Goal: Navigation & Orientation: Find specific page/section

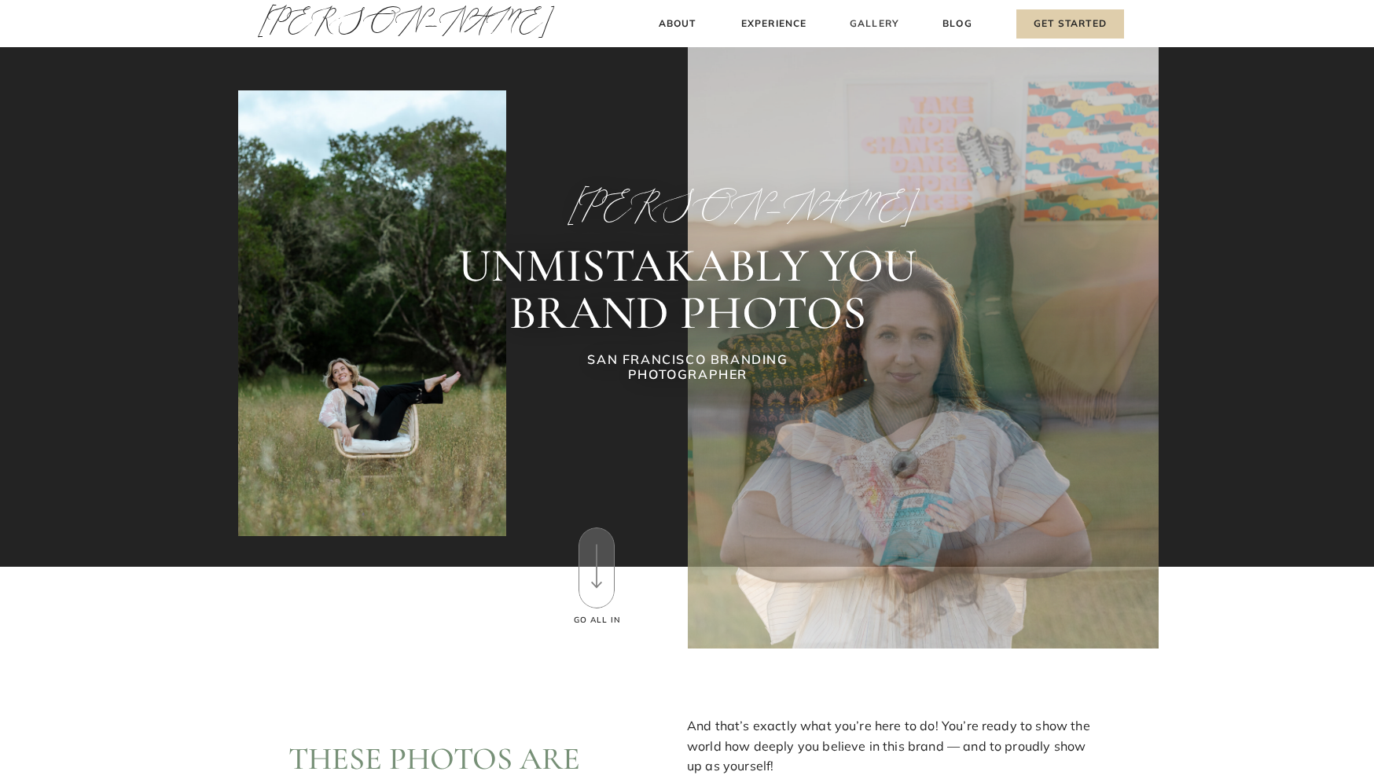
click at [869, 26] on h3 "Gallery" at bounding box center [874, 24] width 53 height 17
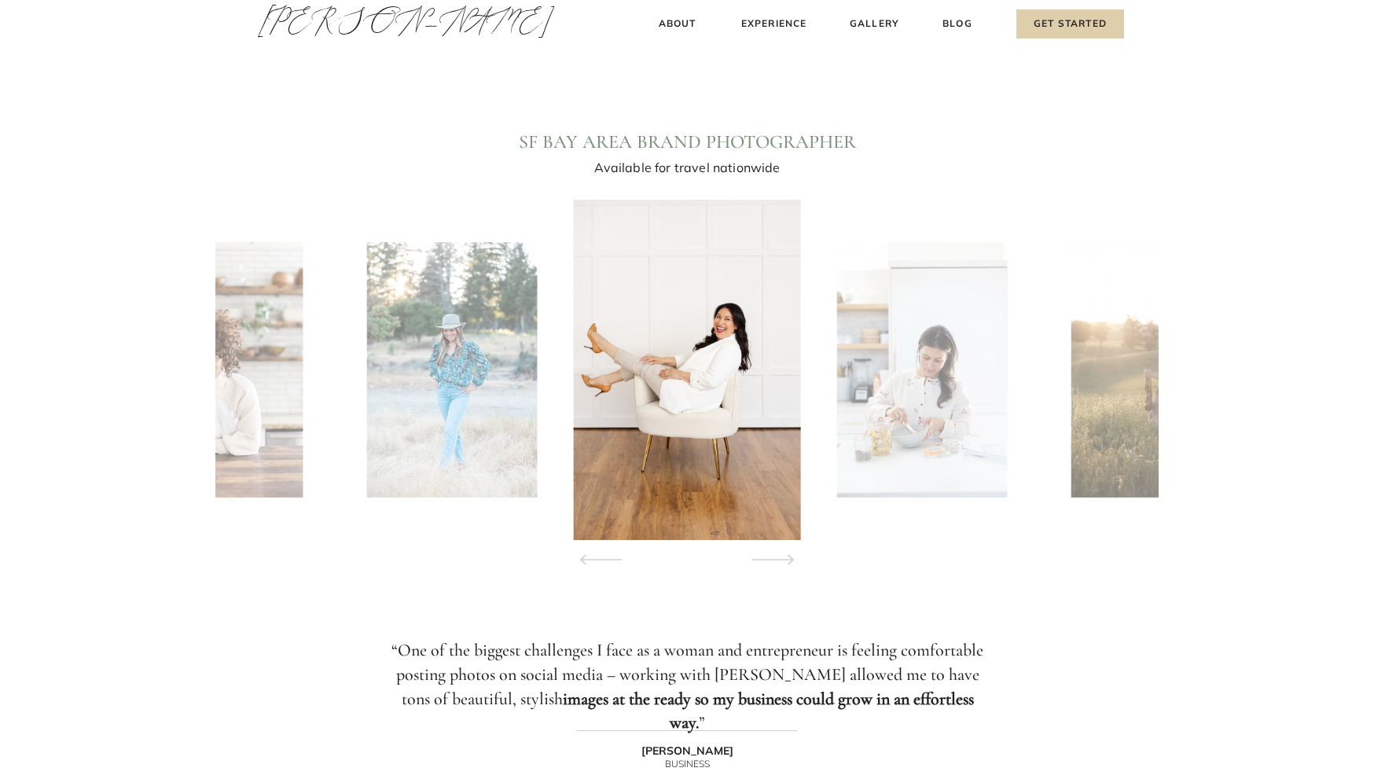
scroll to position [1397, 0]
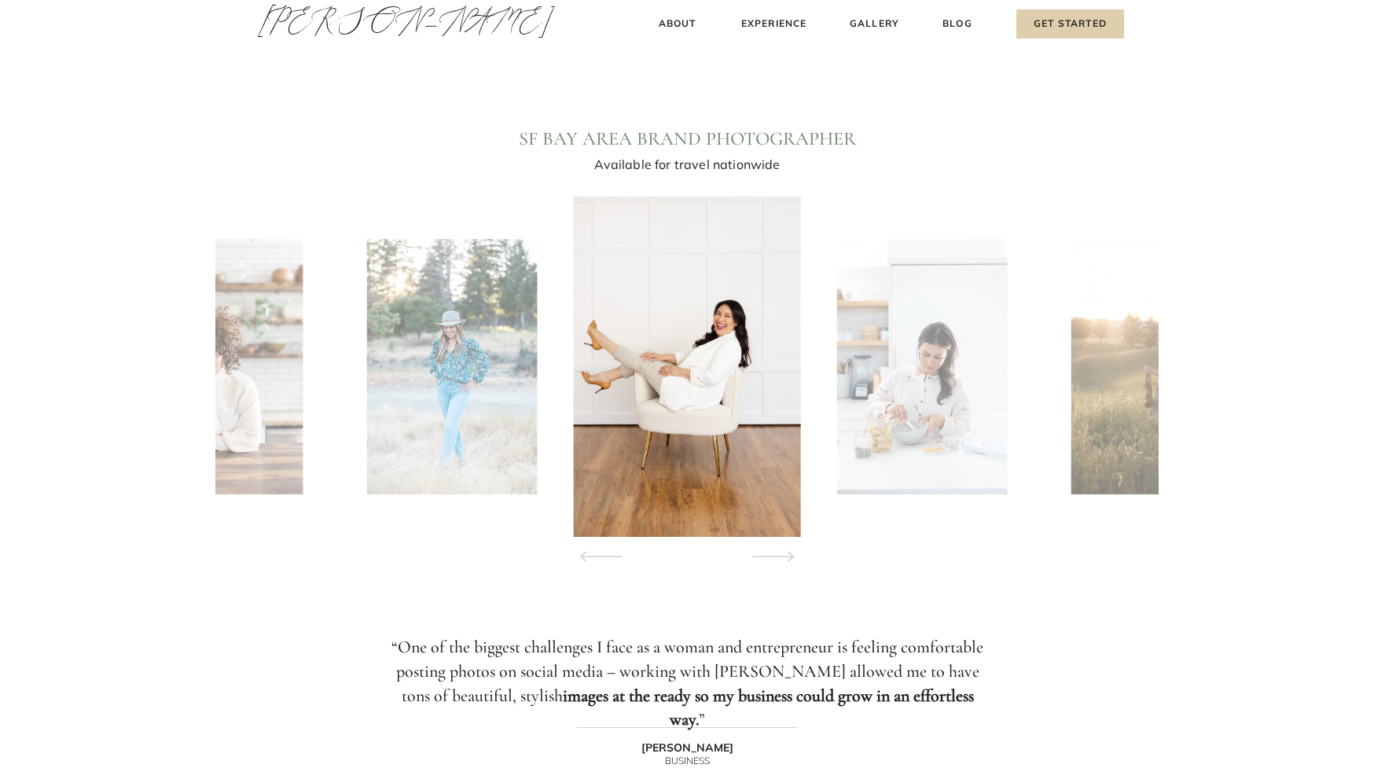
click at [939, 372] on img at bounding box center [921, 366] width 170 height 255
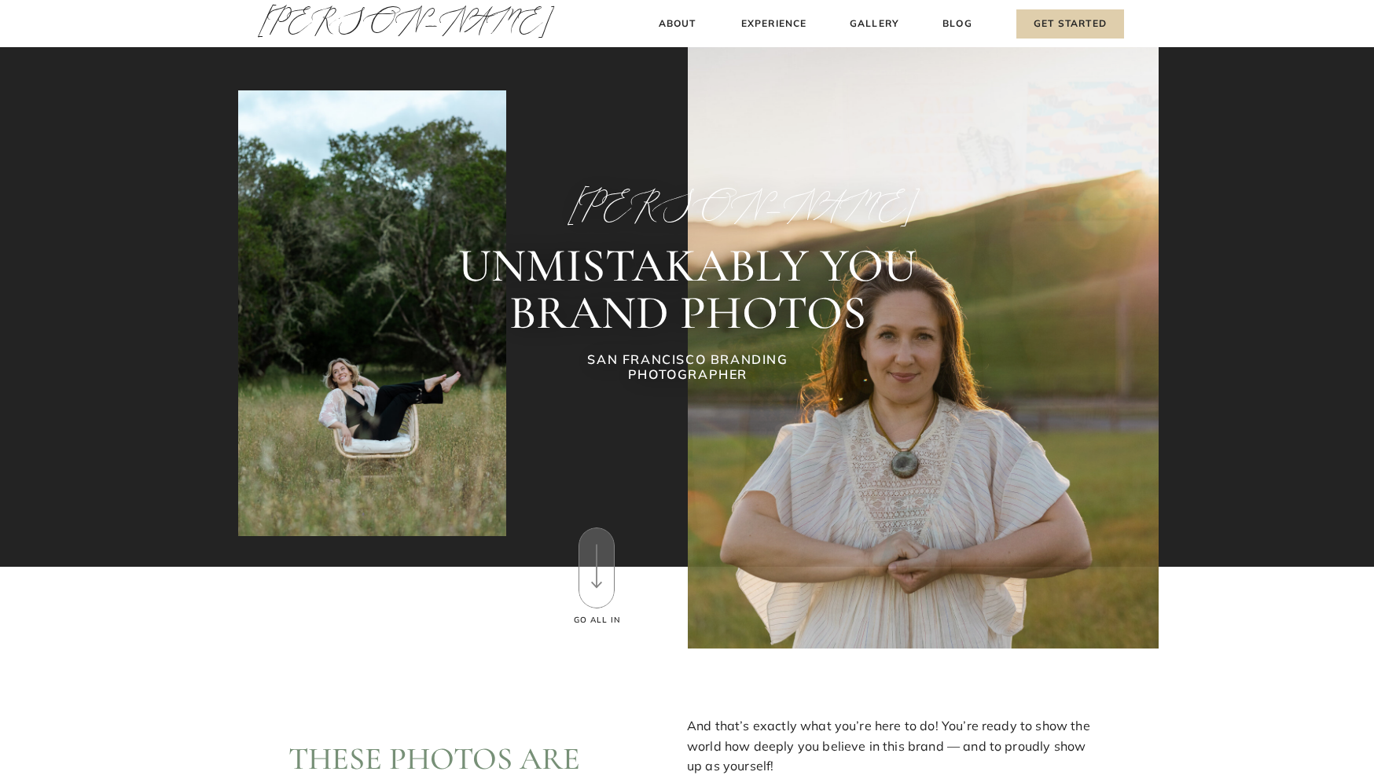
scroll to position [0, 0]
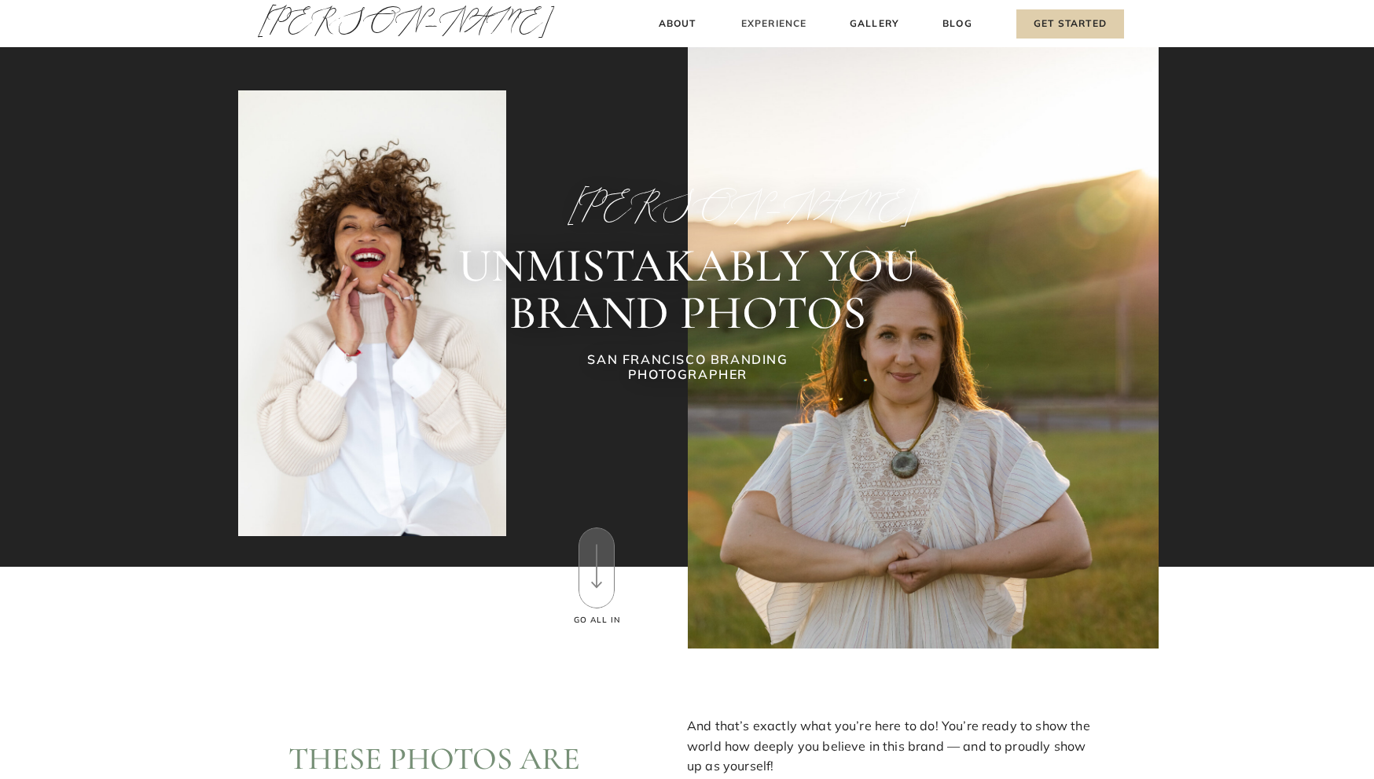
click at [755, 22] on h3 "Experience" at bounding box center [774, 24] width 70 height 17
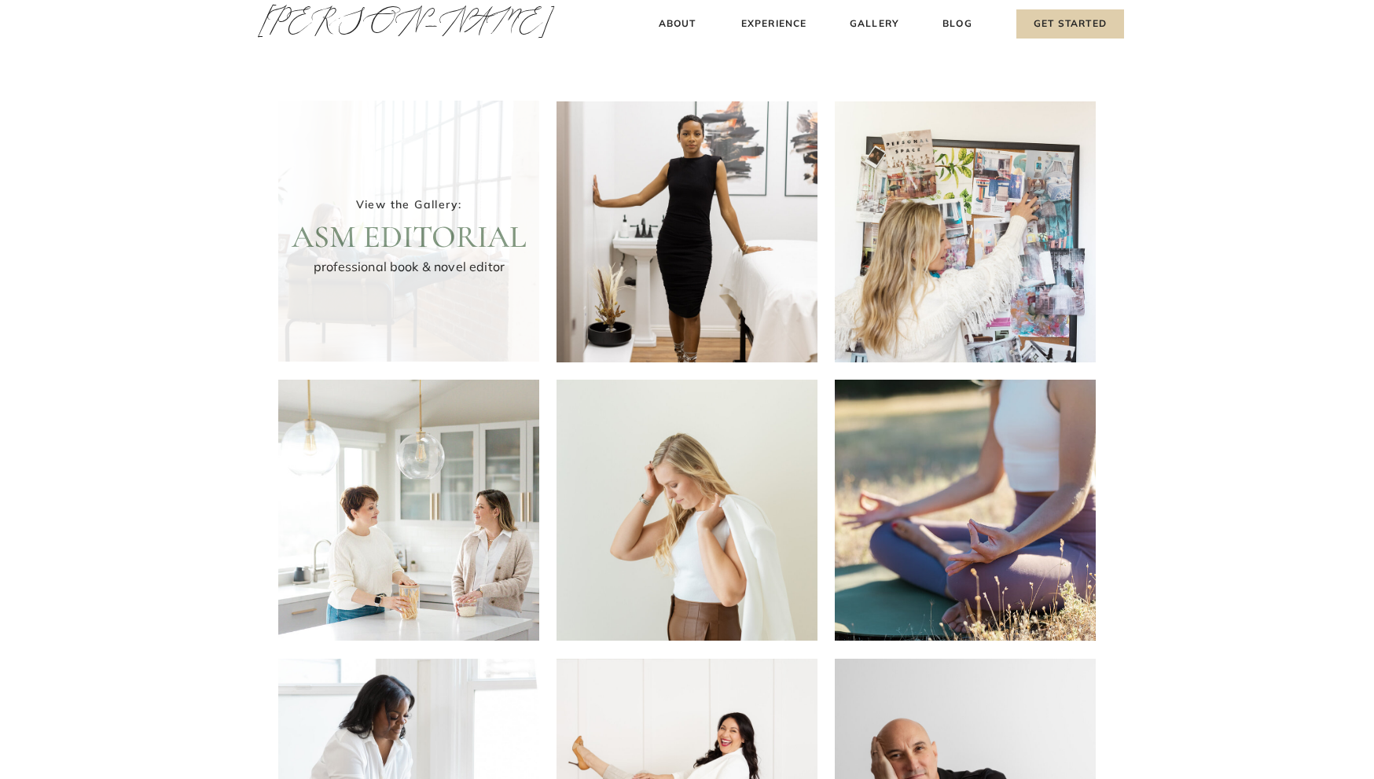
click at [450, 240] on div at bounding box center [408, 231] width 261 height 261
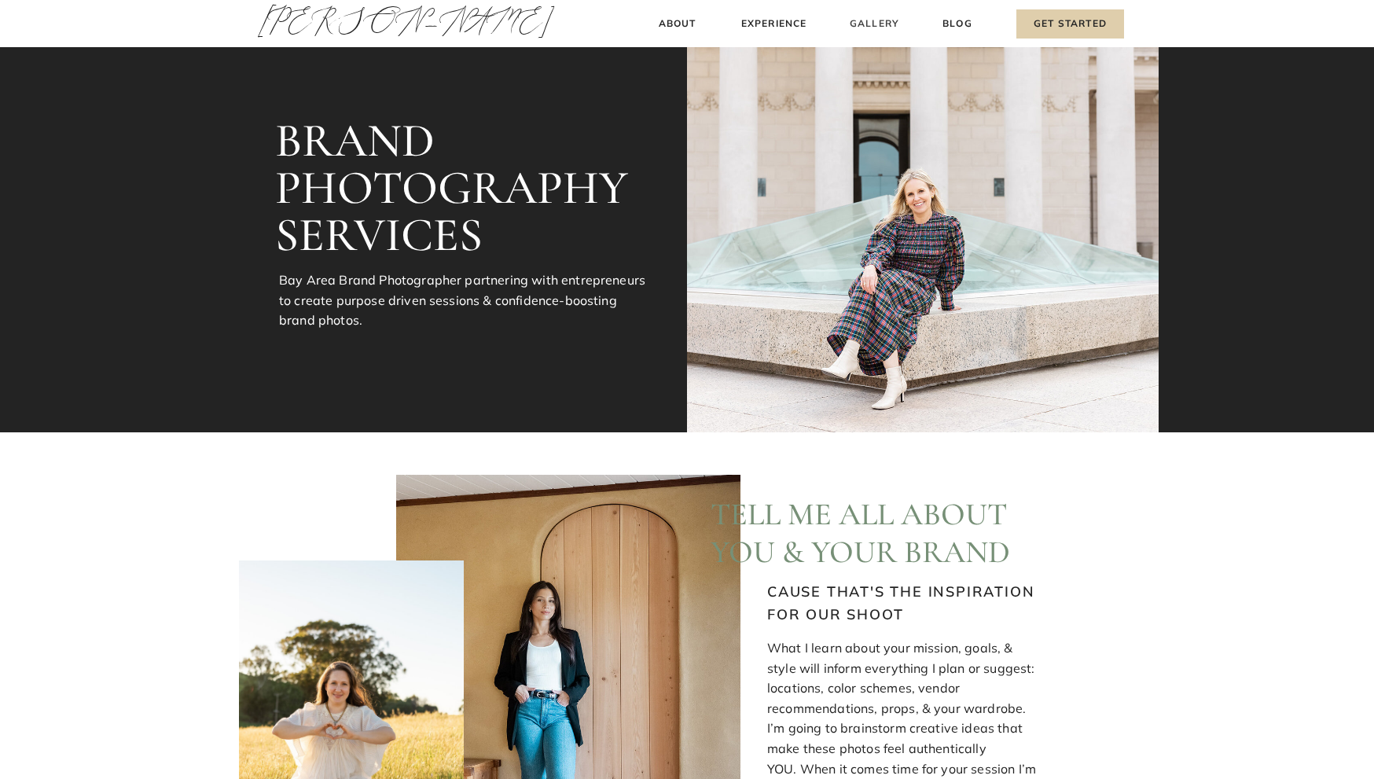
click at [865, 20] on h3 "Gallery" at bounding box center [874, 24] width 53 height 17
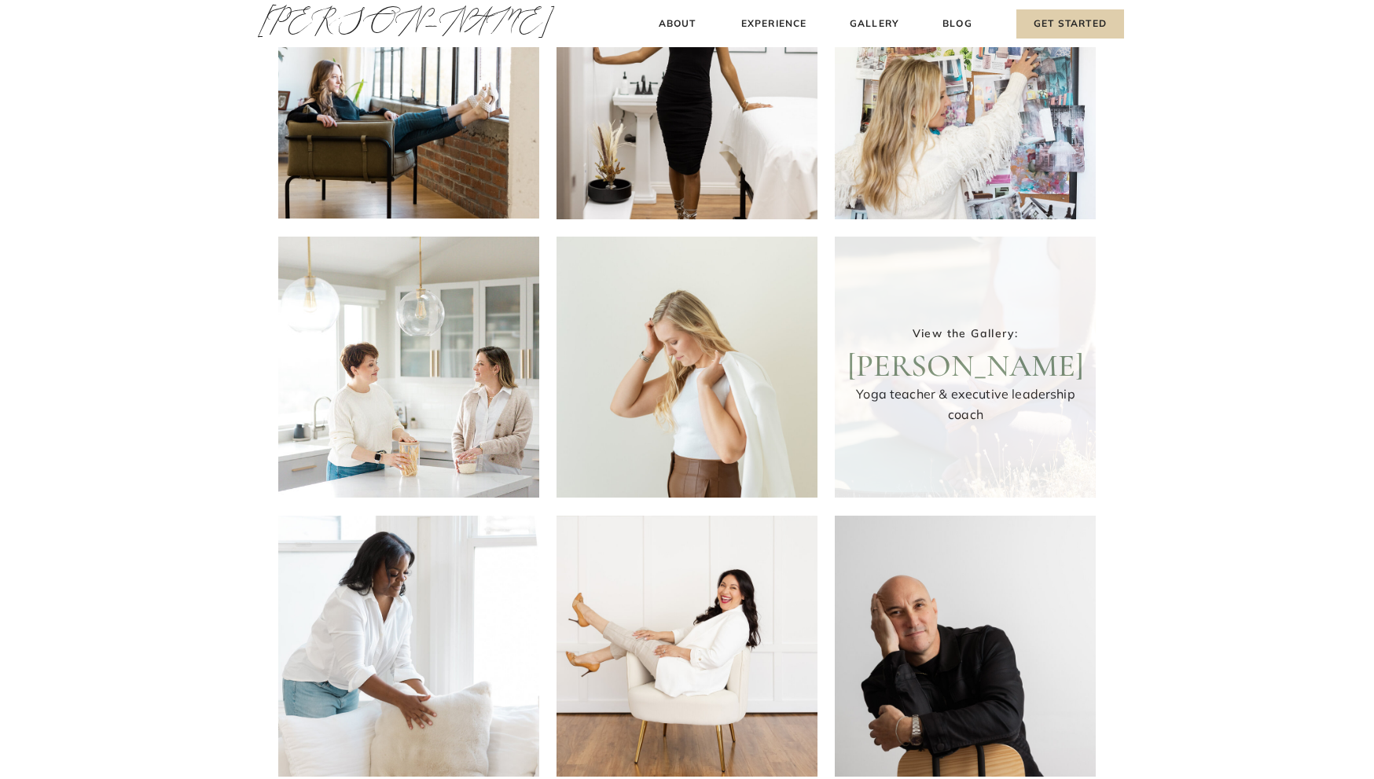
click at [965, 373] on div at bounding box center [965, 367] width 261 height 261
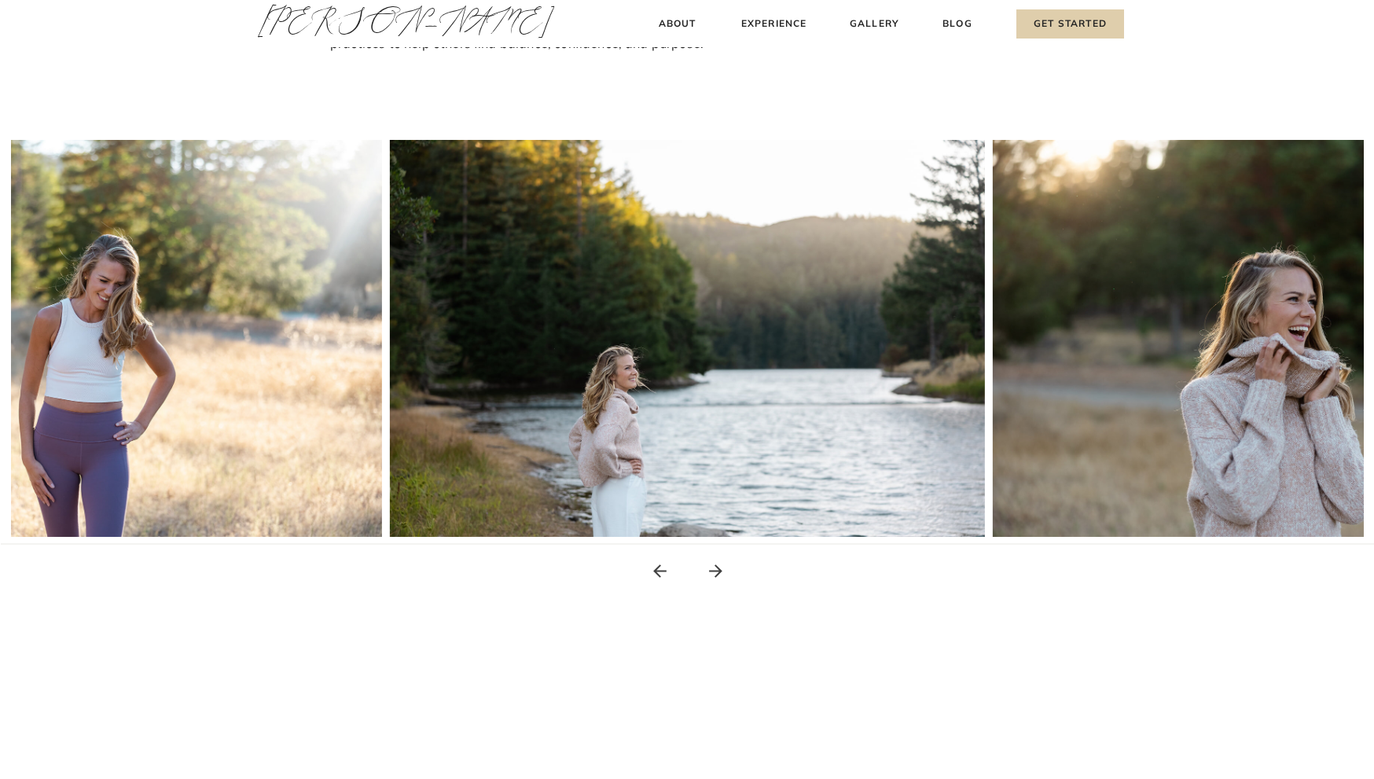
scroll to position [197, 0]
click at [717, 566] on icon at bounding box center [715, 570] width 13 height 13
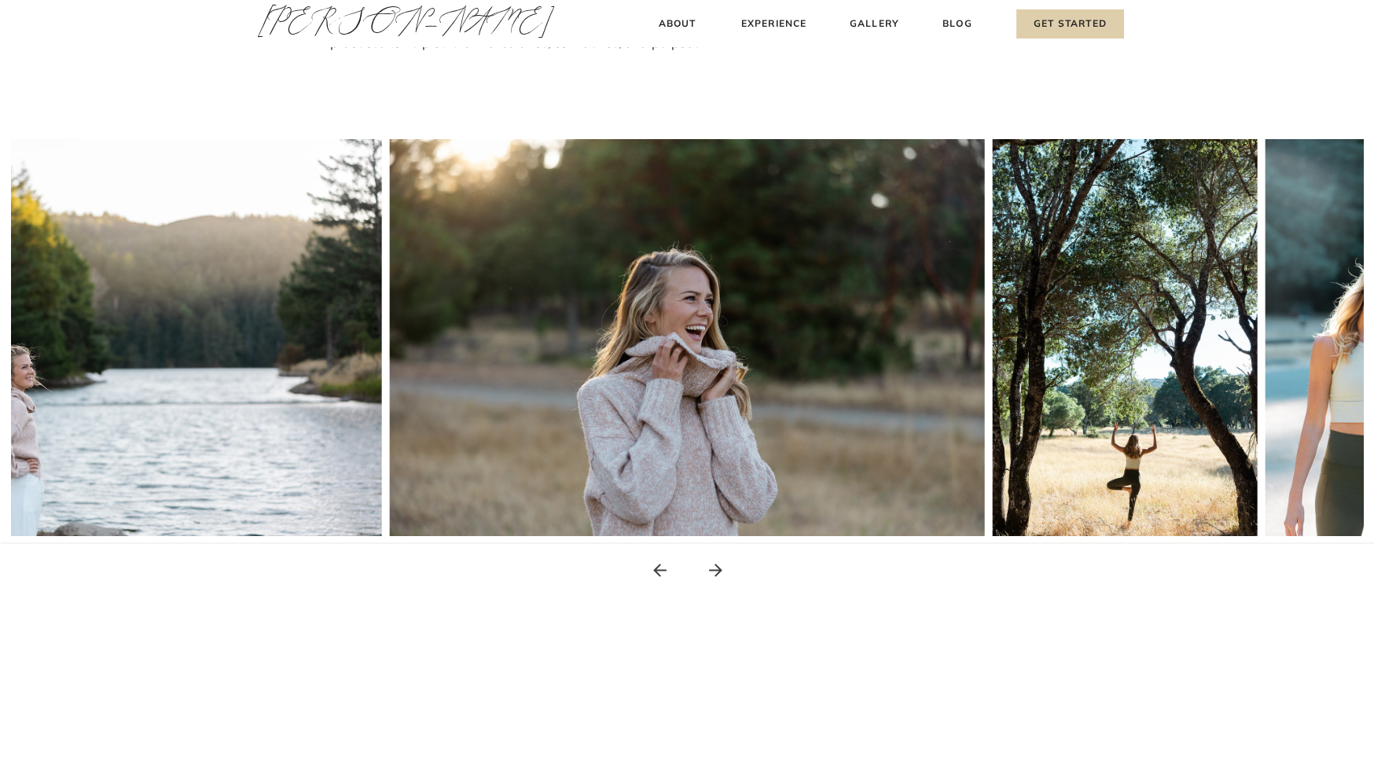
click at [717, 566] on icon at bounding box center [715, 570] width 13 height 13
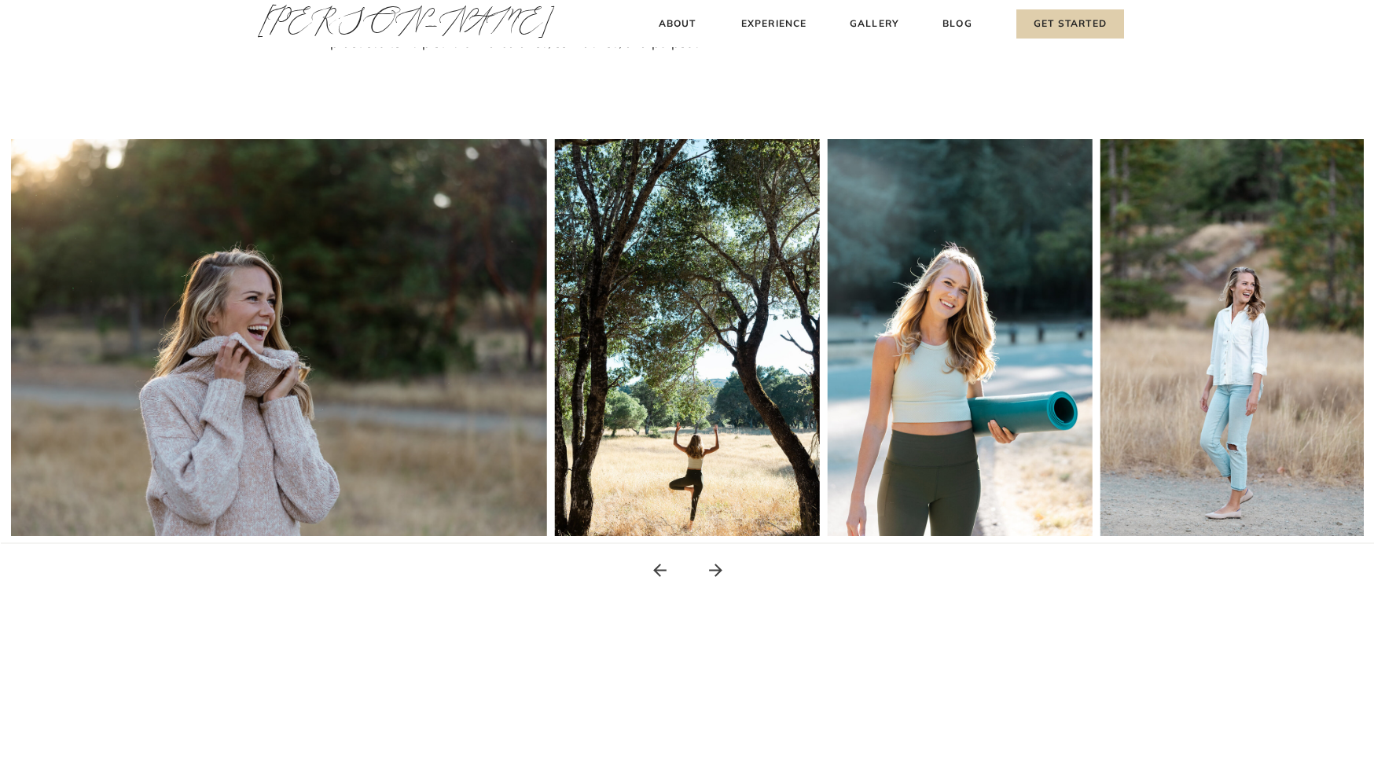
click at [717, 566] on icon at bounding box center [715, 570] width 13 height 13
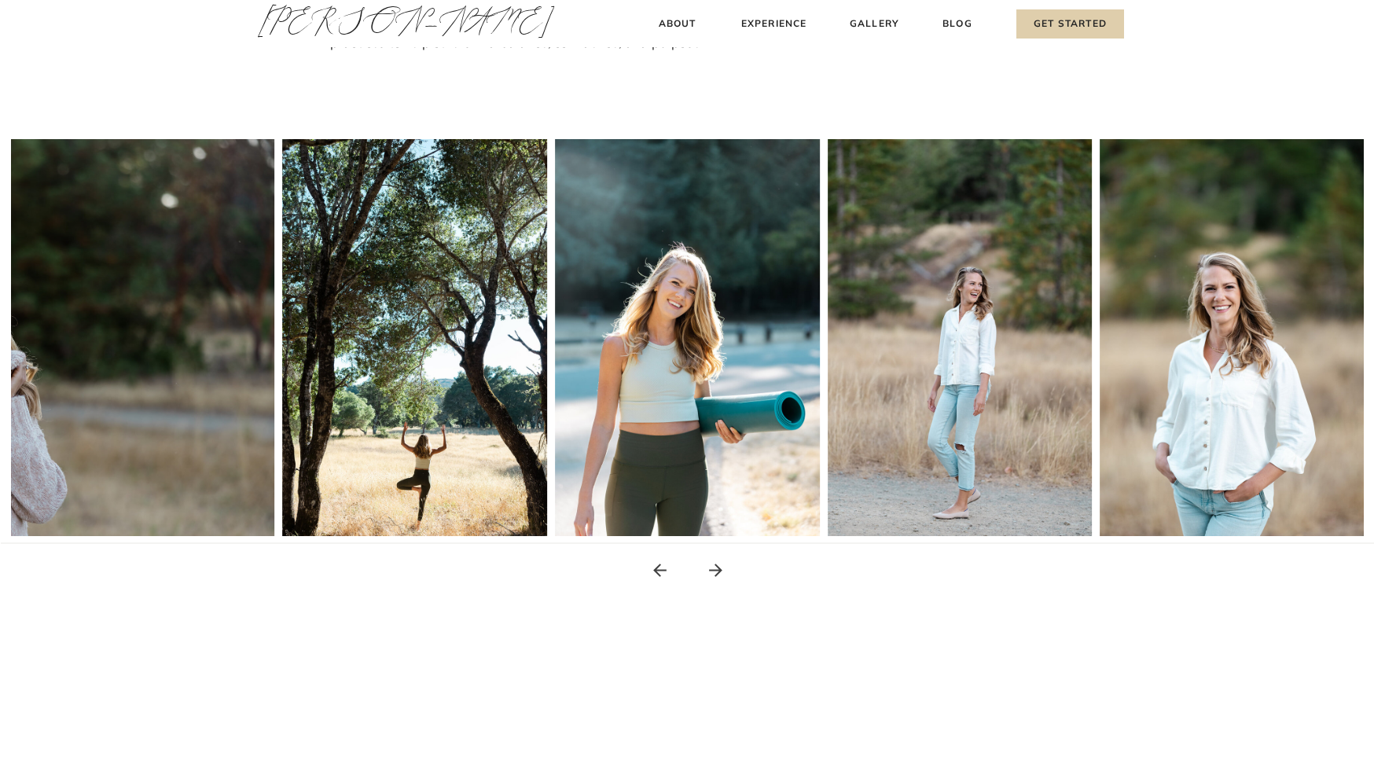
click at [717, 566] on icon at bounding box center [715, 570] width 13 height 13
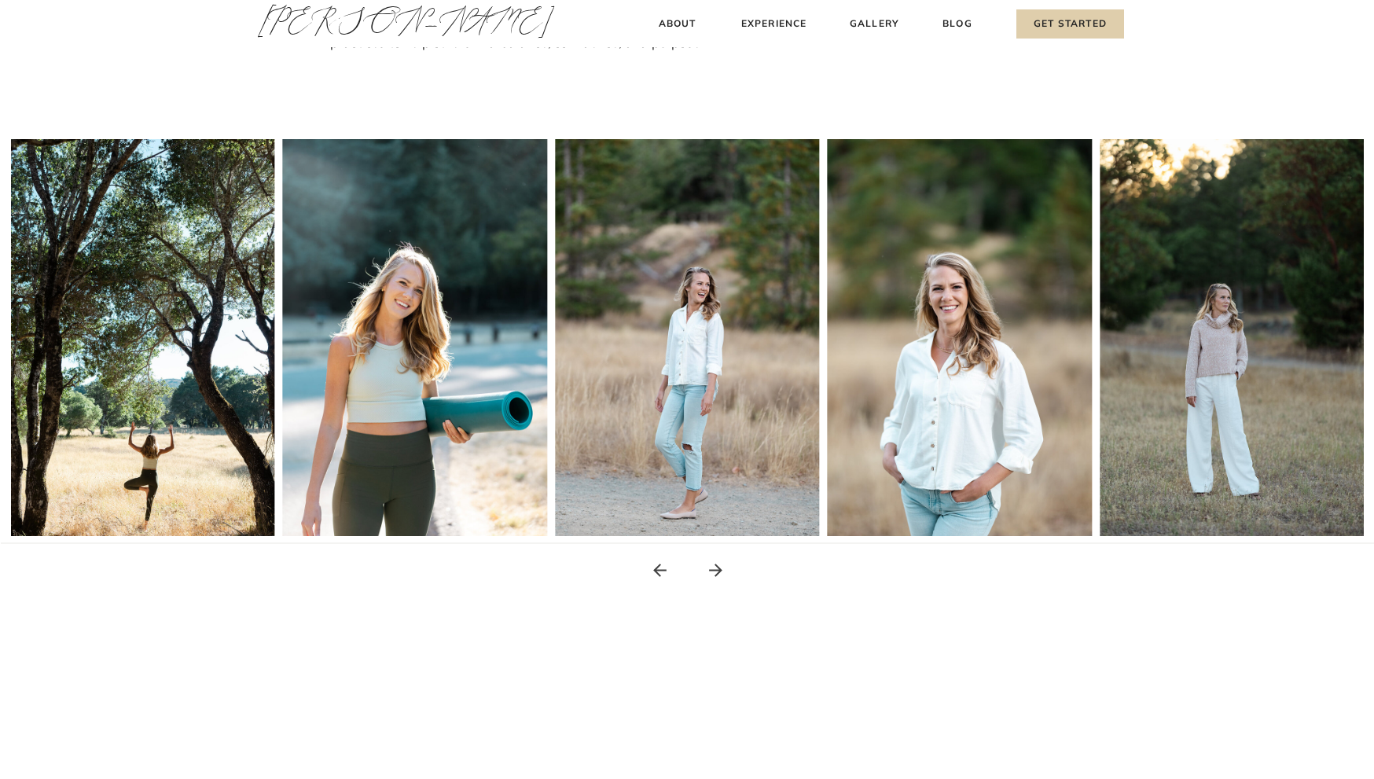
click at [717, 566] on icon at bounding box center [715, 570] width 13 height 13
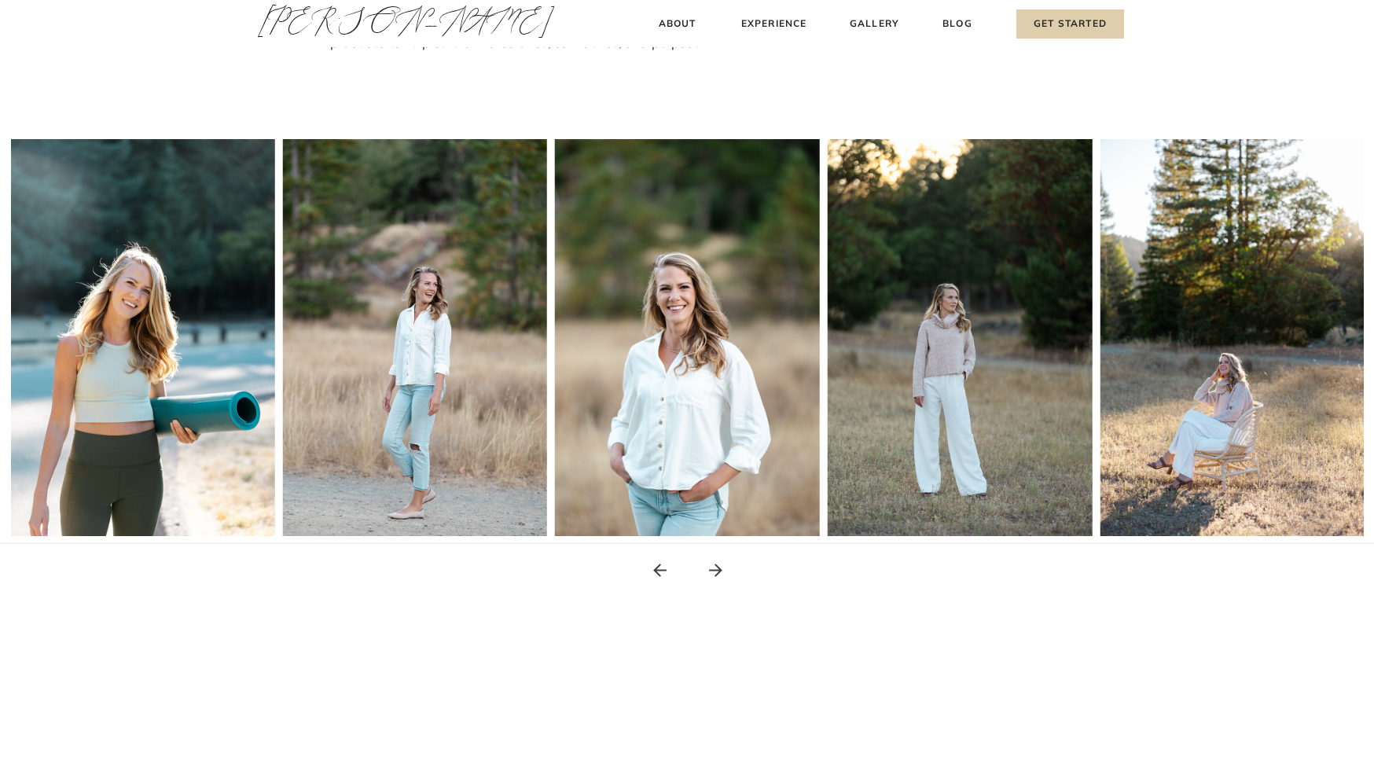
click at [717, 566] on icon at bounding box center [715, 570] width 13 height 13
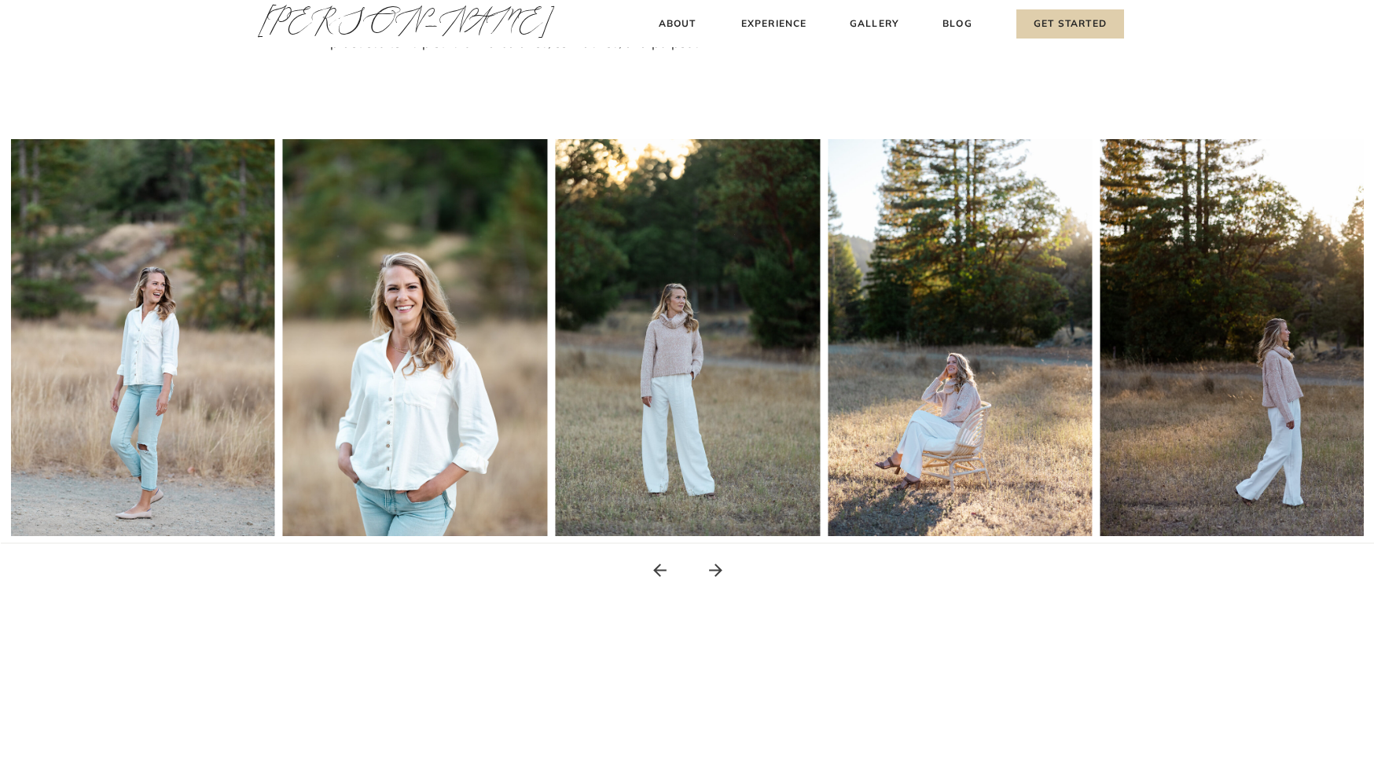
click at [717, 566] on icon at bounding box center [715, 570] width 13 height 13
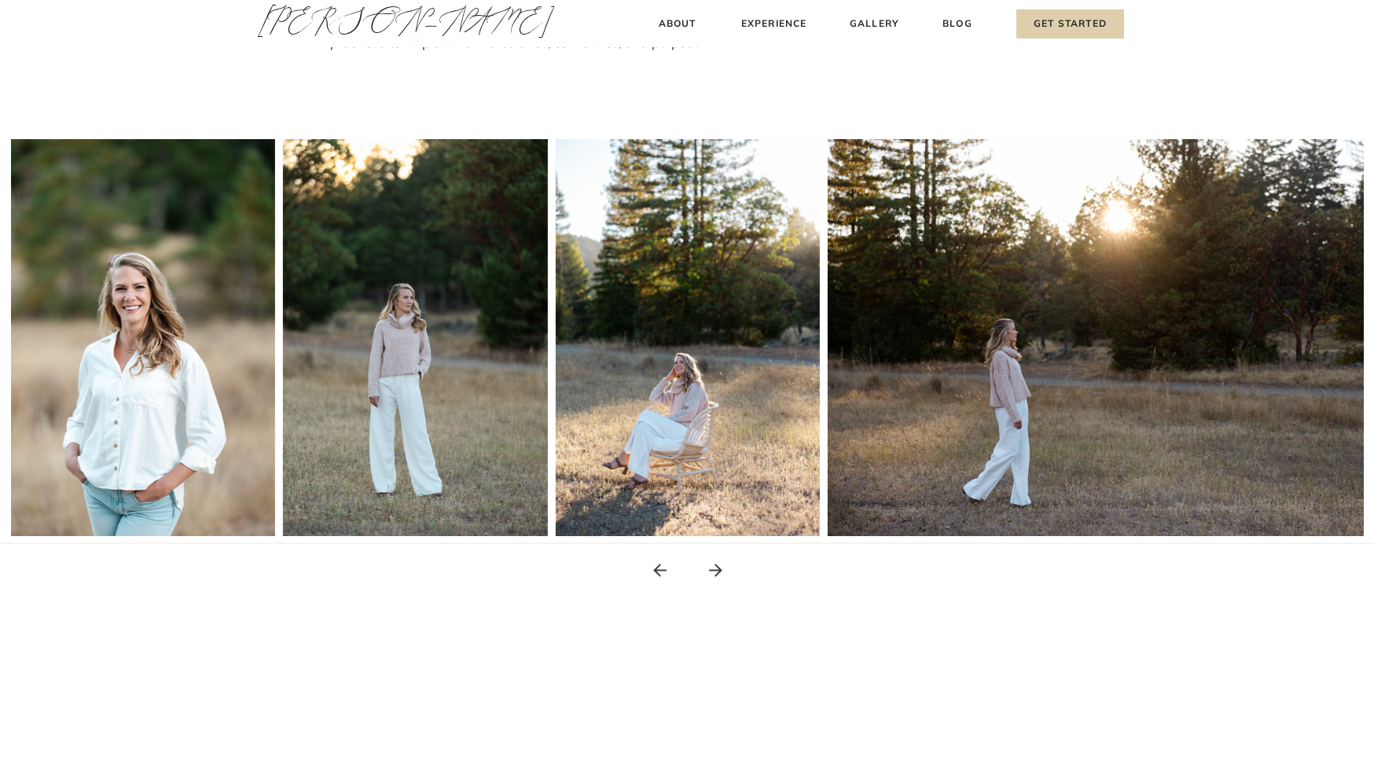
click at [717, 566] on icon at bounding box center [715, 570] width 13 height 13
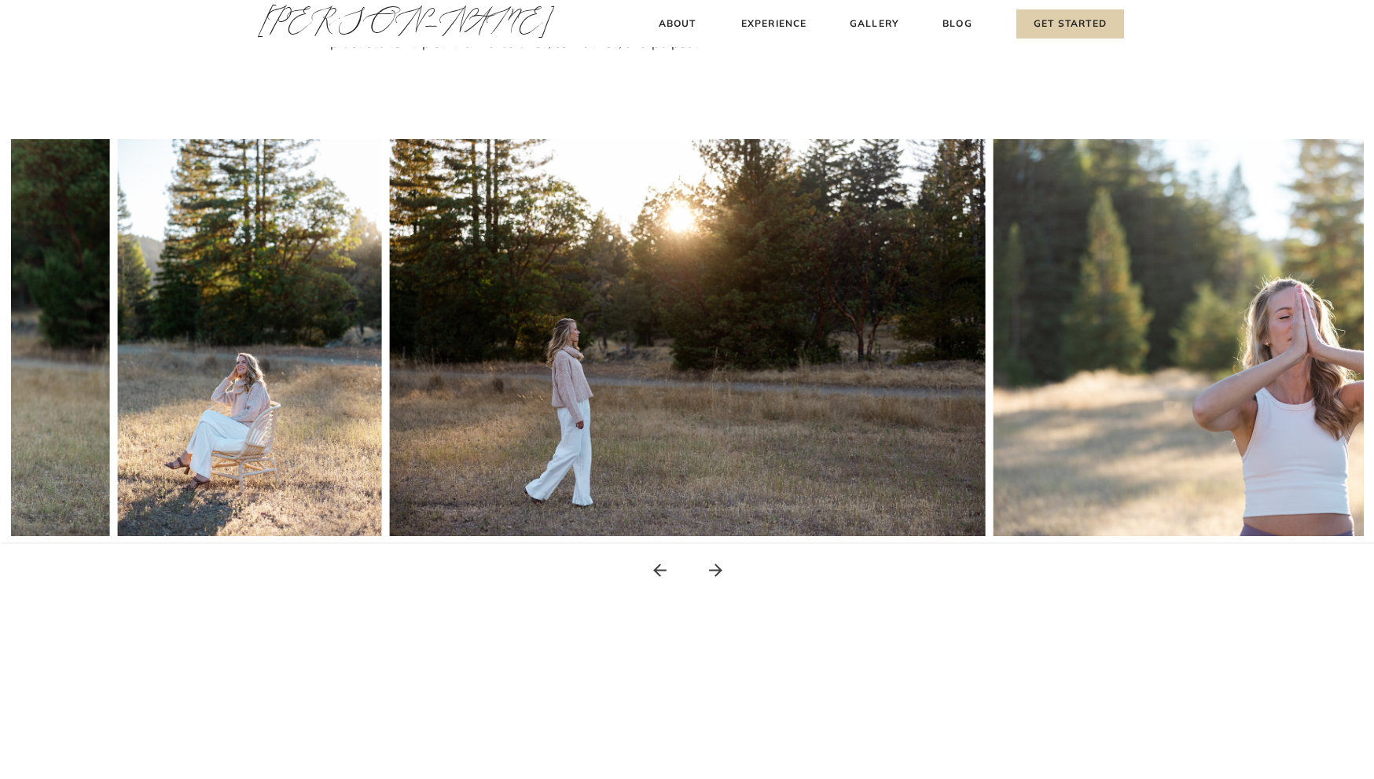
click at [717, 566] on icon at bounding box center [715, 570] width 13 height 13
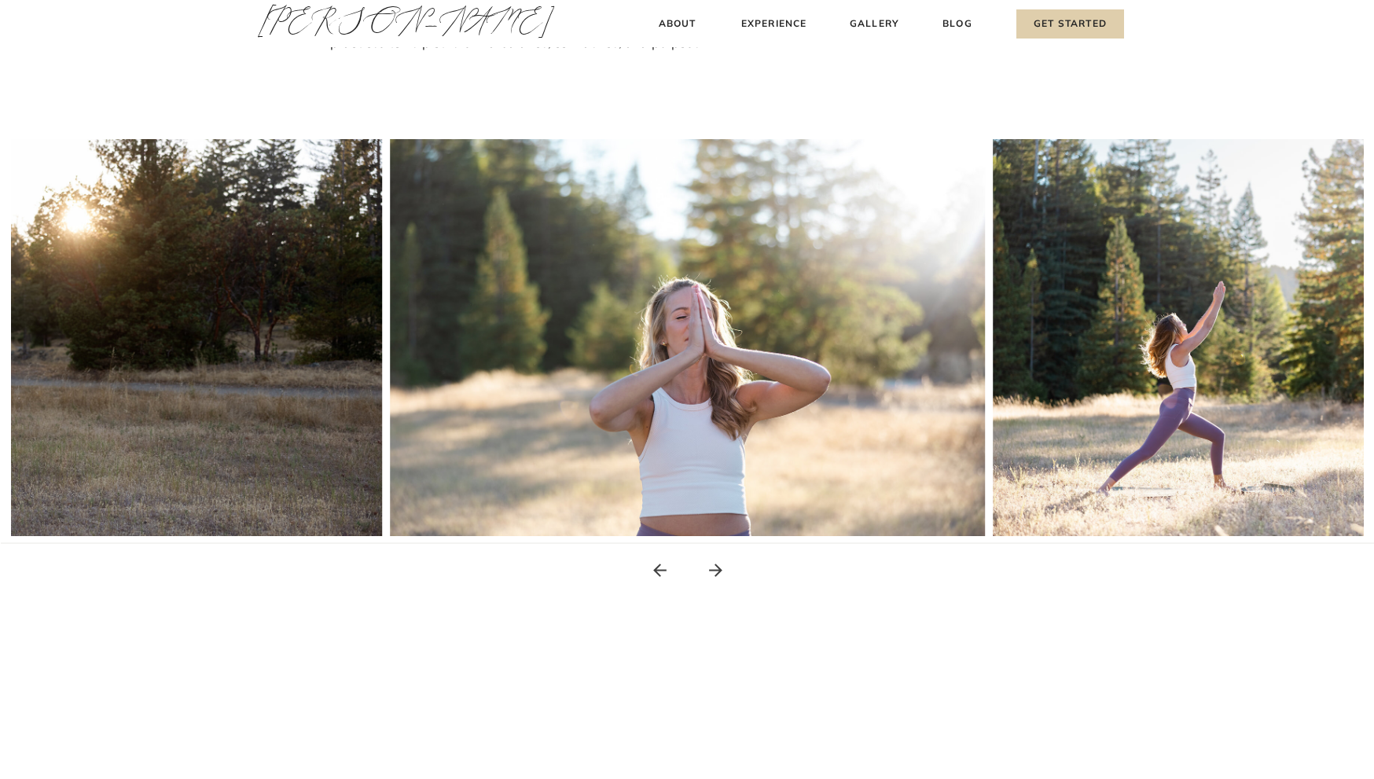
click at [717, 568] on icon at bounding box center [716, 570] width 20 height 20
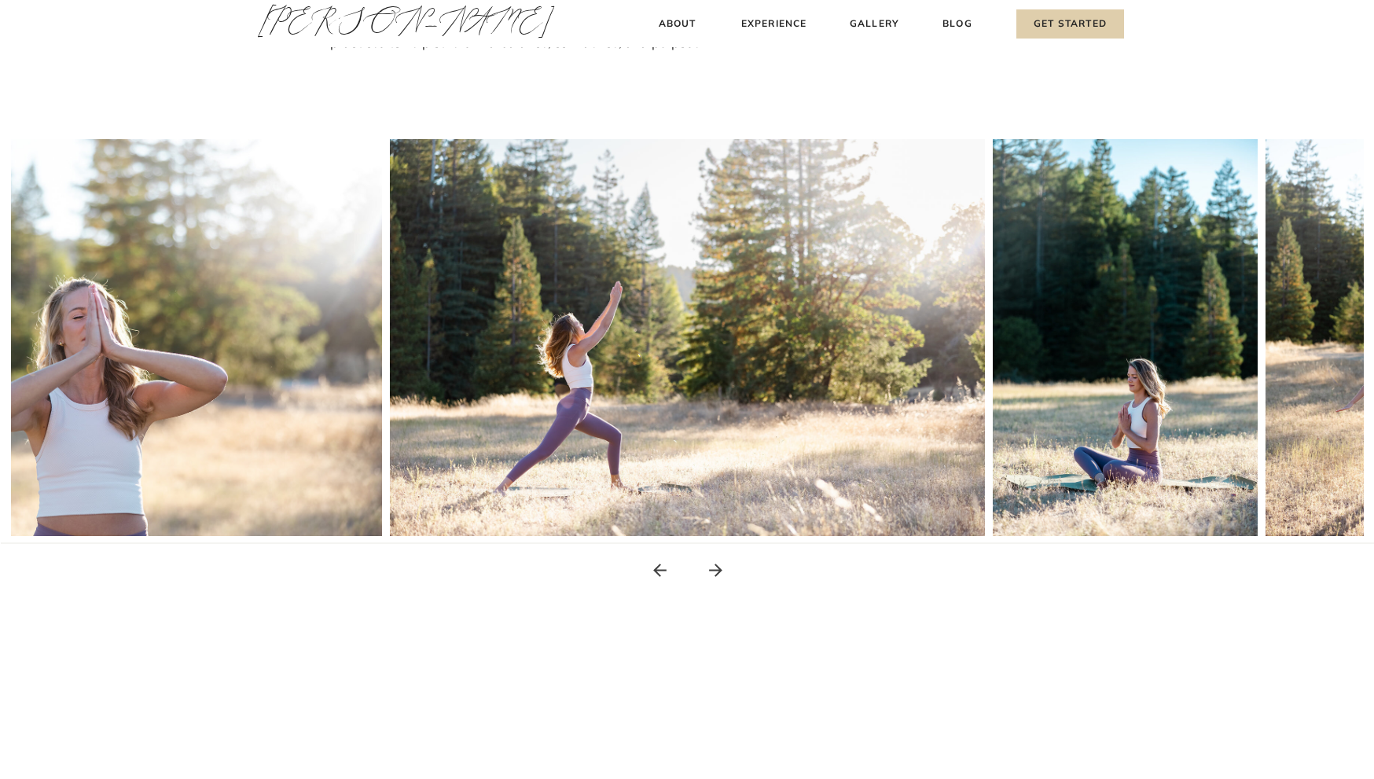
click at [717, 568] on icon at bounding box center [716, 570] width 20 height 20
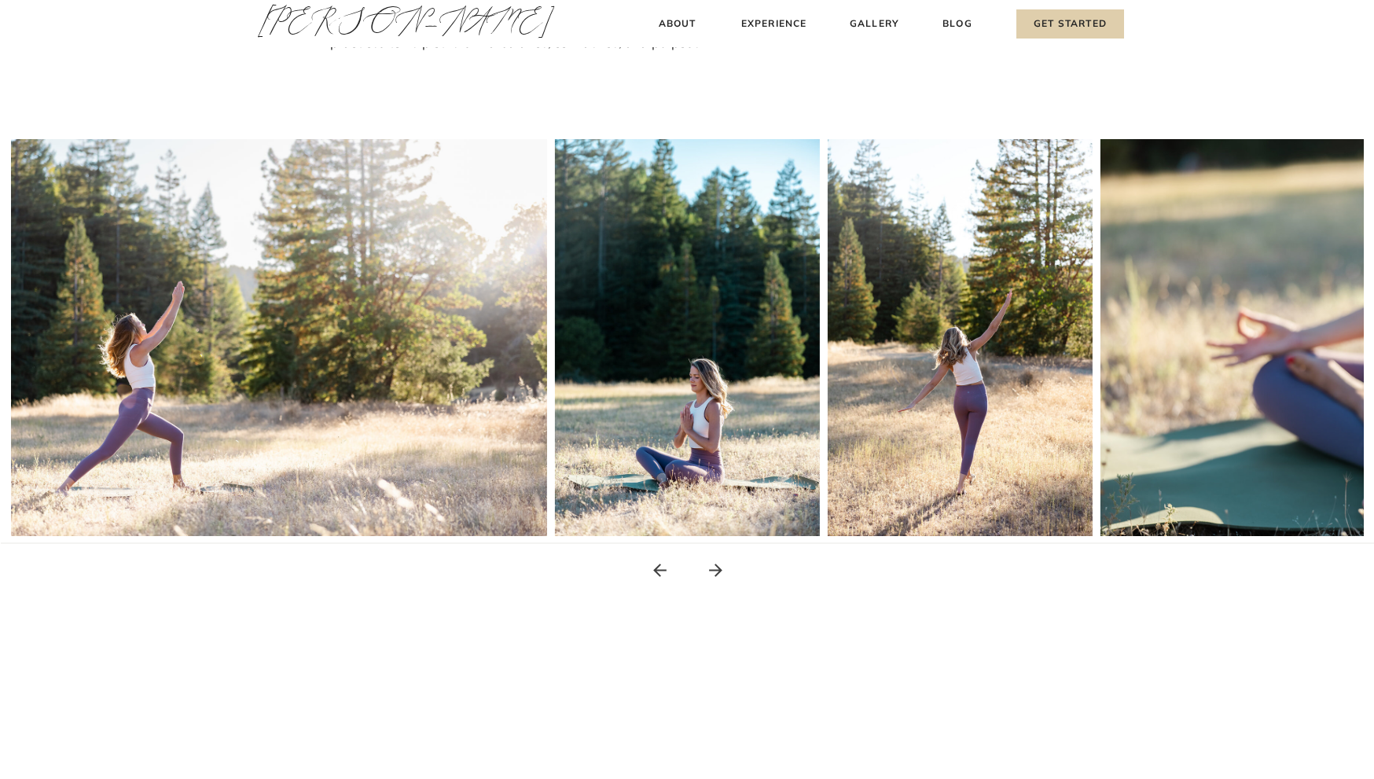
click at [717, 568] on icon at bounding box center [716, 570] width 20 height 20
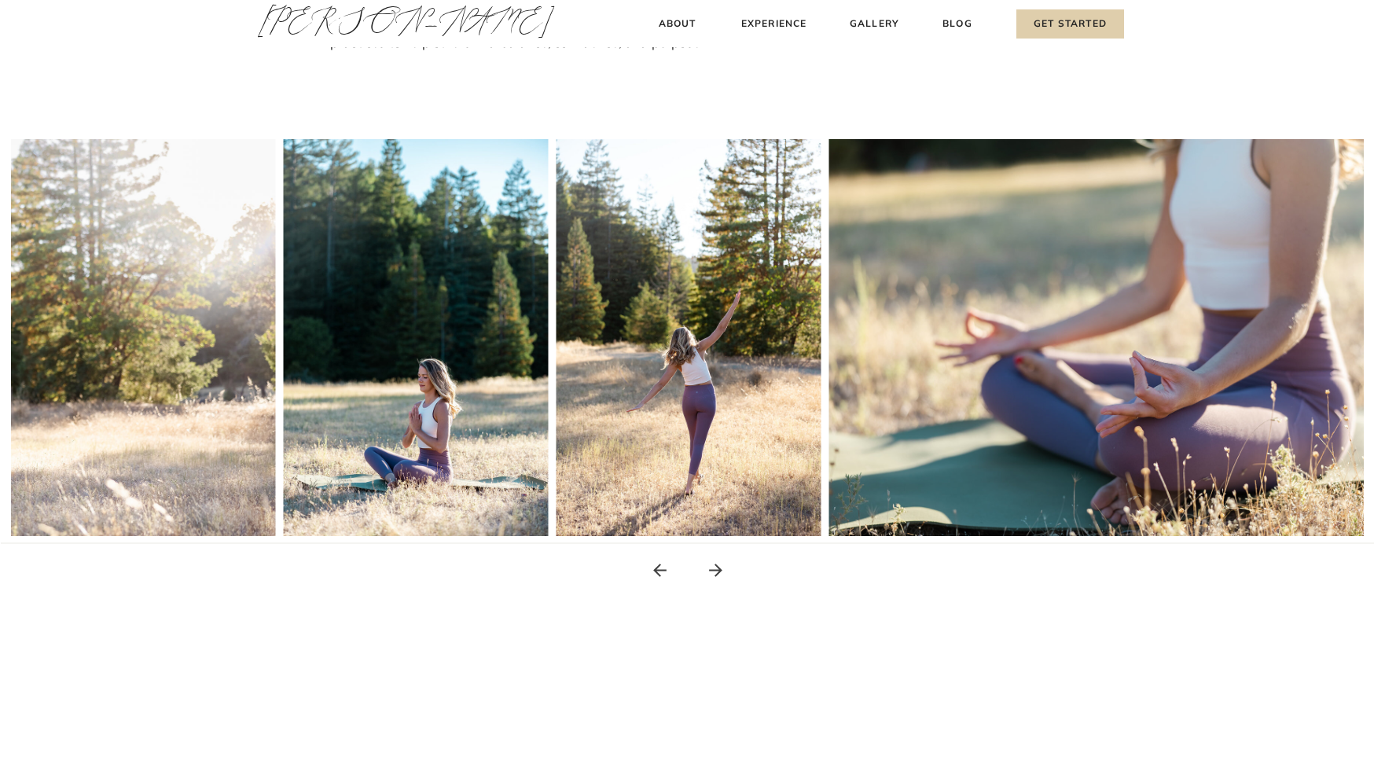
click at [717, 568] on icon at bounding box center [716, 570] width 20 height 20
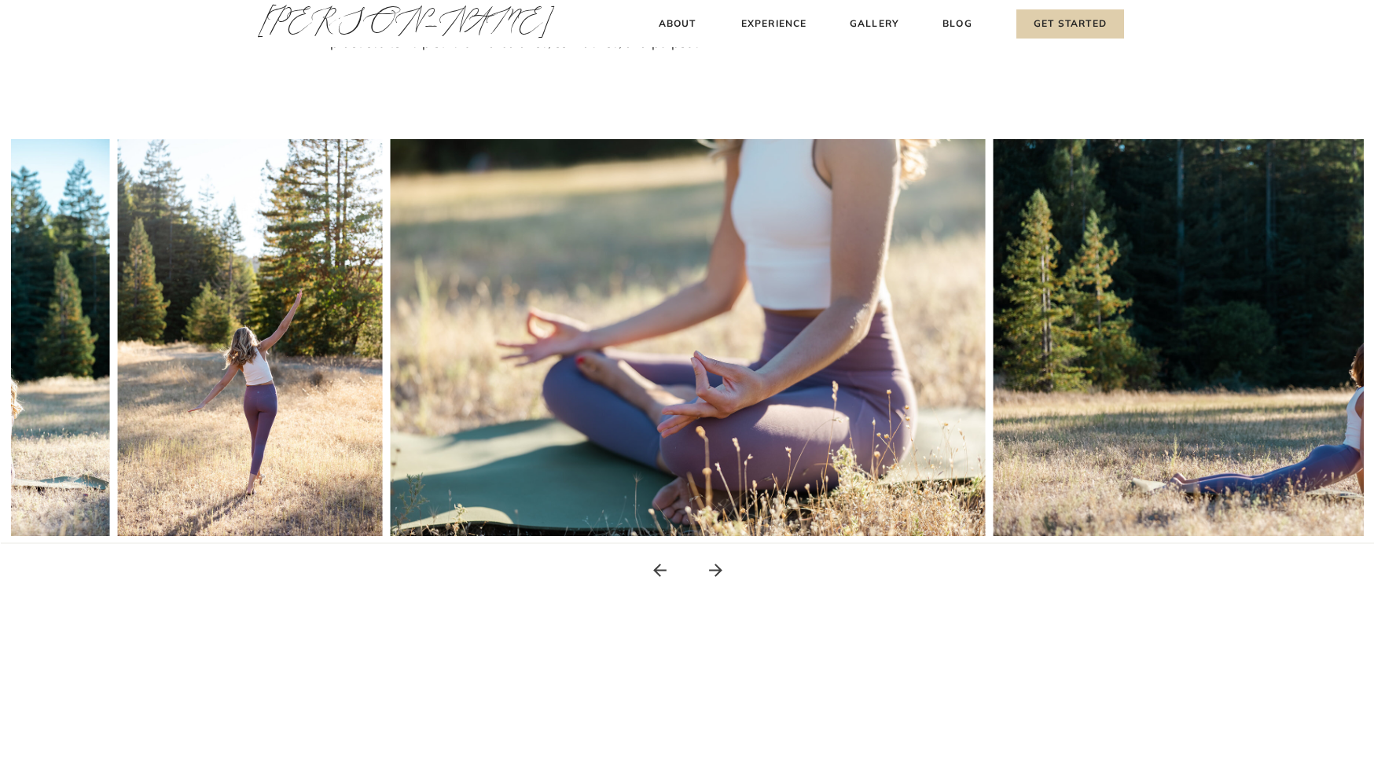
click at [717, 568] on icon at bounding box center [716, 570] width 20 height 20
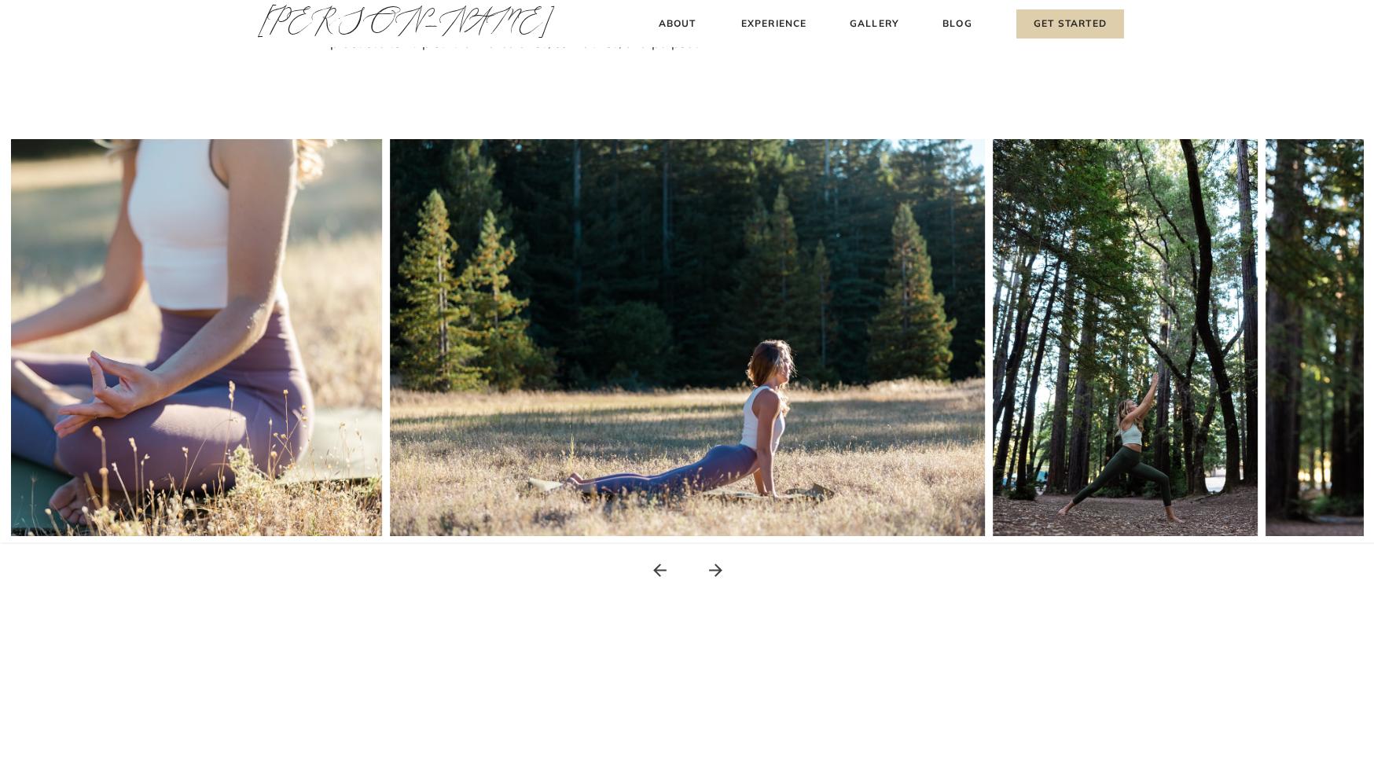
click at [707, 567] on icon at bounding box center [716, 570] width 20 height 20
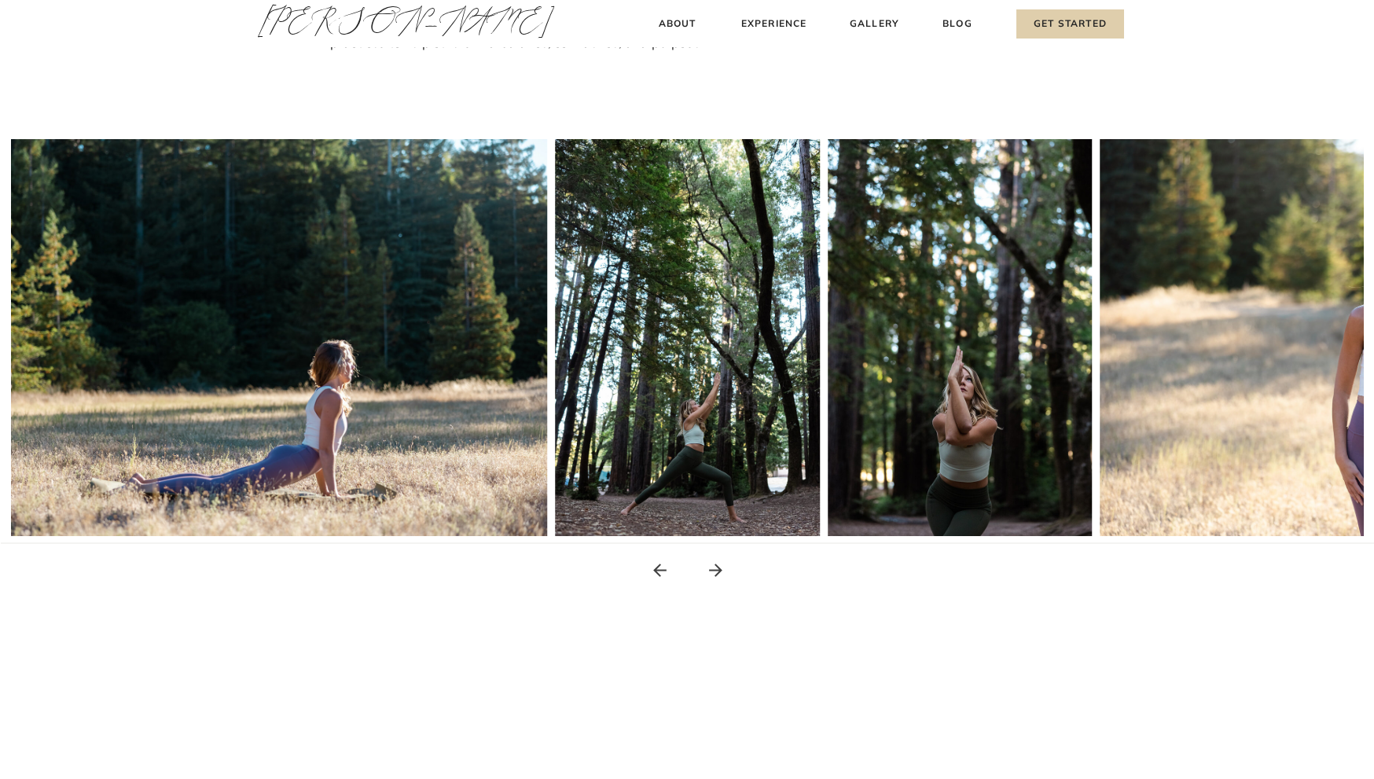
click at [717, 571] on icon at bounding box center [716, 570] width 20 height 20
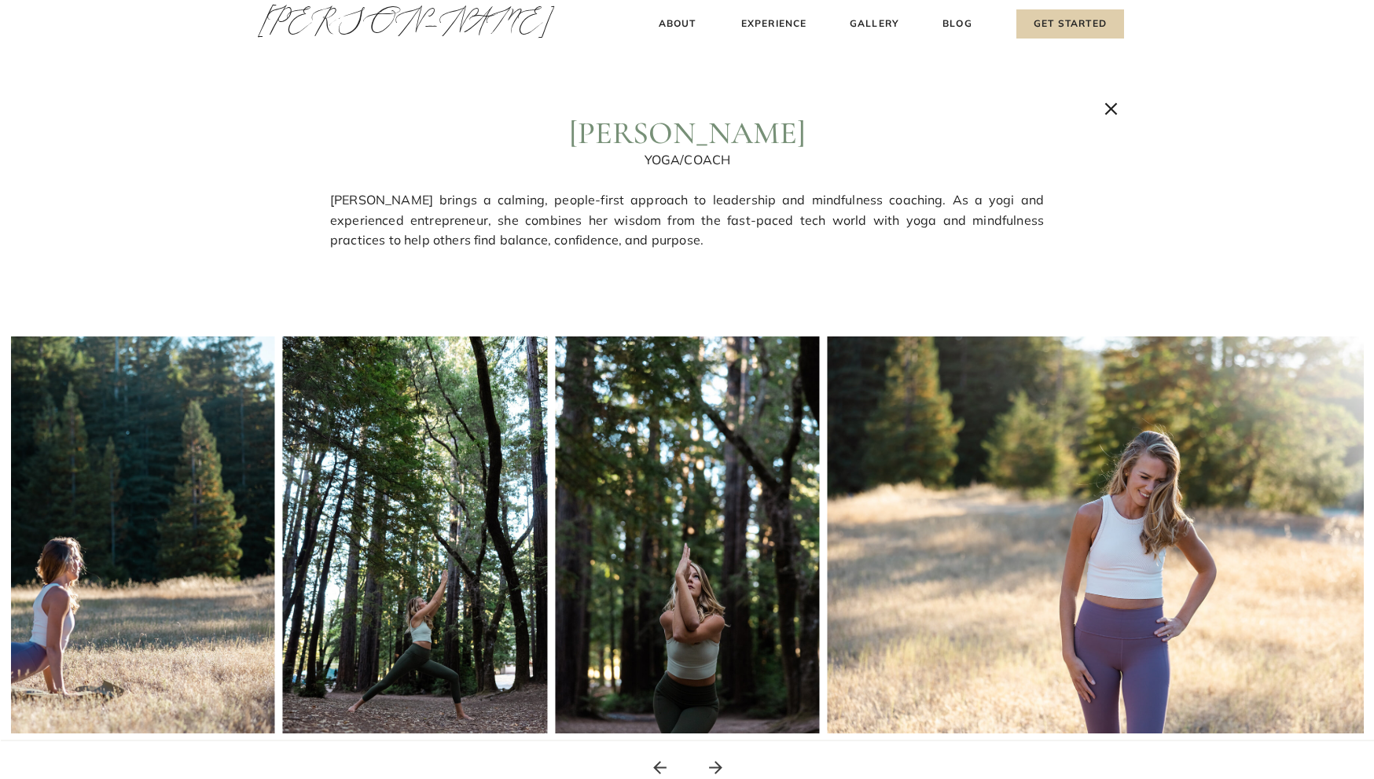
scroll to position [0, 0]
click at [679, 20] on h3 "About" at bounding box center [677, 24] width 46 height 17
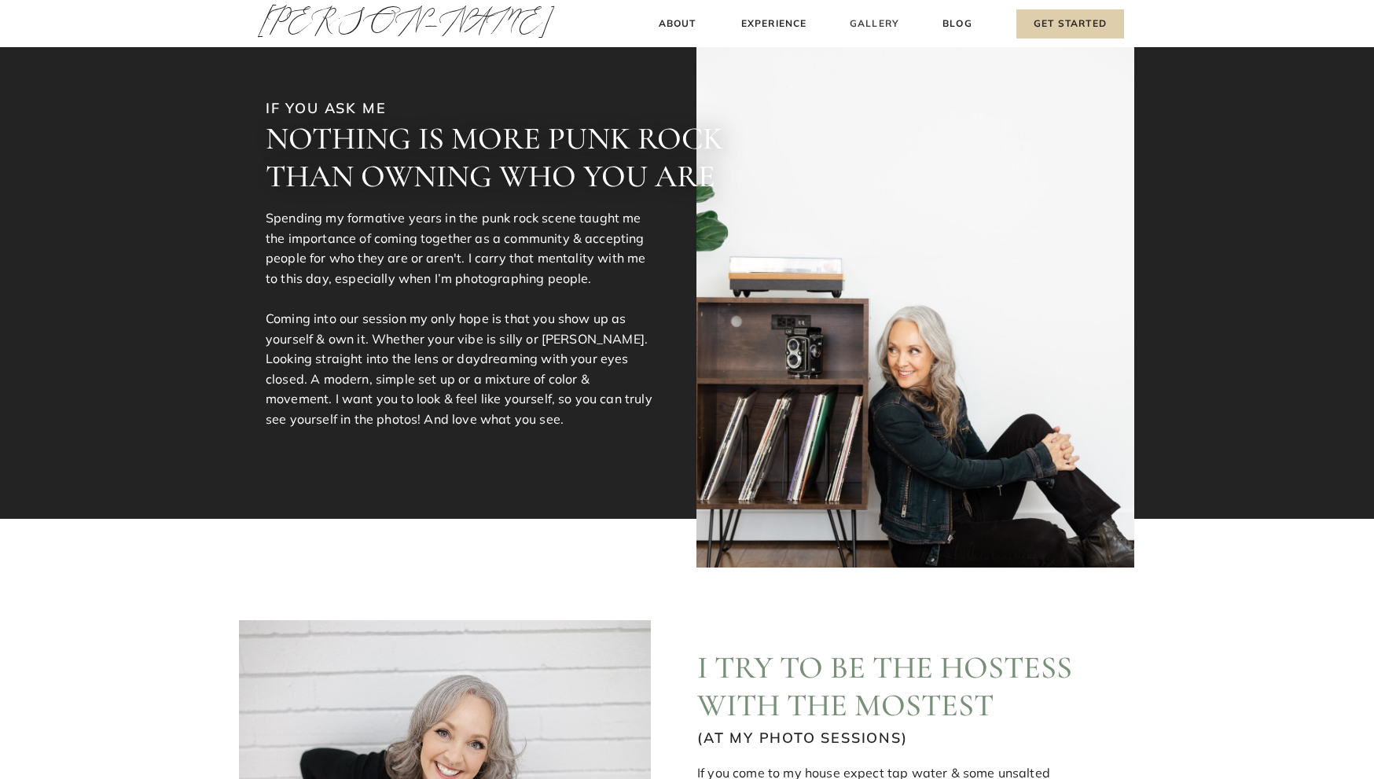
click at [884, 23] on h3 "Gallery" at bounding box center [874, 24] width 53 height 17
click at [870, 26] on h3 "Gallery" at bounding box center [874, 24] width 53 height 17
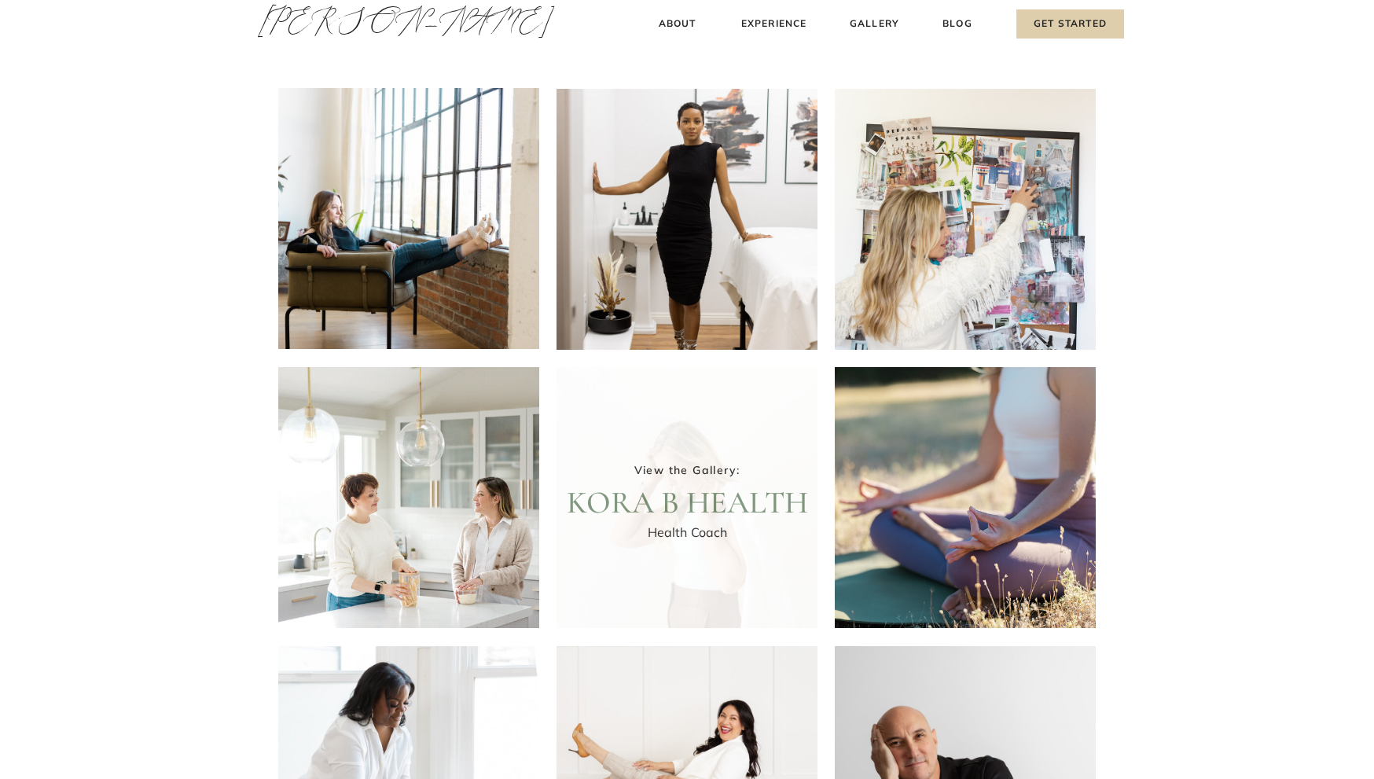
click at [703, 489] on div at bounding box center [687, 497] width 261 height 261
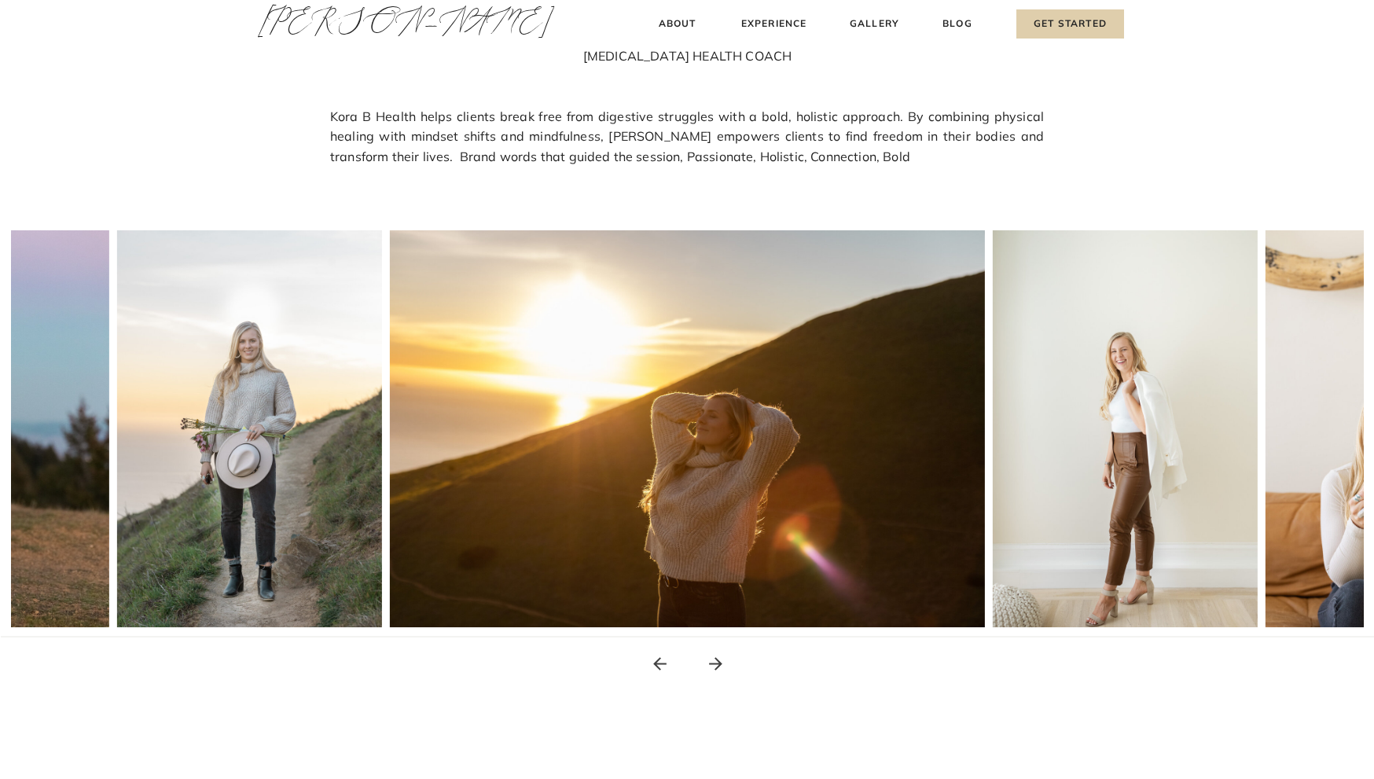
scroll to position [105, 0]
click at [715, 659] on icon at bounding box center [716, 663] width 20 height 20
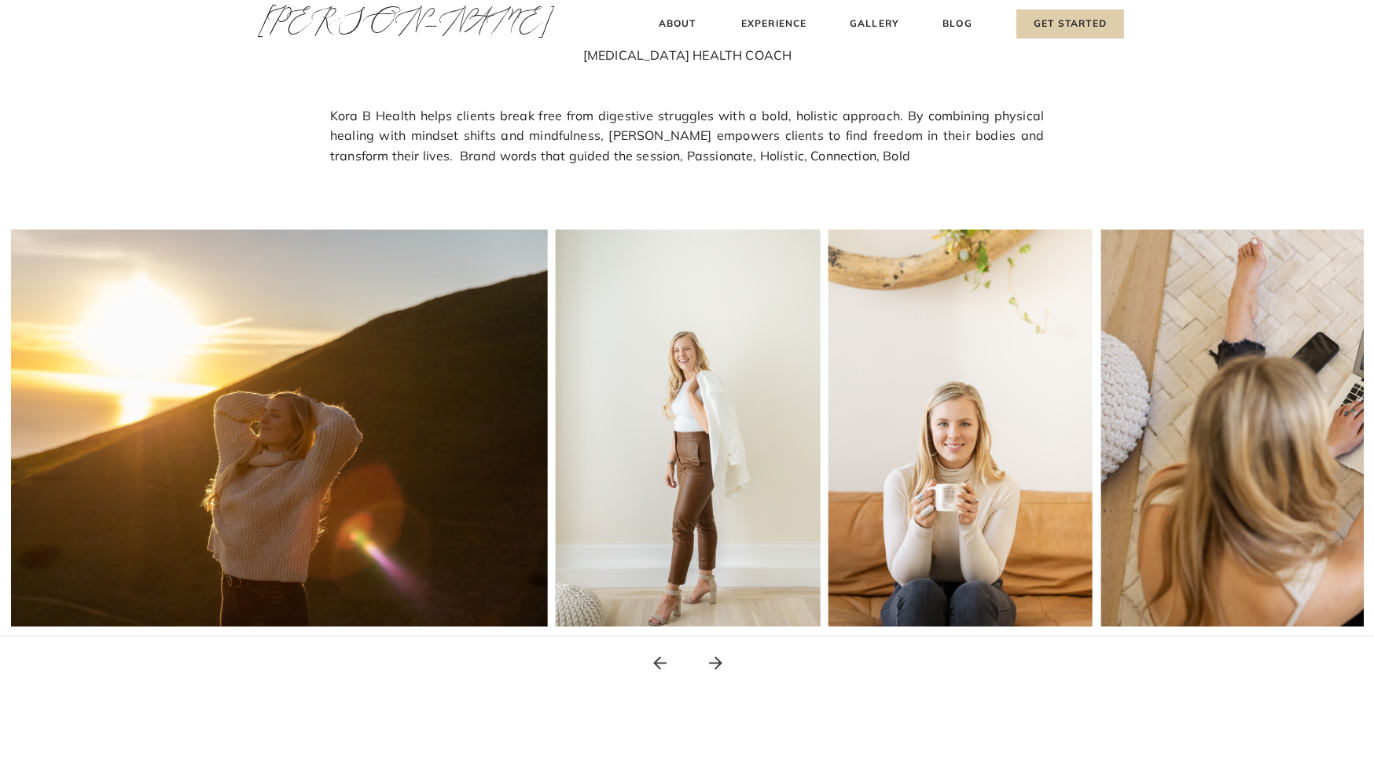
click at [715, 660] on icon at bounding box center [716, 663] width 20 height 20
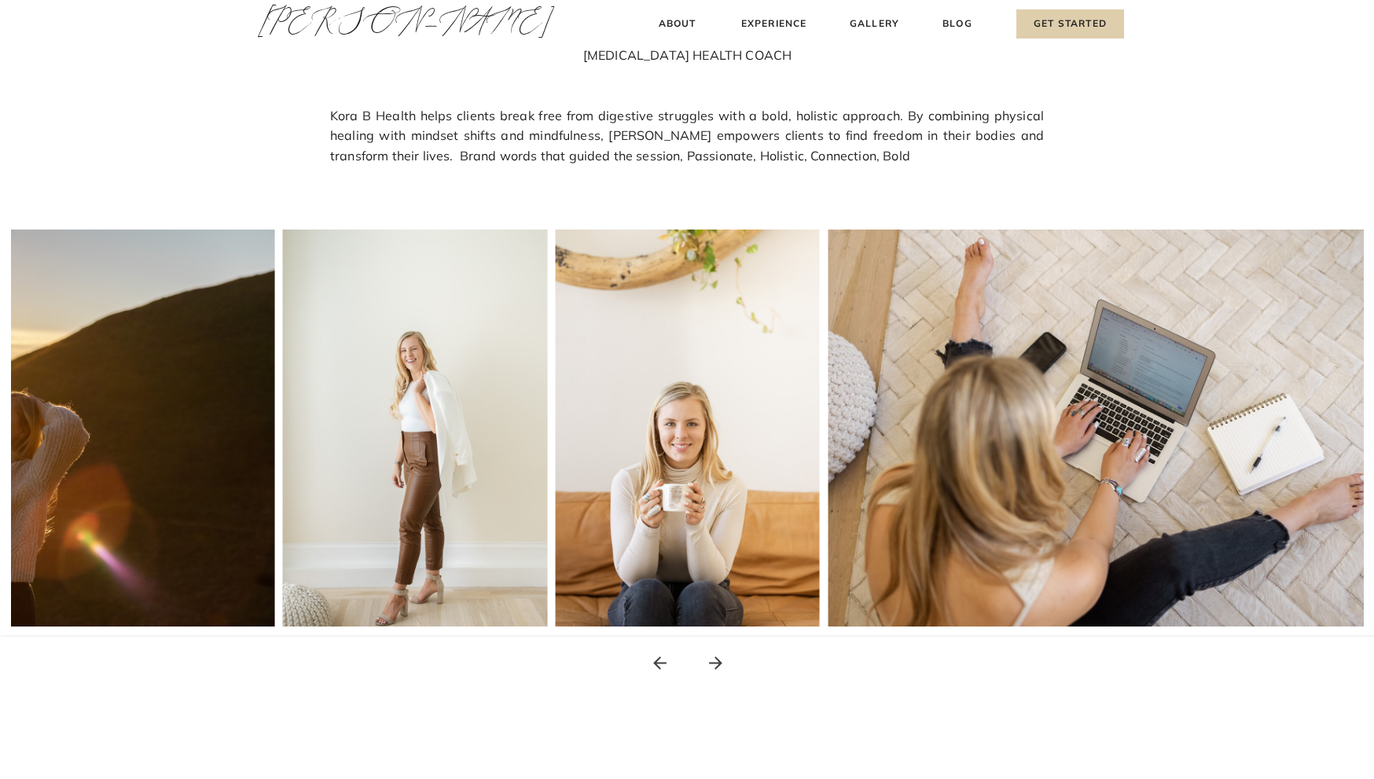
click at [715, 660] on icon at bounding box center [716, 663] width 20 height 20
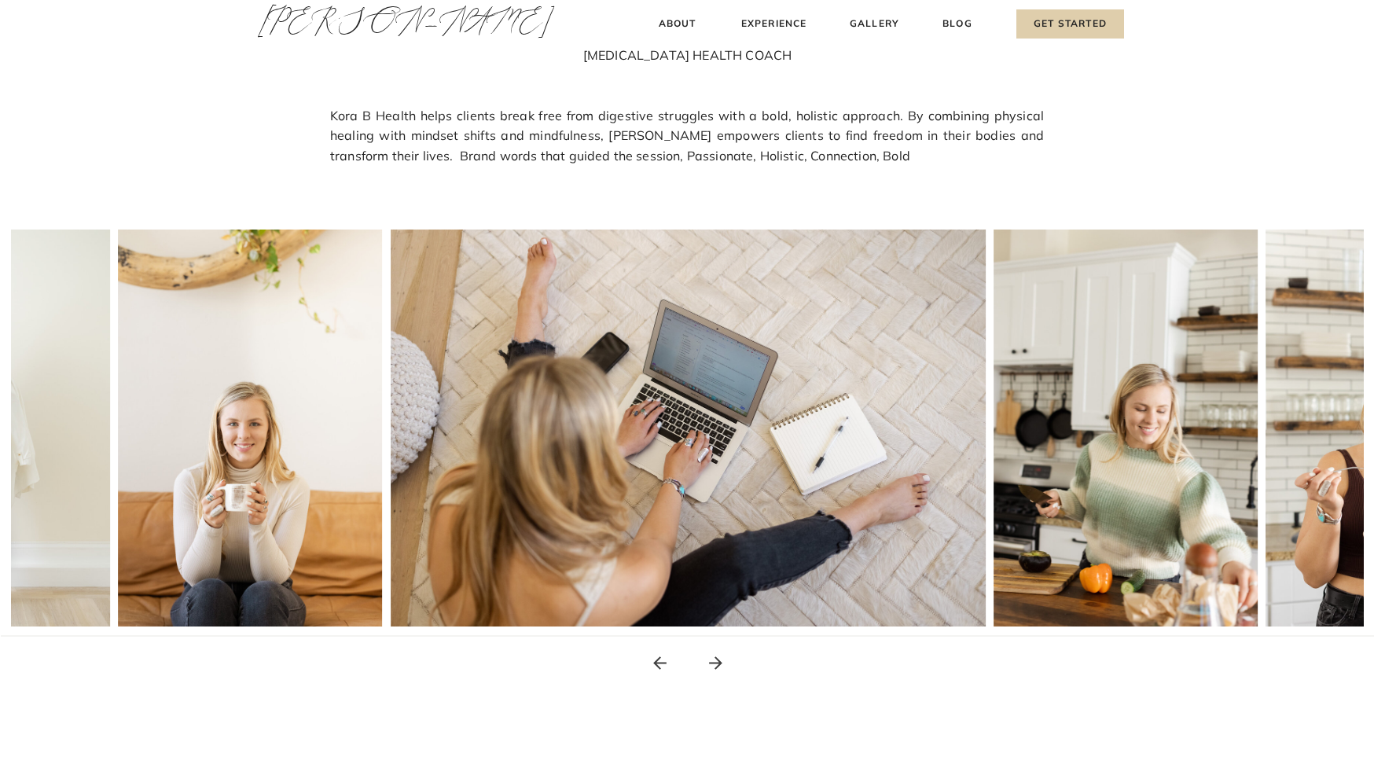
click at [715, 660] on icon at bounding box center [716, 663] width 20 height 20
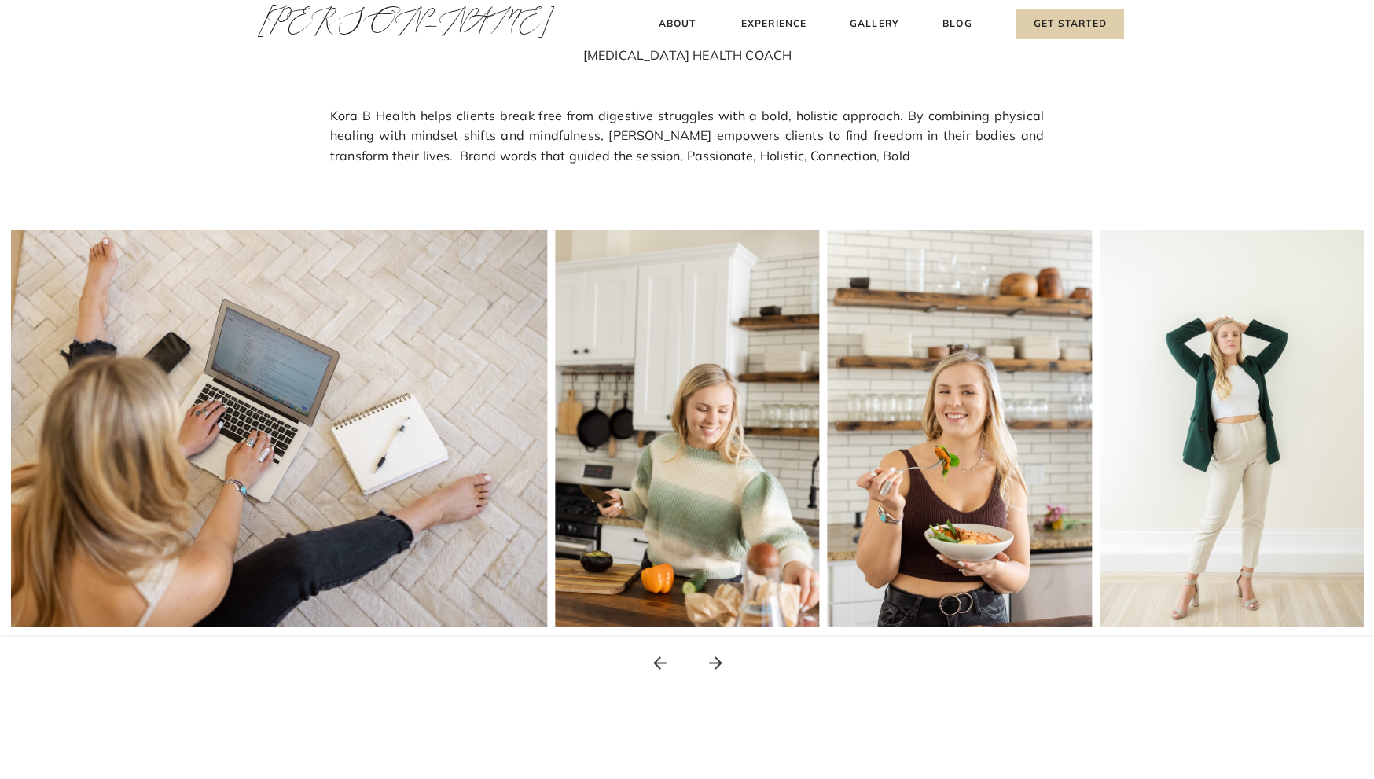
click at [715, 660] on icon at bounding box center [716, 663] width 20 height 20
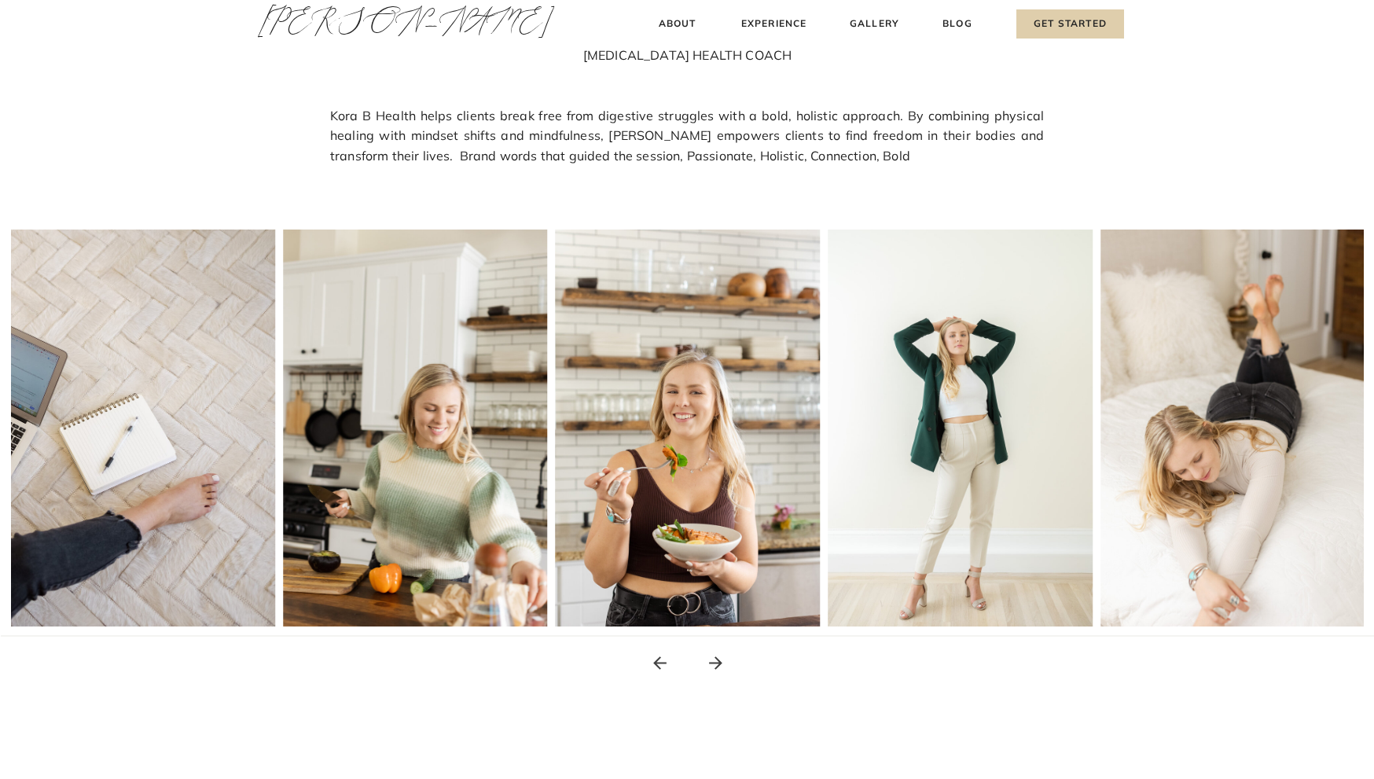
click at [715, 660] on icon at bounding box center [716, 663] width 20 height 20
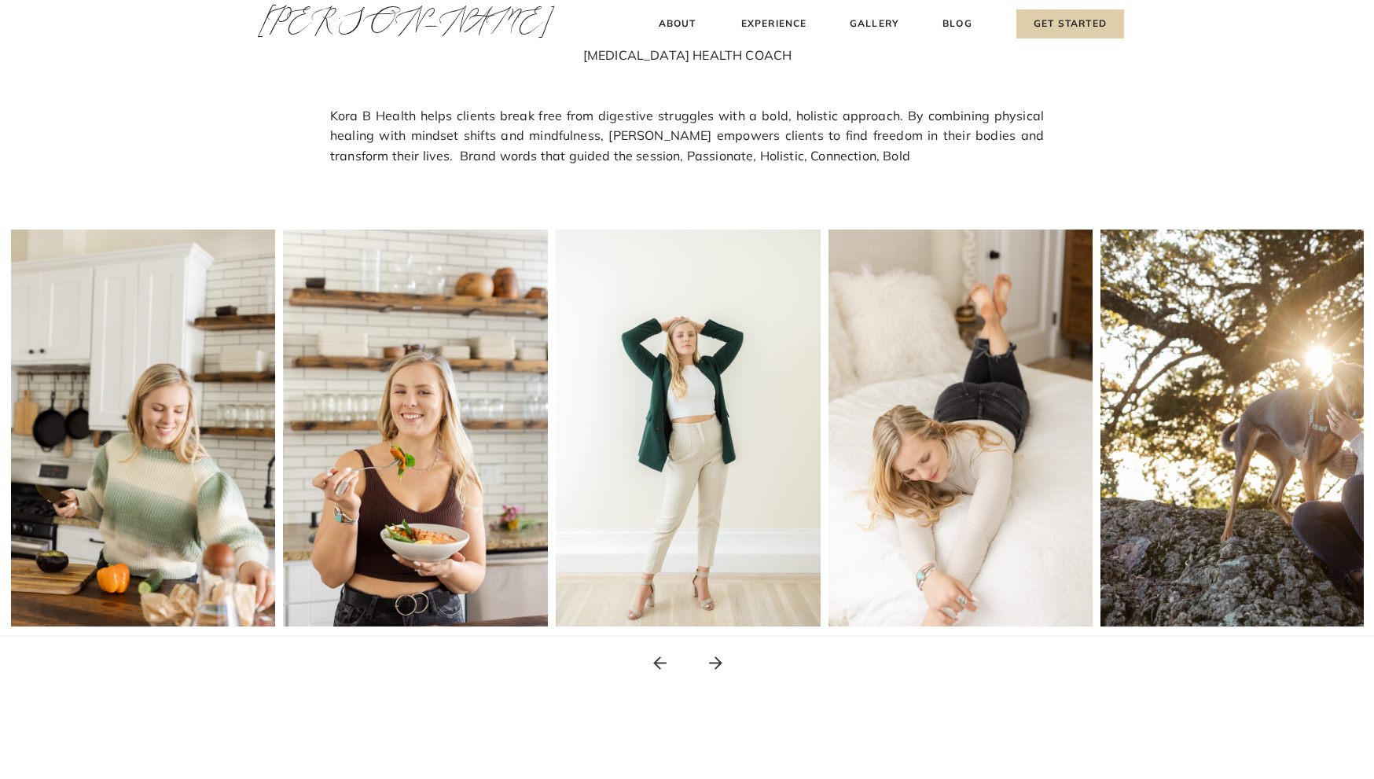
click at [715, 660] on icon at bounding box center [716, 663] width 20 height 20
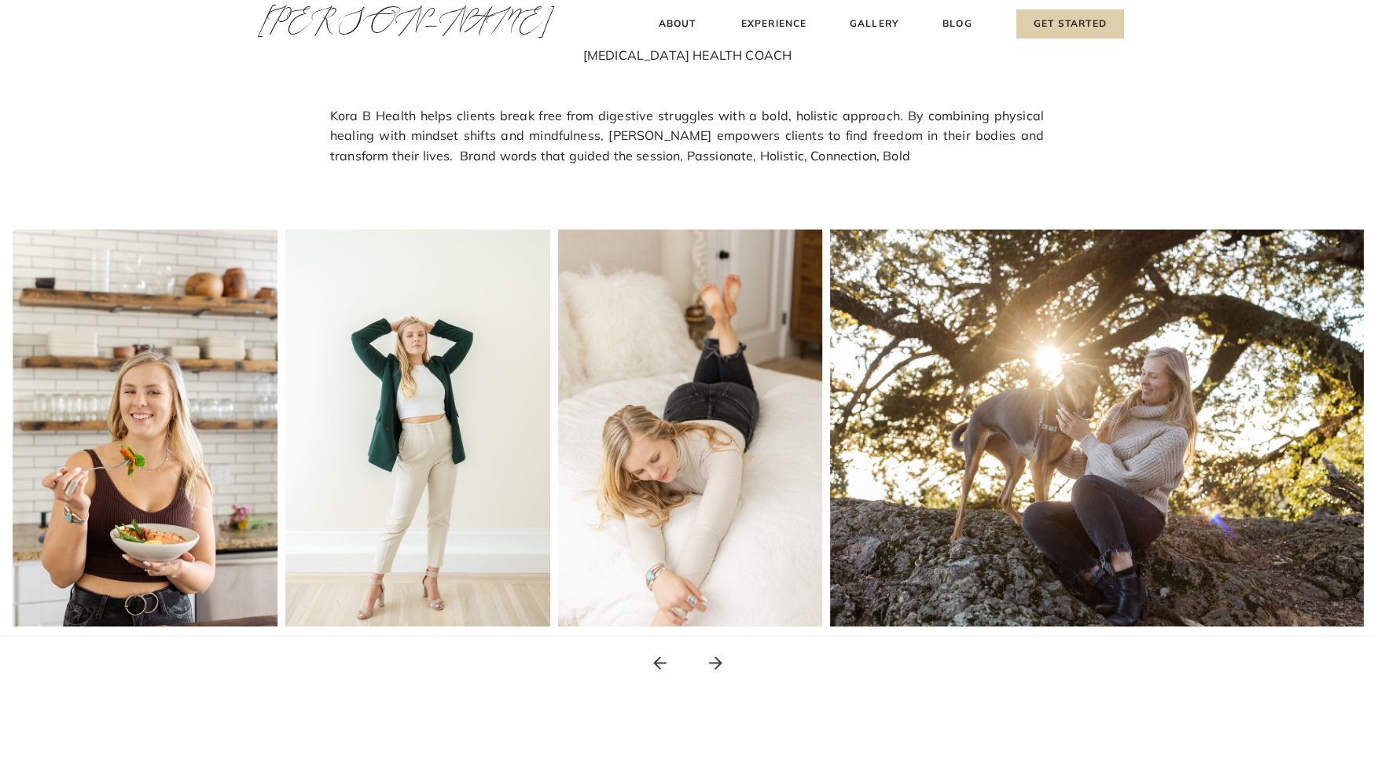
click at [715, 660] on icon at bounding box center [716, 663] width 20 height 20
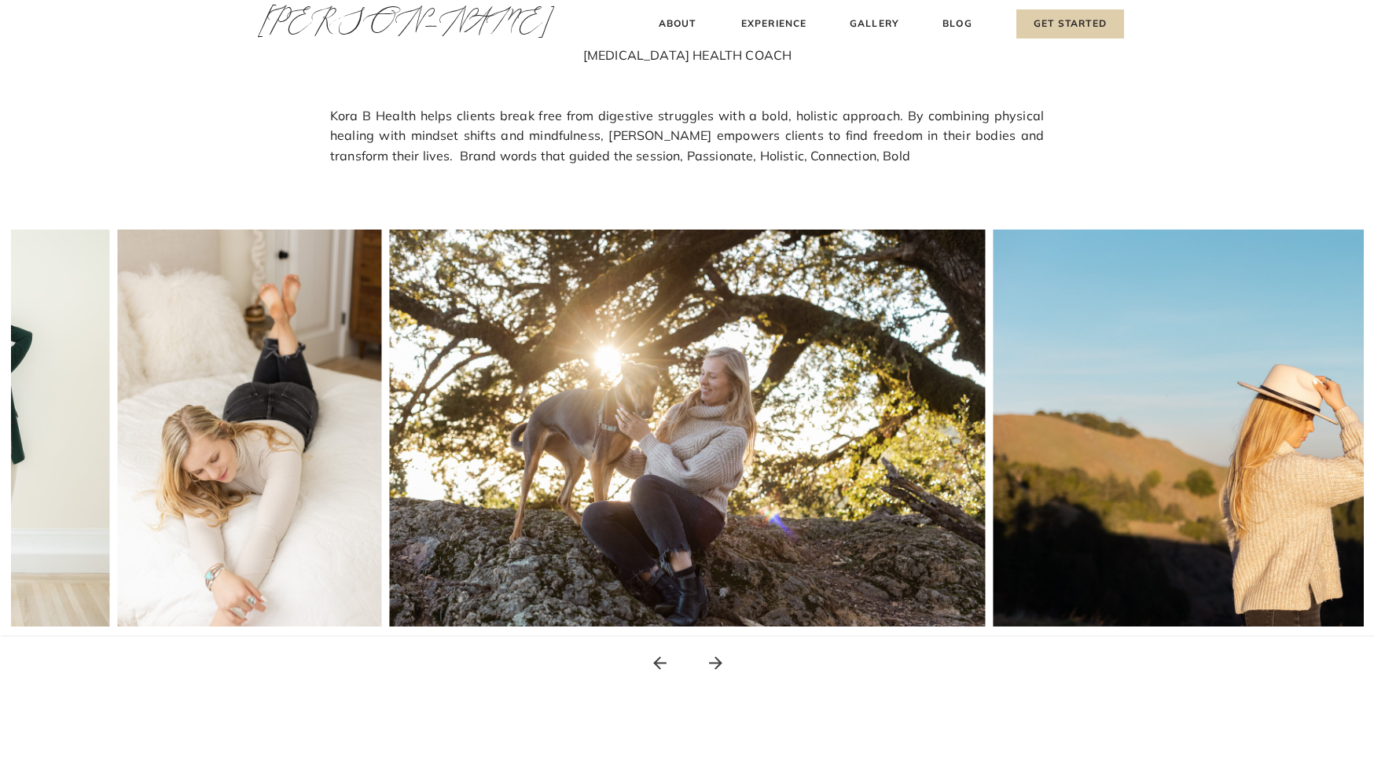
click at [715, 660] on icon at bounding box center [716, 663] width 20 height 20
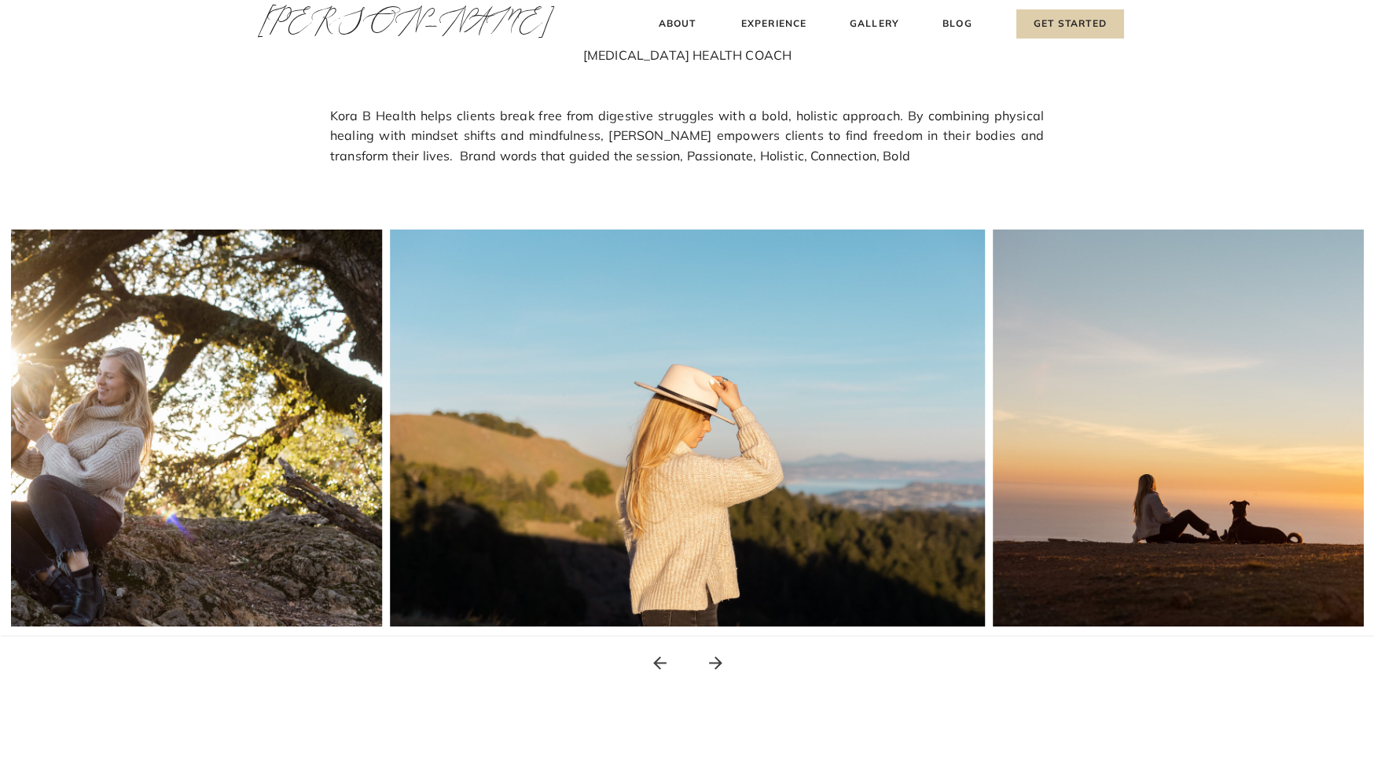
click at [715, 660] on icon at bounding box center [716, 663] width 20 height 20
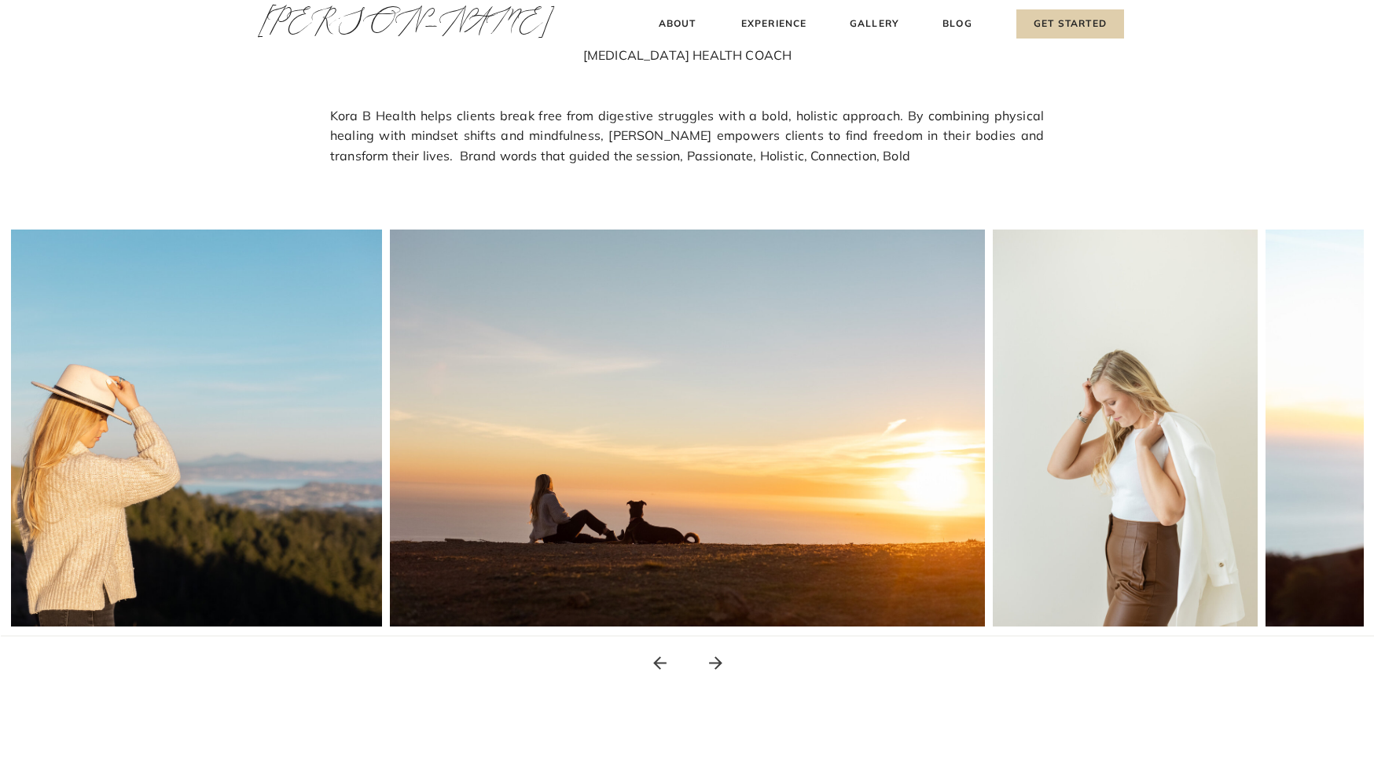
click at [715, 660] on icon at bounding box center [716, 663] width 20 height 20
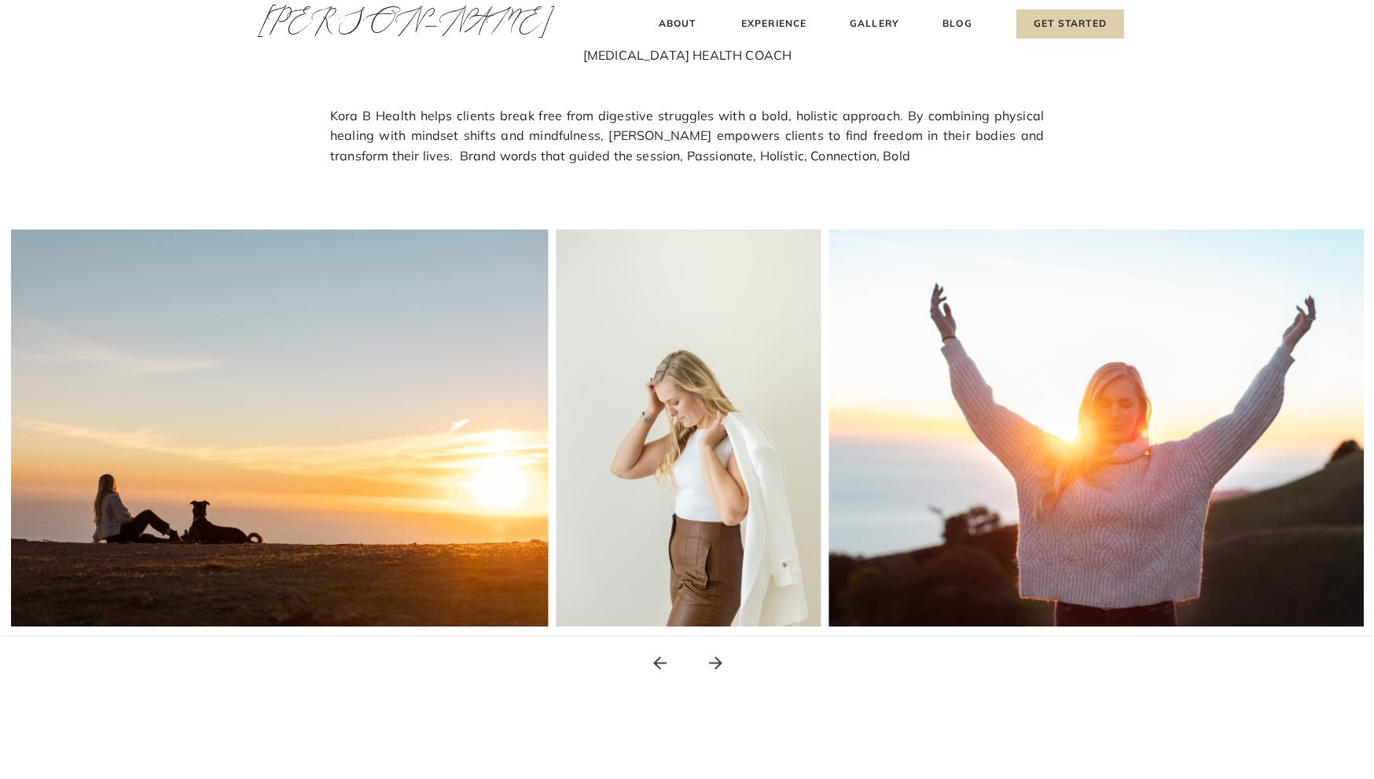
click at [715, 660] on icon at bounding box center [716, 663] width 20 height 20
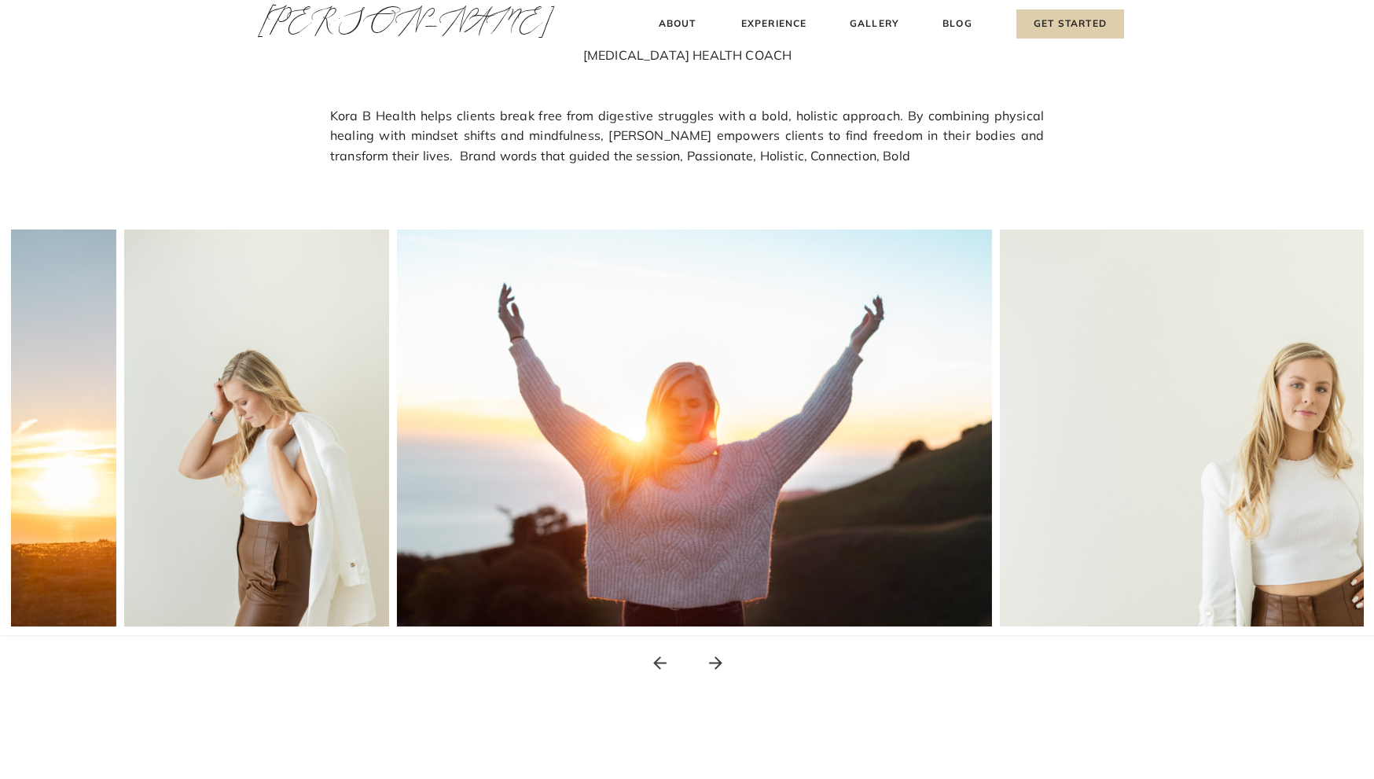
click at [715, 660] on icon at bounding box center [716, 663] width 20 height 20
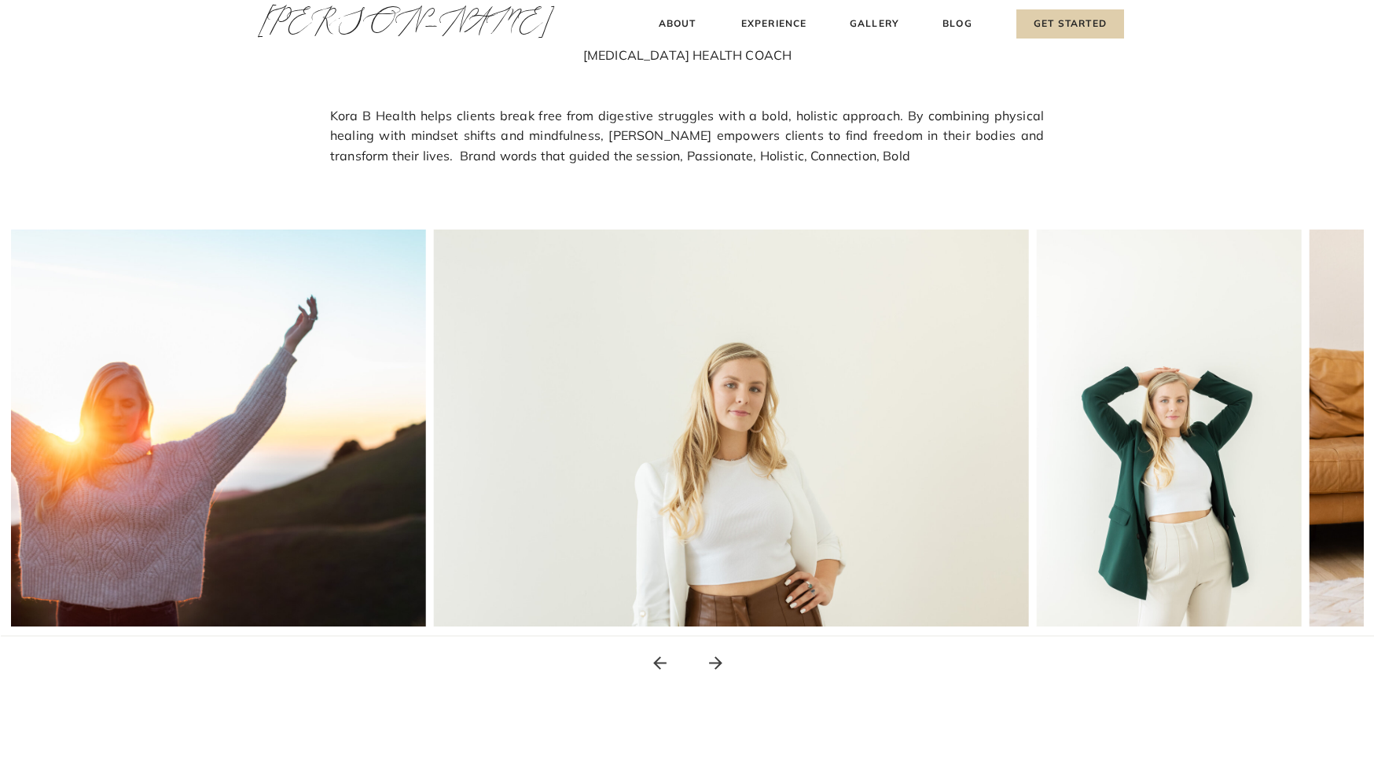
click at [715, 660] on icon at bounding box center [716, 663] width 20 height 20
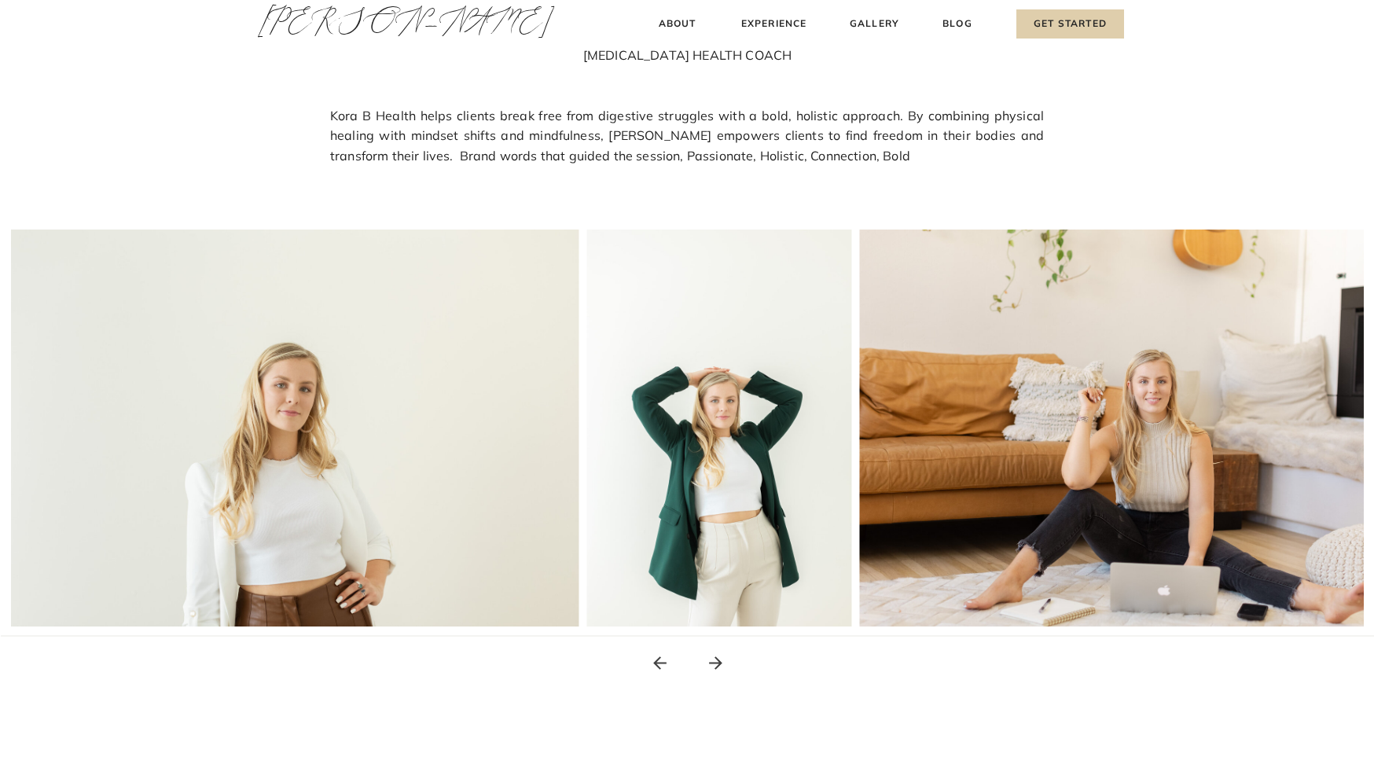
click at [715, 660] on icon at bounding box center [716, 663] width 20 height 20
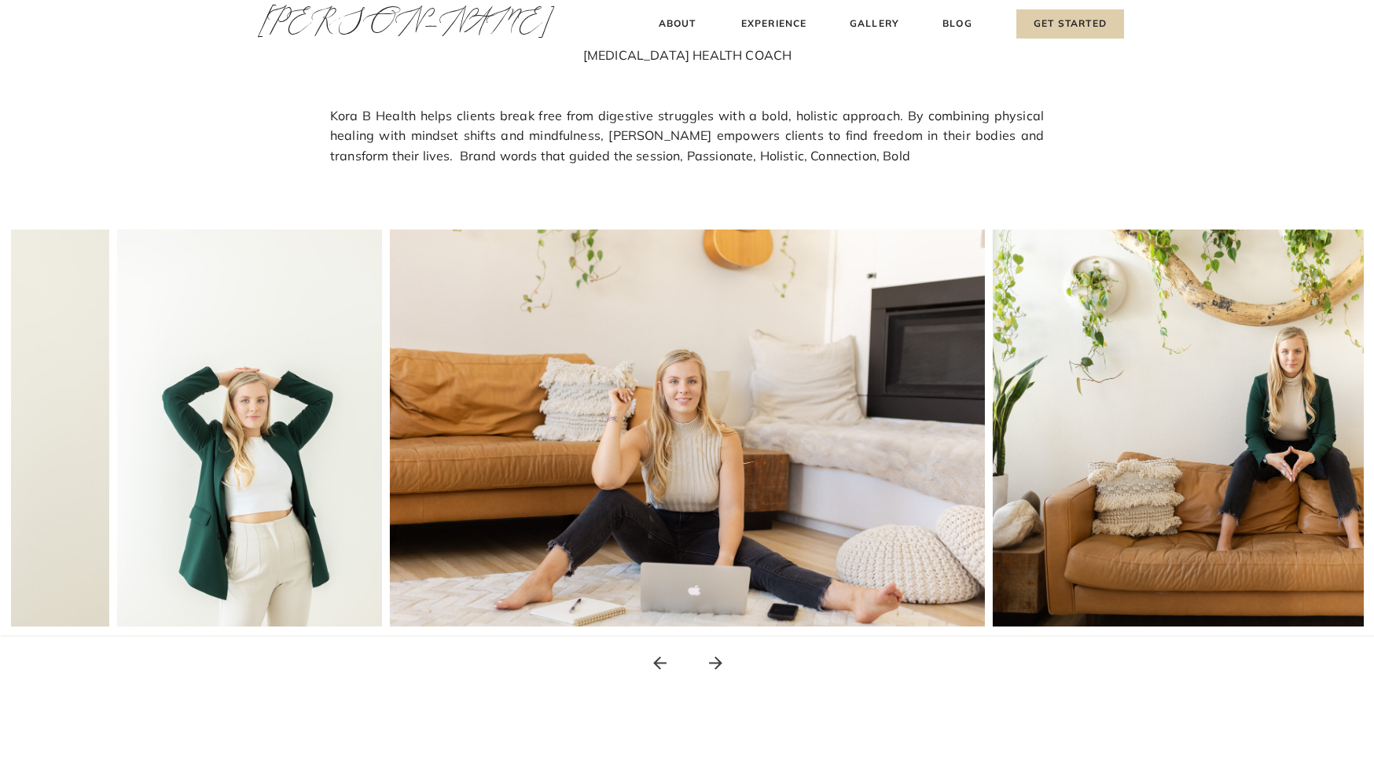
click at [715, 660] on icon at bounding box center [716, 663] width 20 height 20
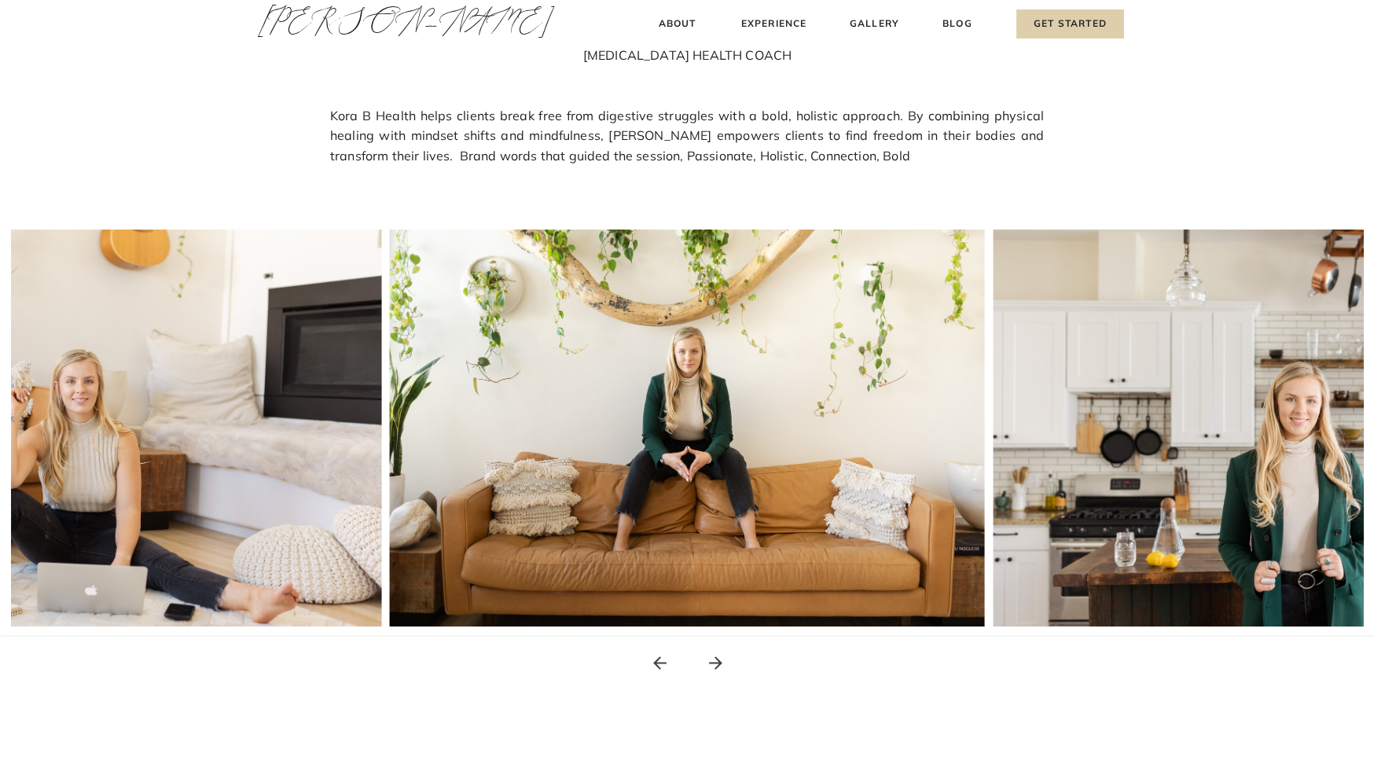
click at [715, 660] on icon at bounding box center [716, 663] width 20 height 20
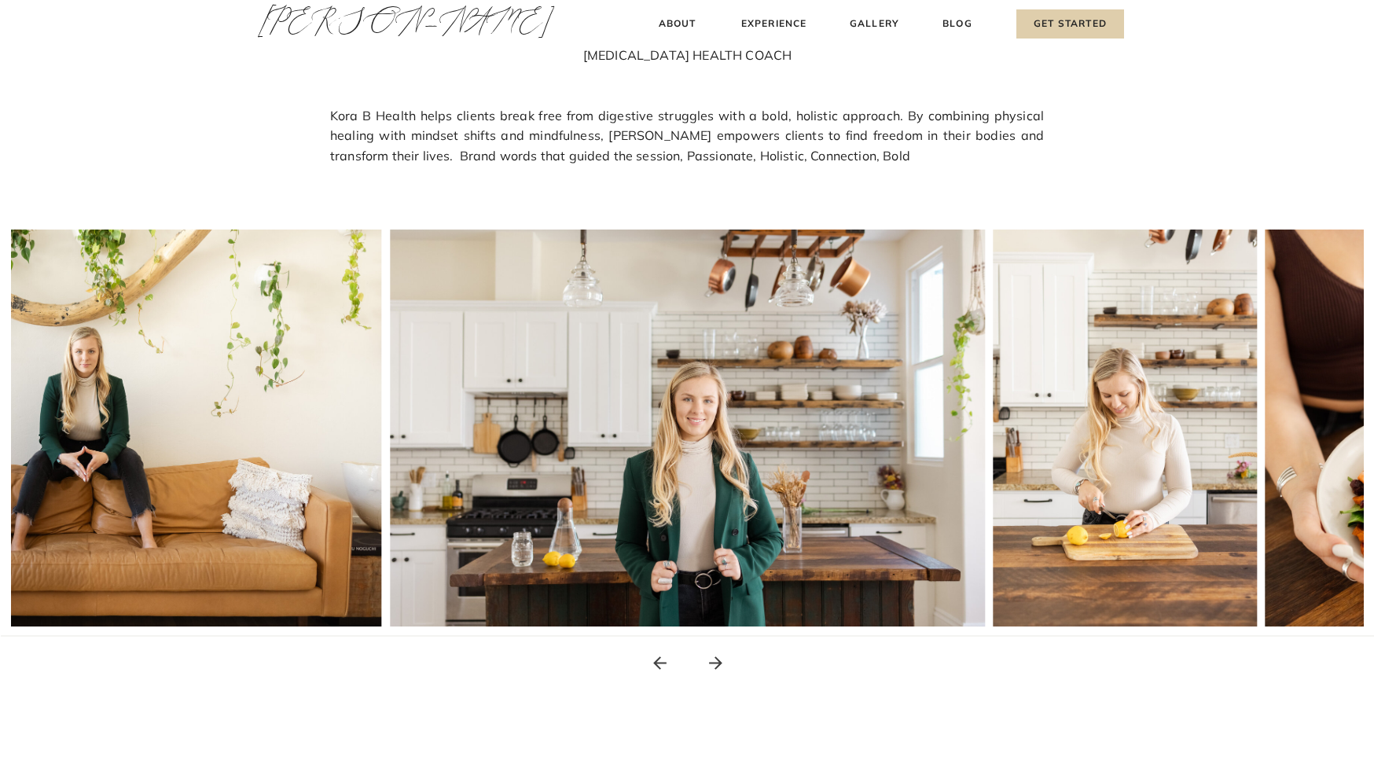
click at [715, 660] on icon at bounding box center [716, 663] width 20 height 20
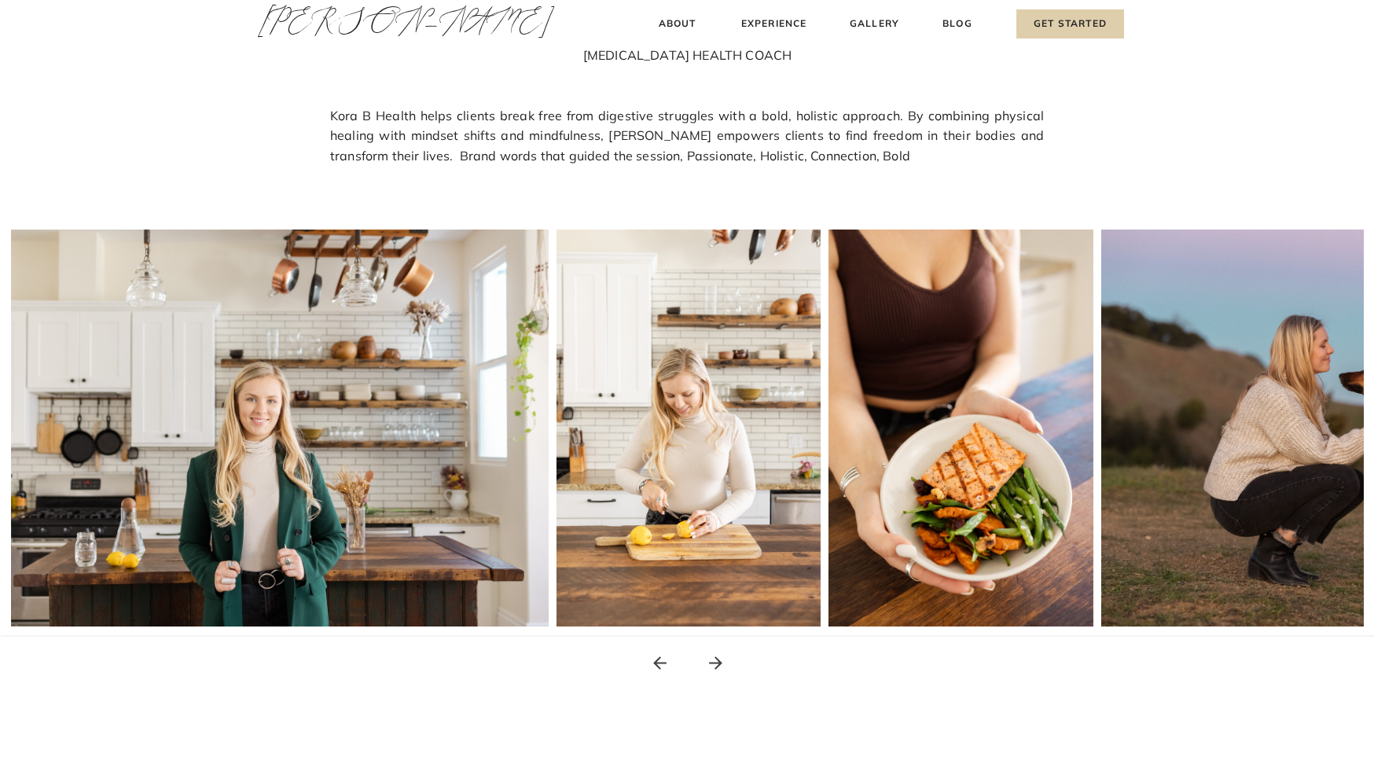
click at [715, 660] on icon at bounding box center [716, 663] width 20 height 20
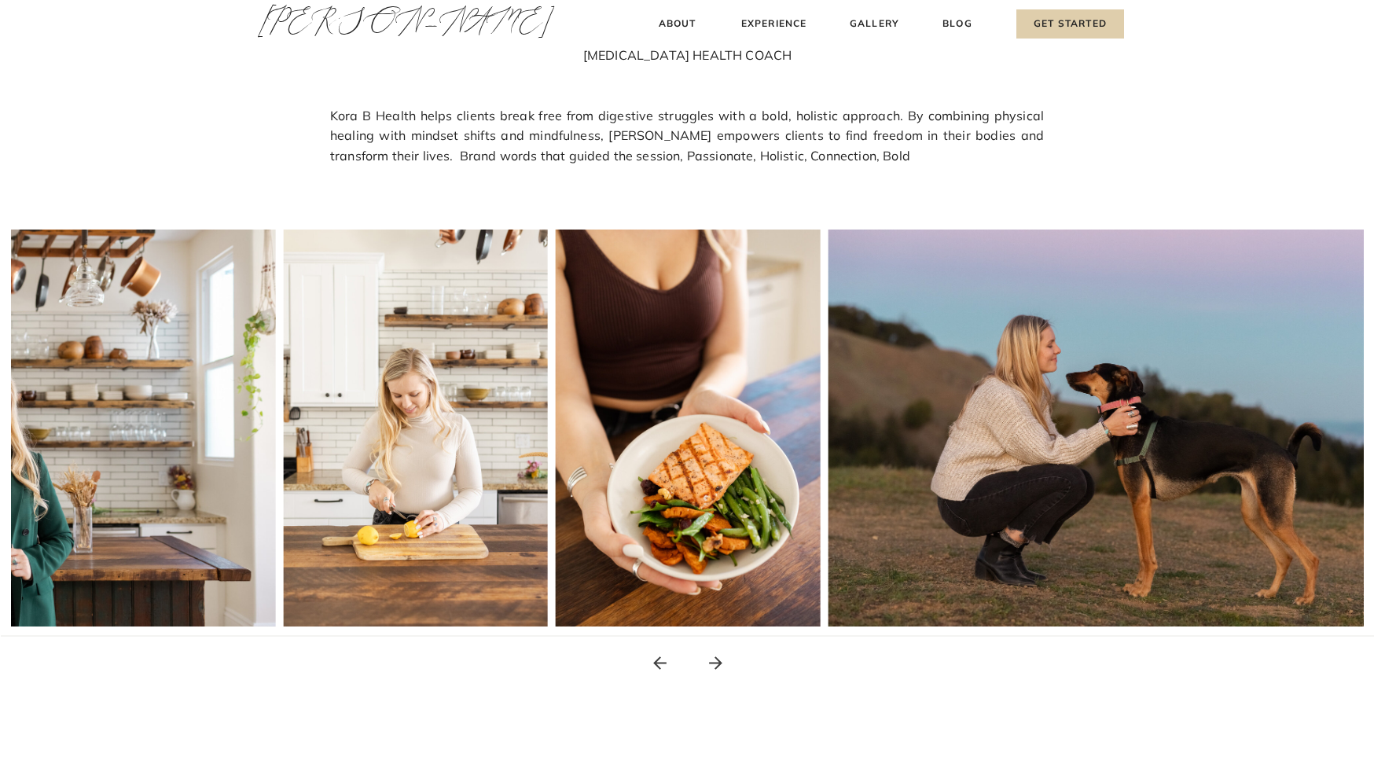
click at [715, 660] on icon at bounding box center [716, 663] width 20 height 20
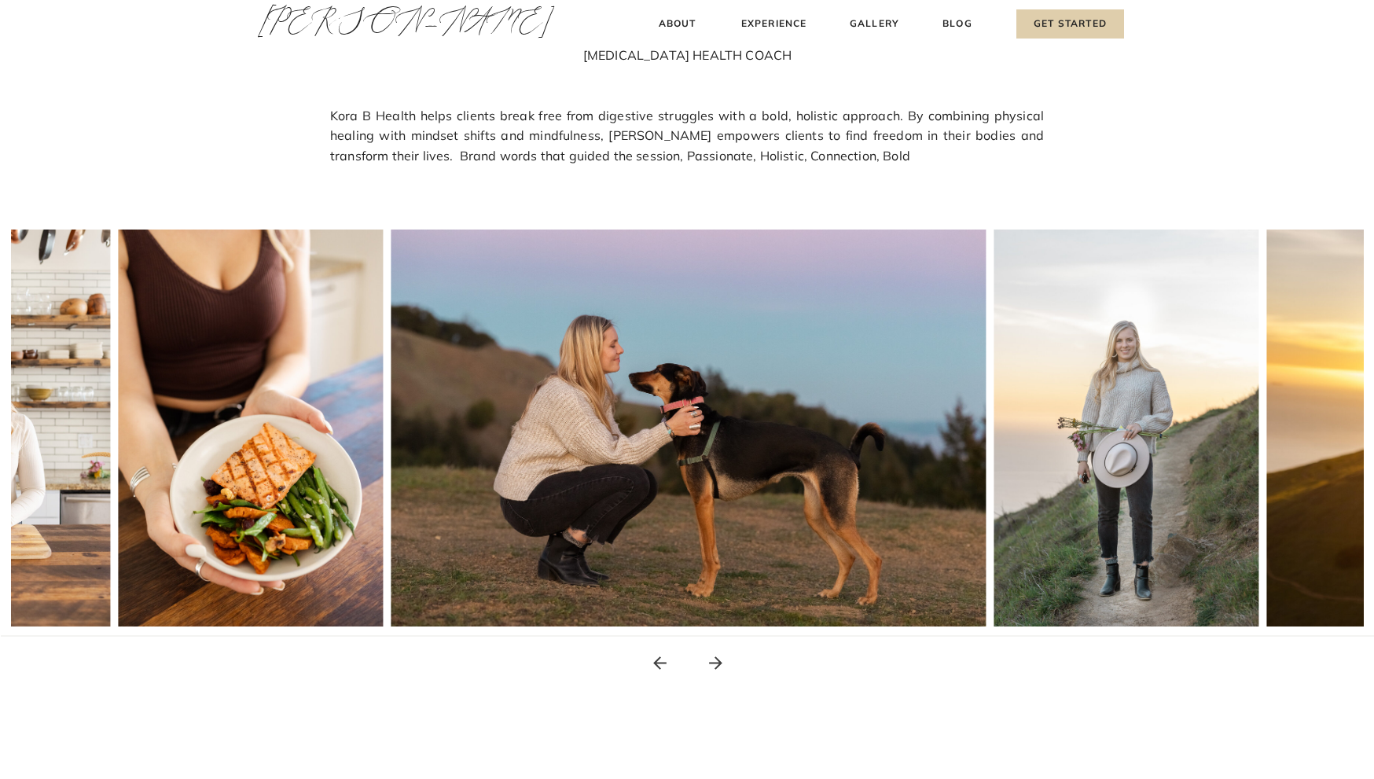
click at [715, 660] on icon at bounding box center [716, 663] width 20 height 20
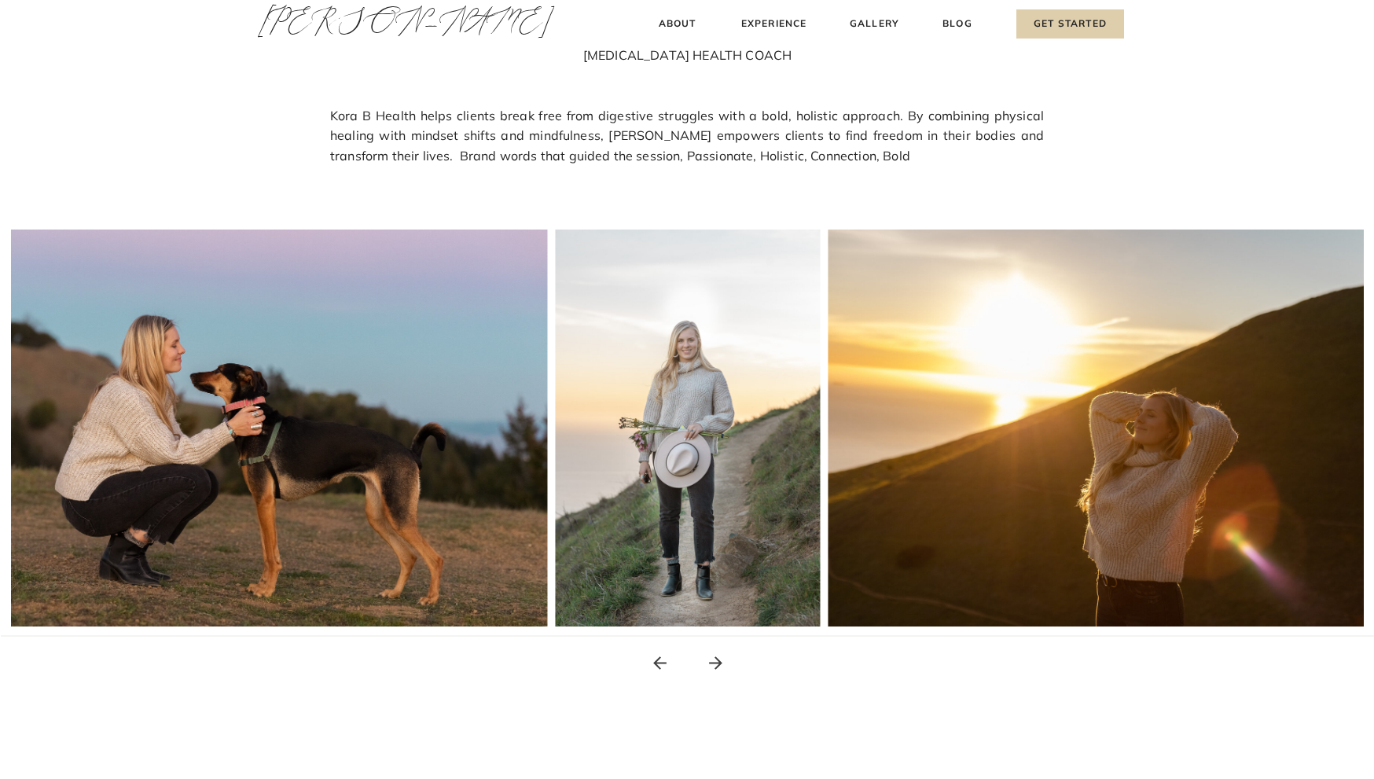
click at [715, 660] on icon at bounding box center [716, 663] width 20 height 20
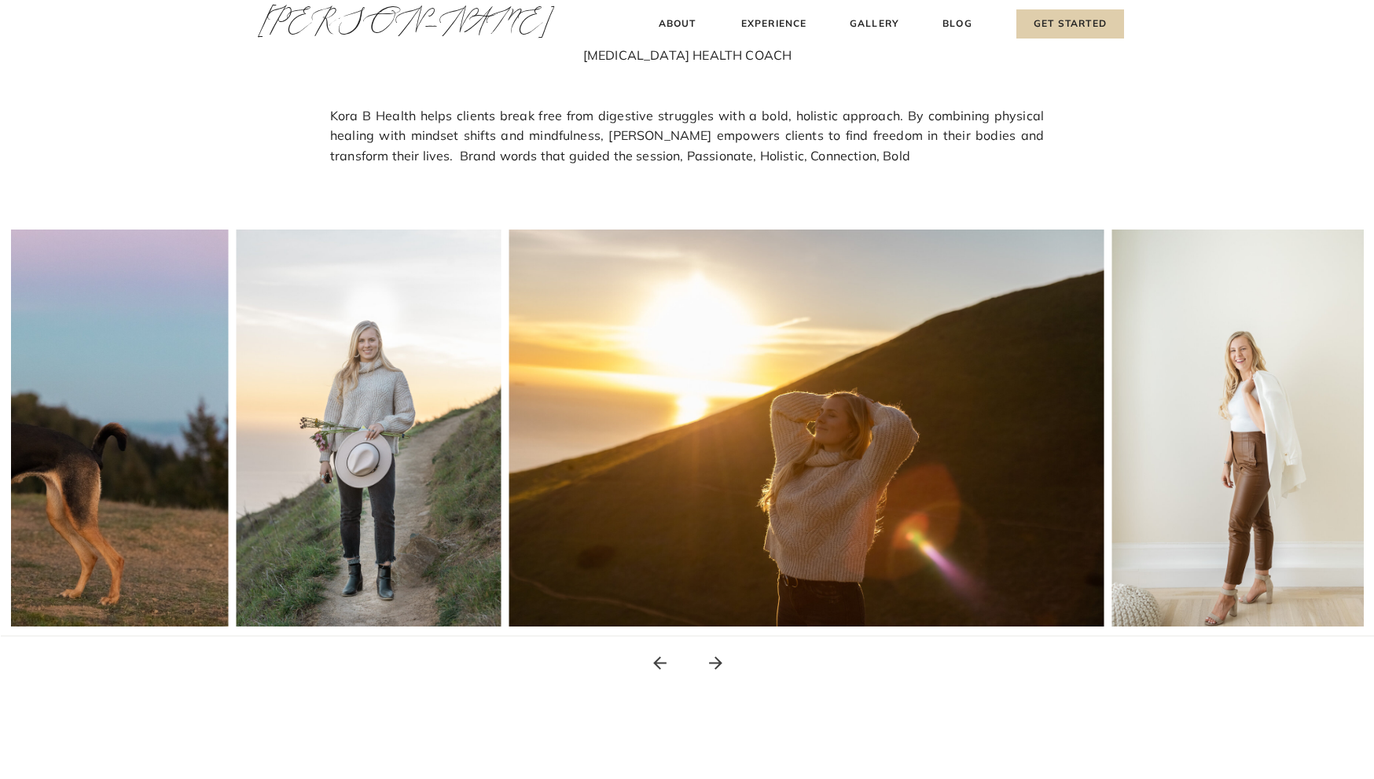
click at [715, 660] on icon at bounding box center [716, 663] width 20 height 20
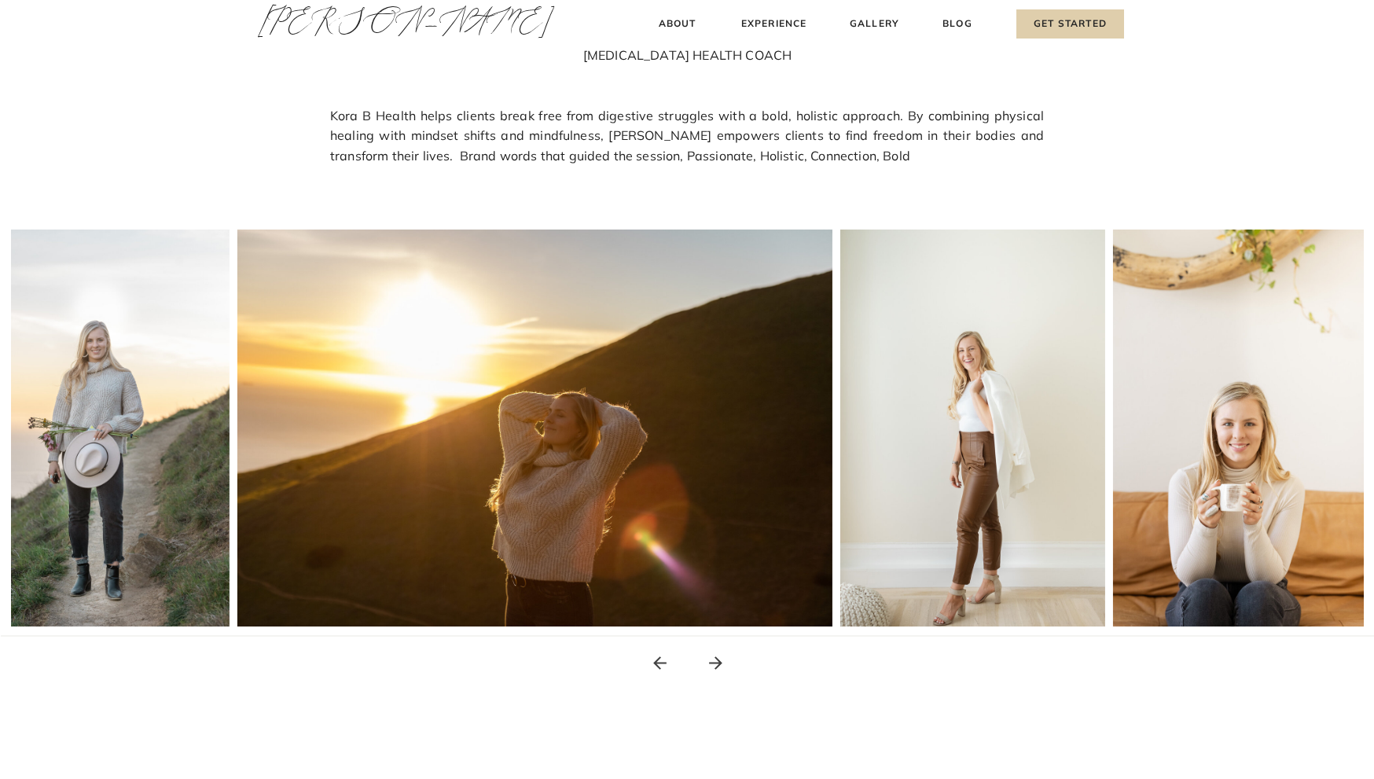
click at [715, 660] on icon at bounding box center [716, 663] width 20 height 20
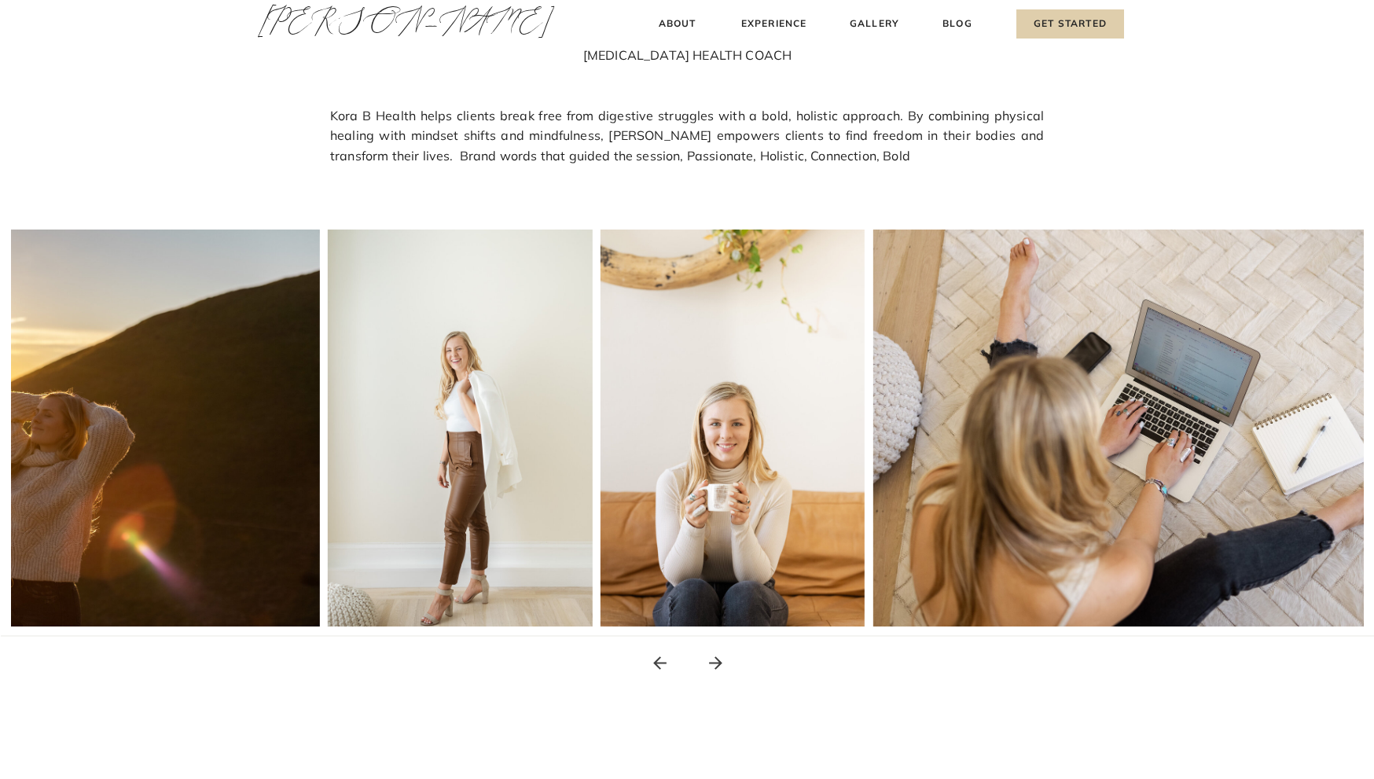
click at [715, 660] on icon at bounding box center [716, 663] width 20 height 20
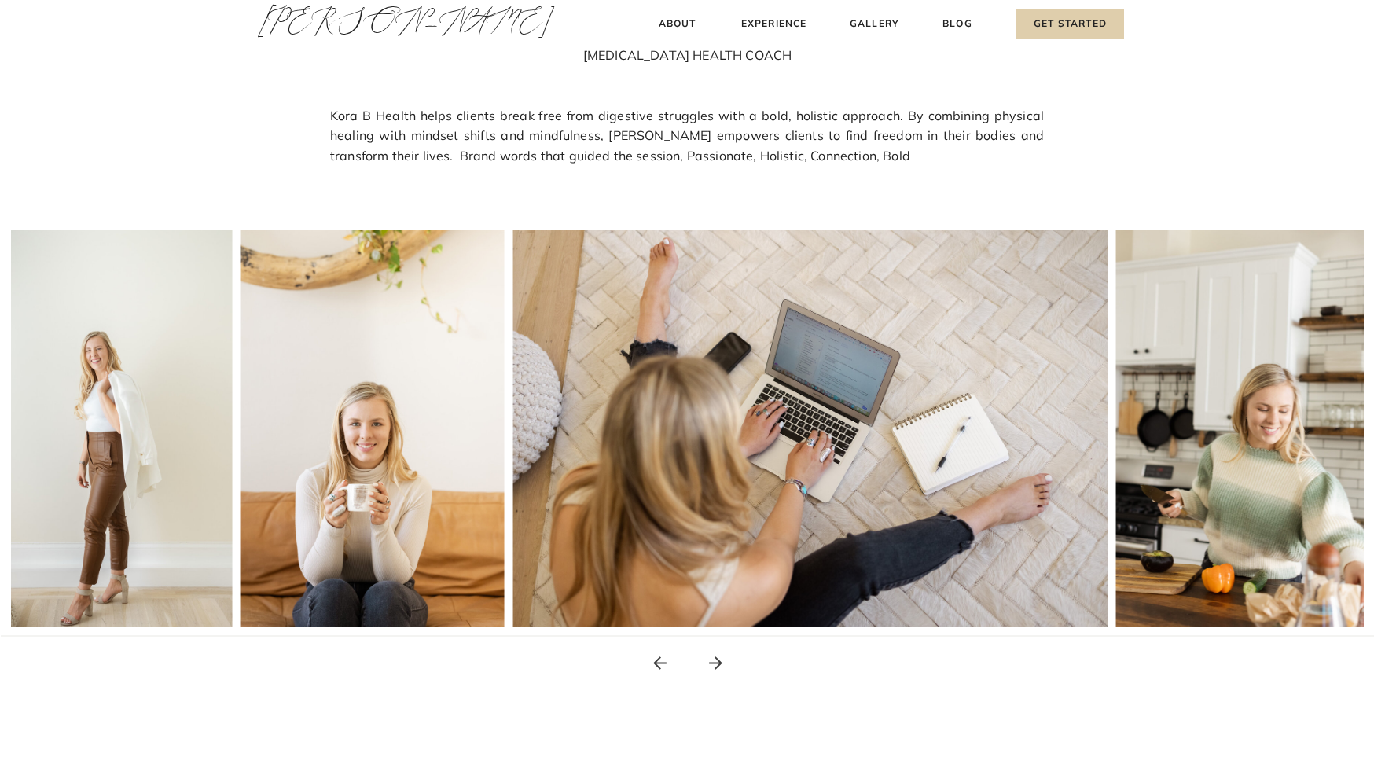
click at [715, 660] on icon at bounding box center [716, 663] width 20 height 20
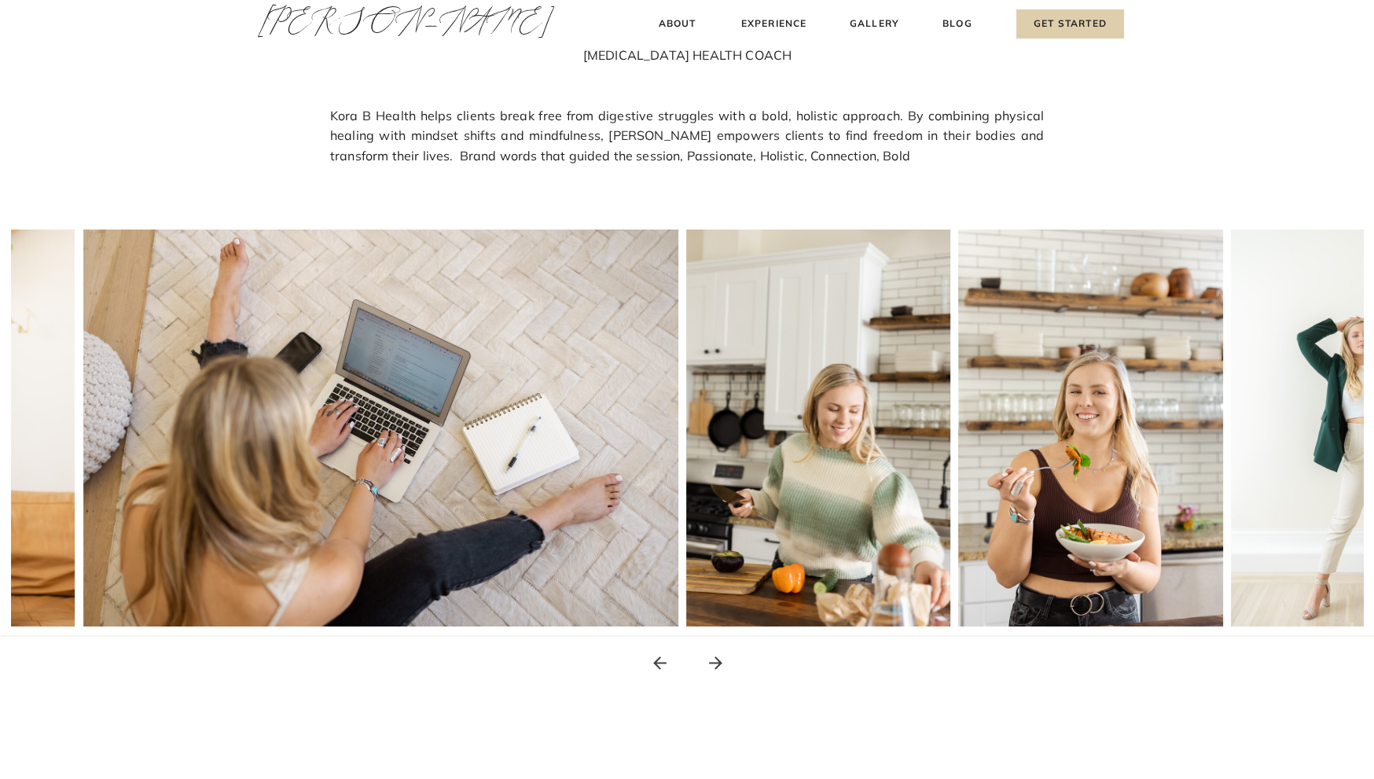
click at [715, 660] on icon at bounding box center [716, 663] width 20 height 20
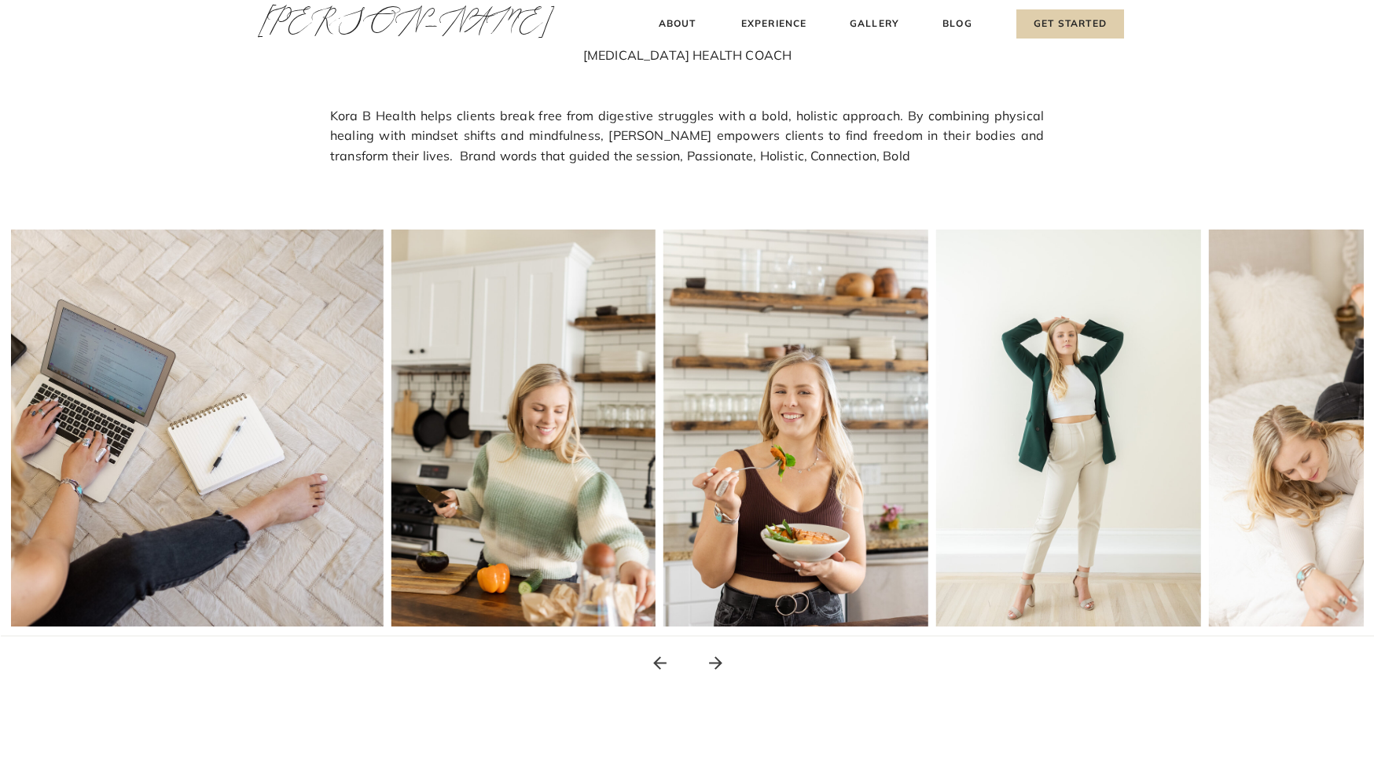
click at [715, 660] on icon at bounding box center [716, 663] width 20 height 20
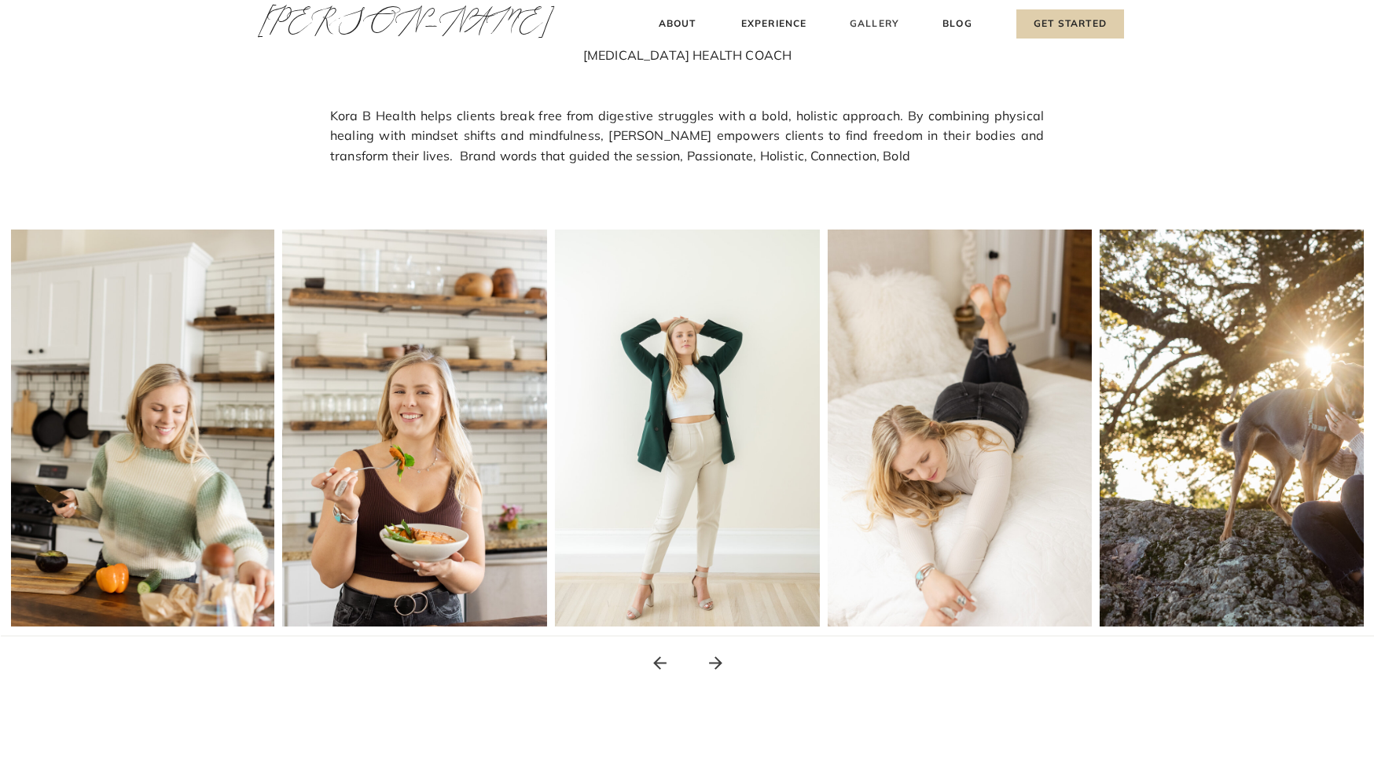
click at [887, 21] on h3 "Gallery" at bounding box center [874, 24] width 53 height 17
click at [880, 20] on h3 "Gallery" at bounding box center [874, 24] width 53 height 17
click at [865, 26] on h3 "Gallery" at bounding box center [874, 24] width 53 height 17
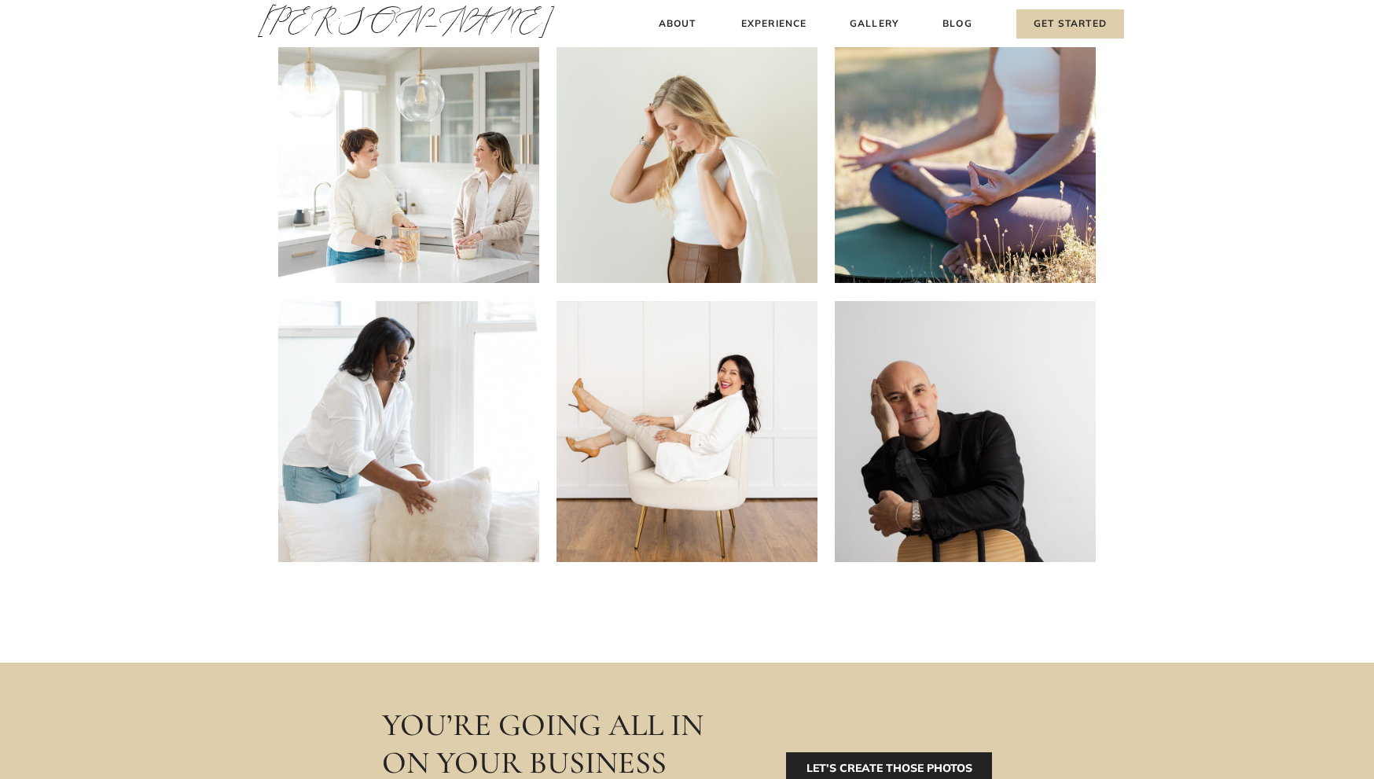
scroll to position [371, 0]
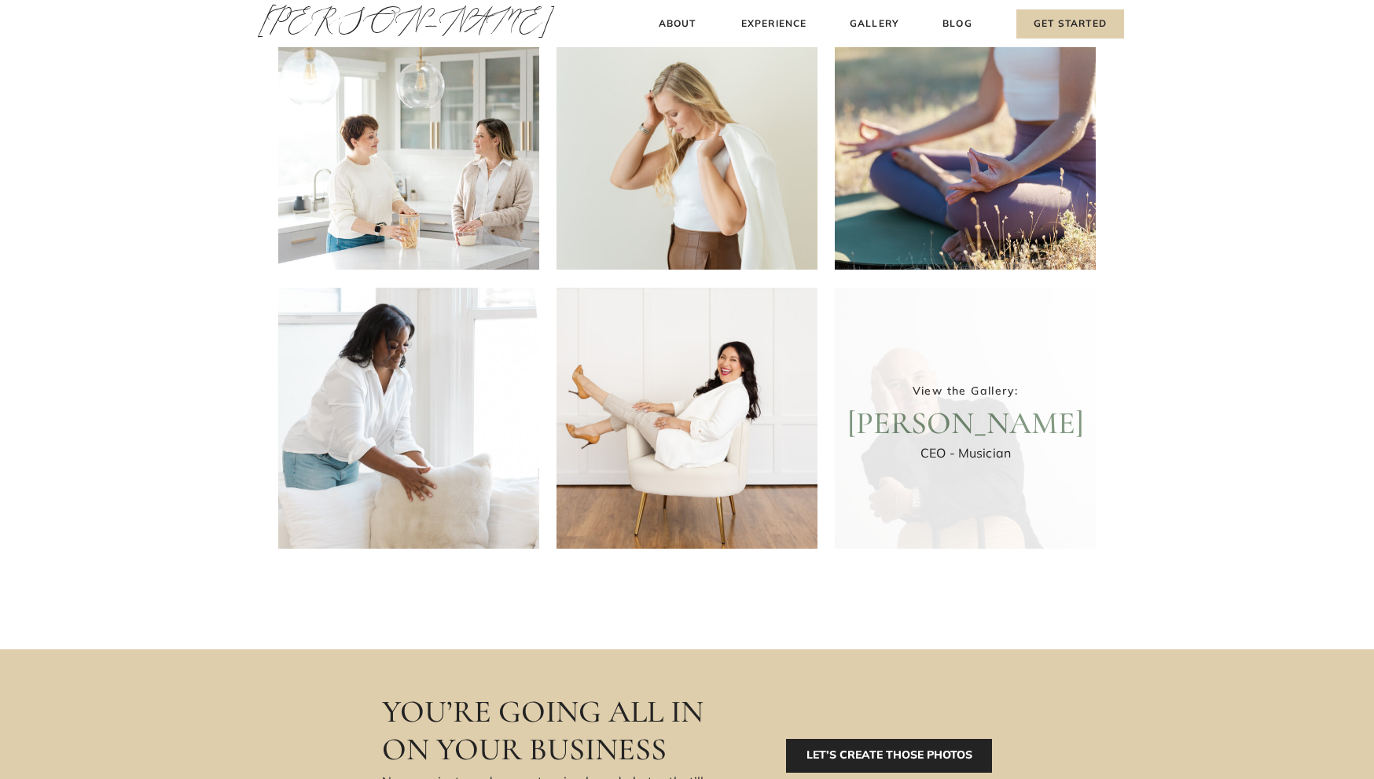
click at [953, 405] on div at bounding box center [965, 418] width 261 height 261
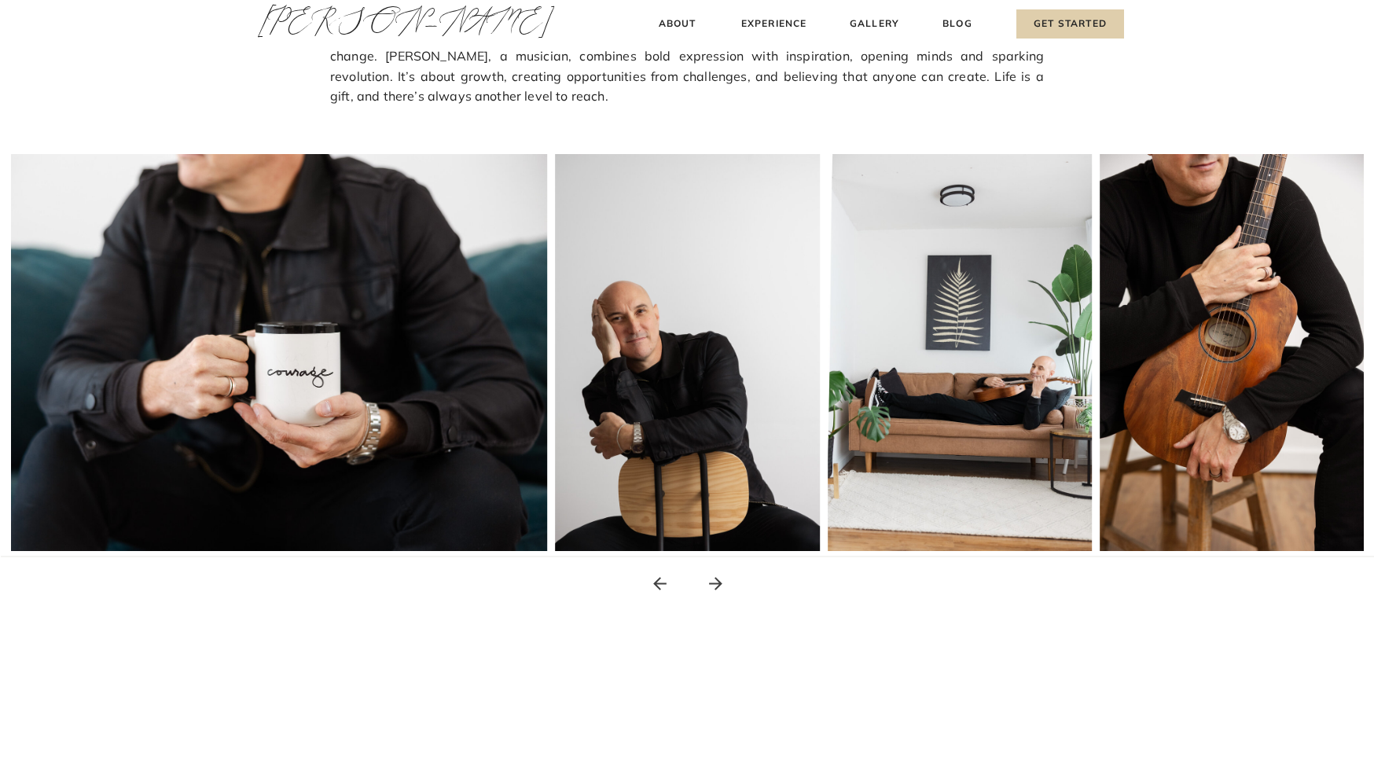
scroll to position [187, 0]
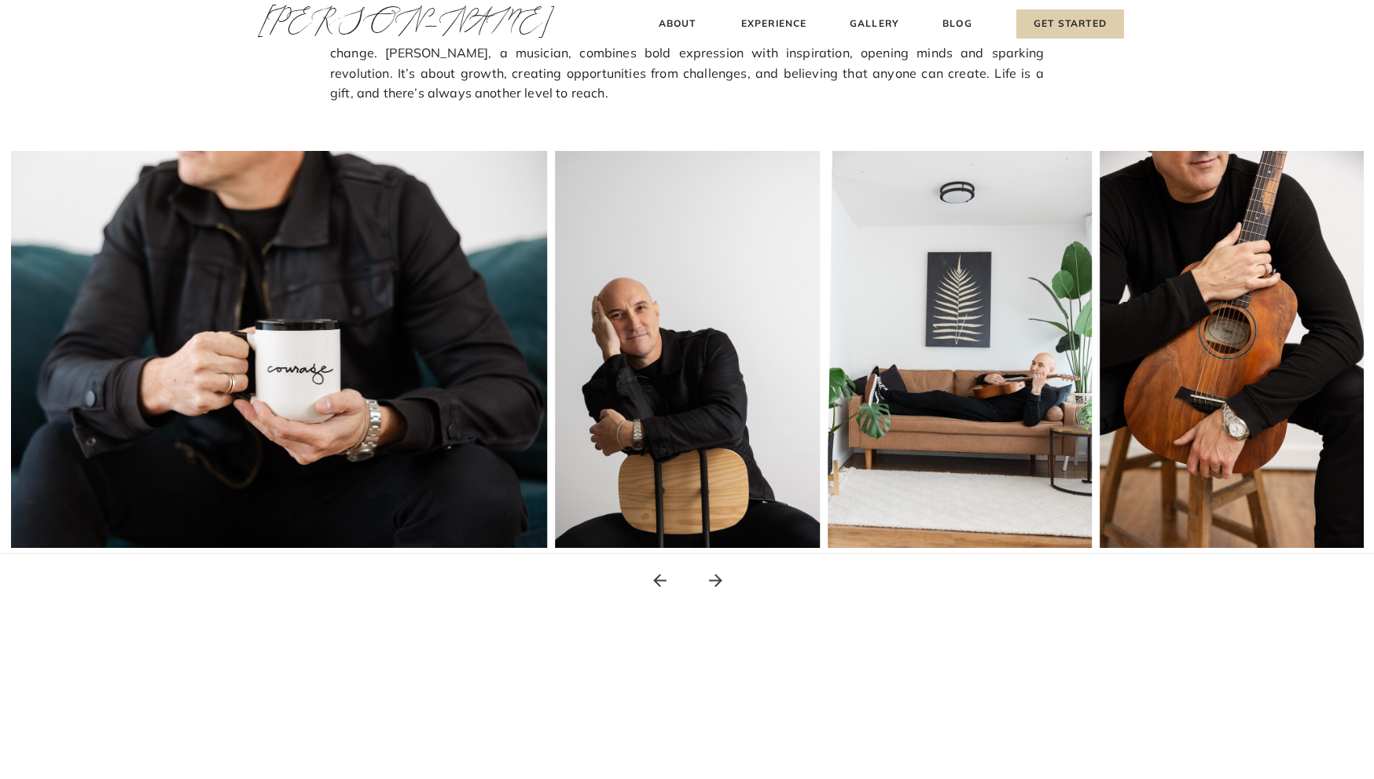
click at [717, 577] on icon at bounding box center [715, 580] width 13 height 13
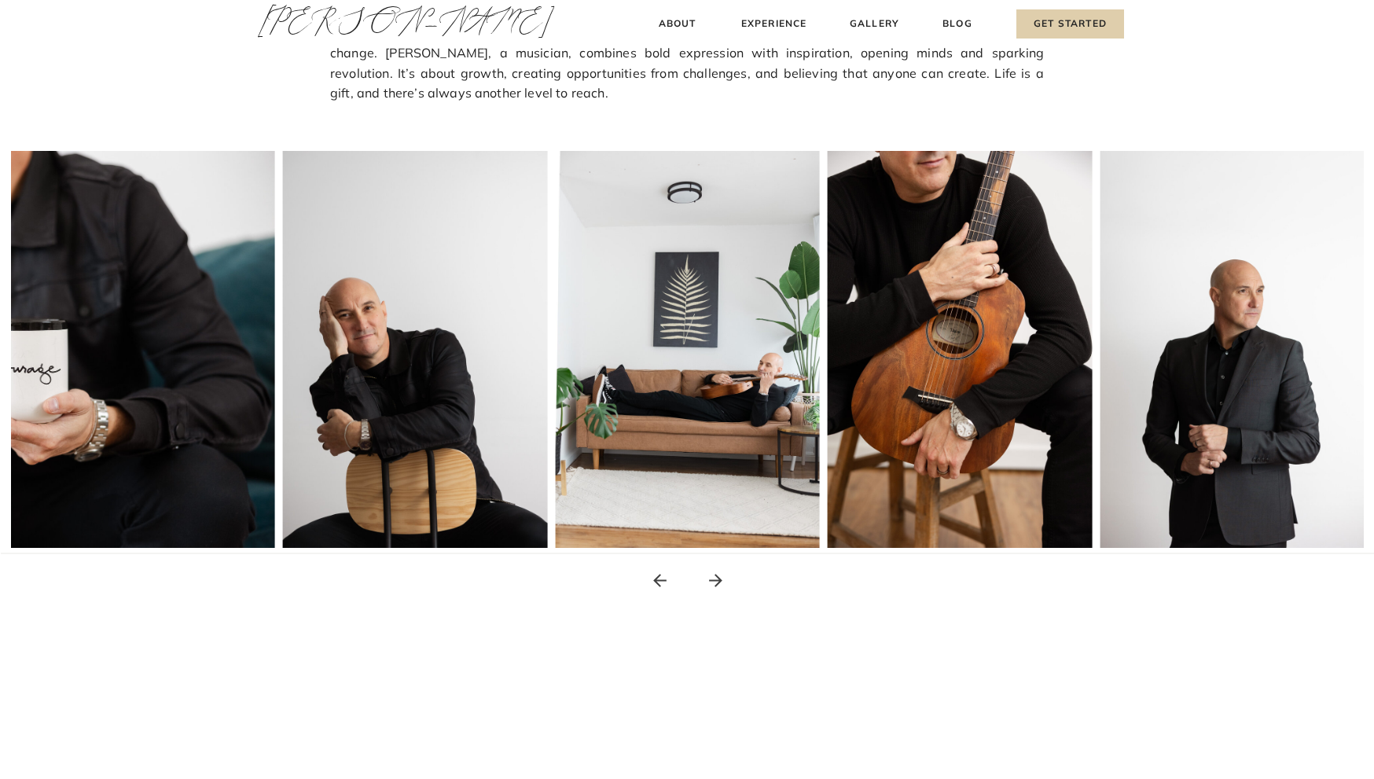
click at [717, 577] on icon at bounding box center [715, 580] width 13 height 13
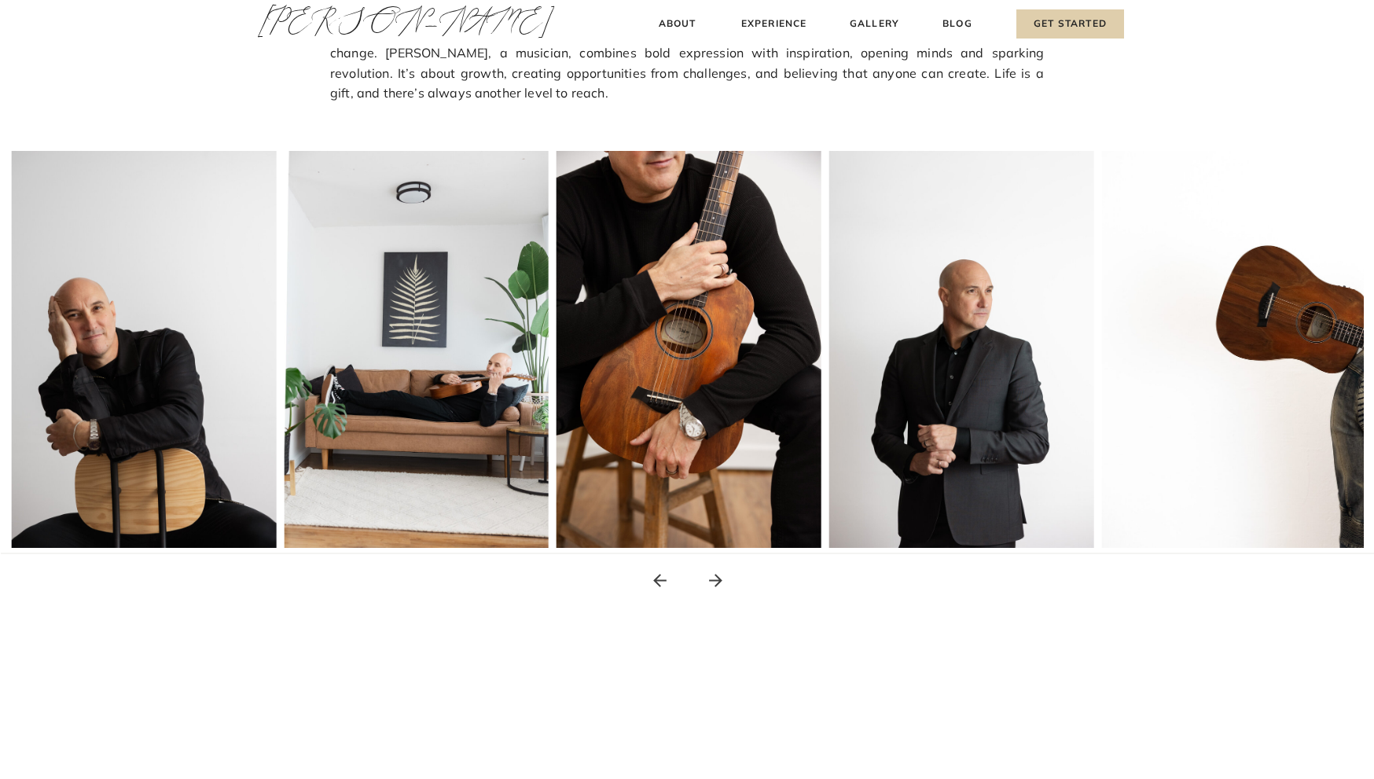
click at [717, 577] on icon at bounding box center [715, 580] width 13 height 13
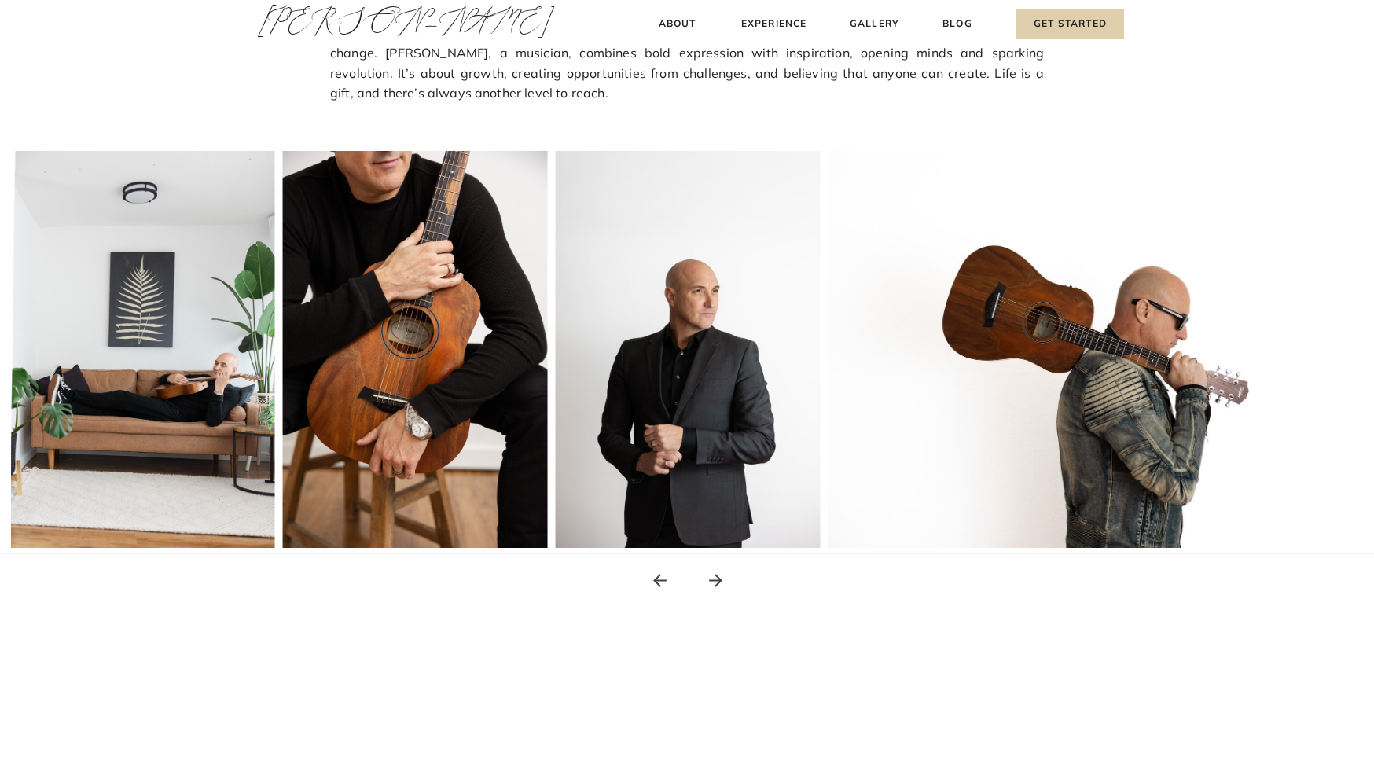
click at [717, 577] on icon at bounding box center [715, 580] width 13 height 13
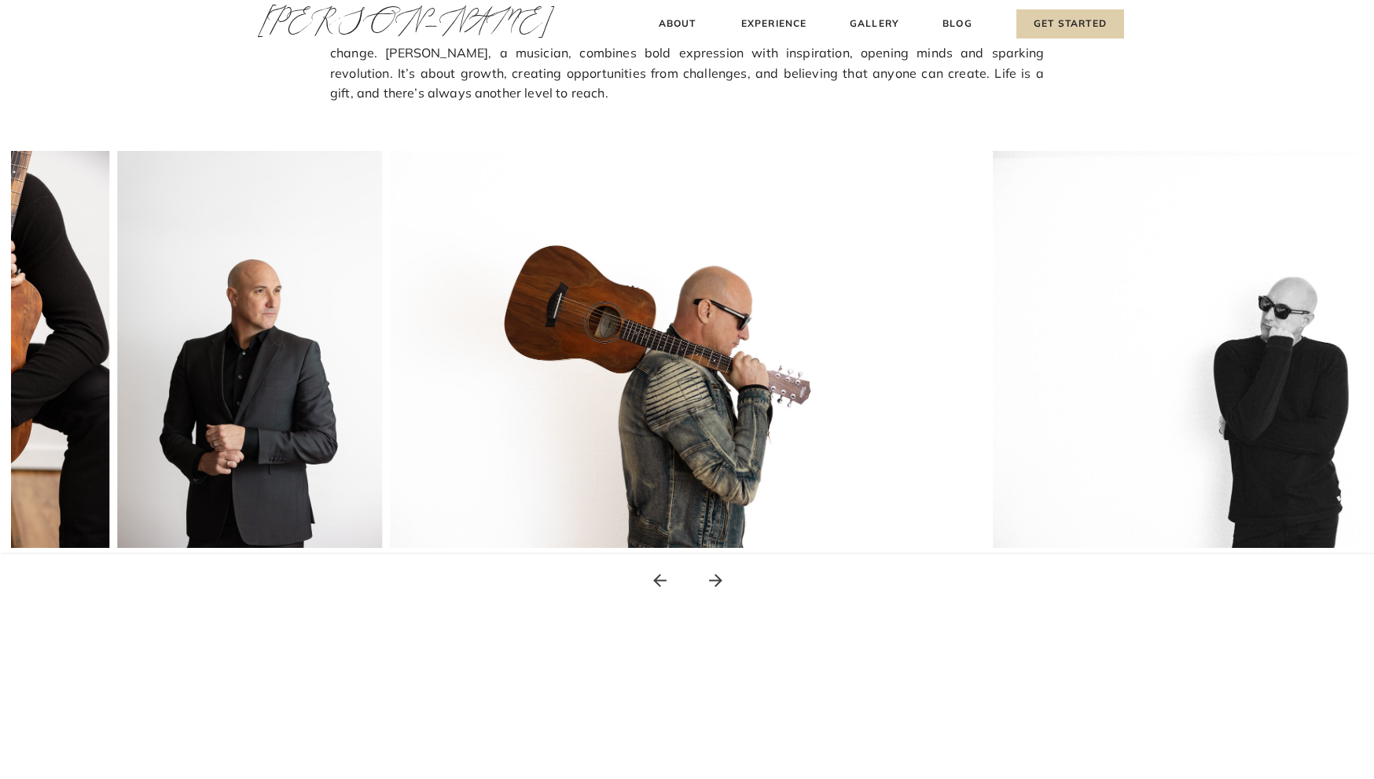
click at [717, 577] on icon at bounding box center [715, 580] width 13 height 13
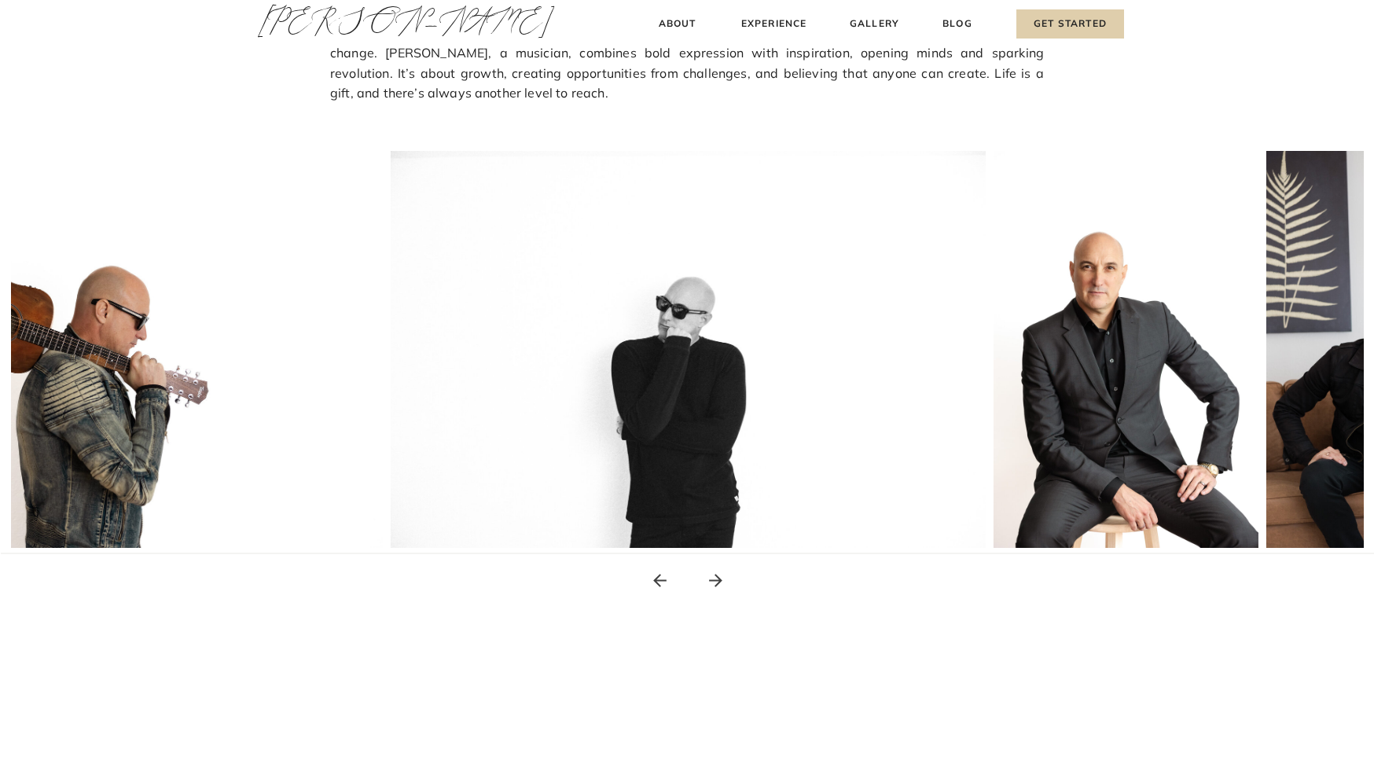
click at [717, 577] on icon at bounding box center [715, 580] width 13 height 13
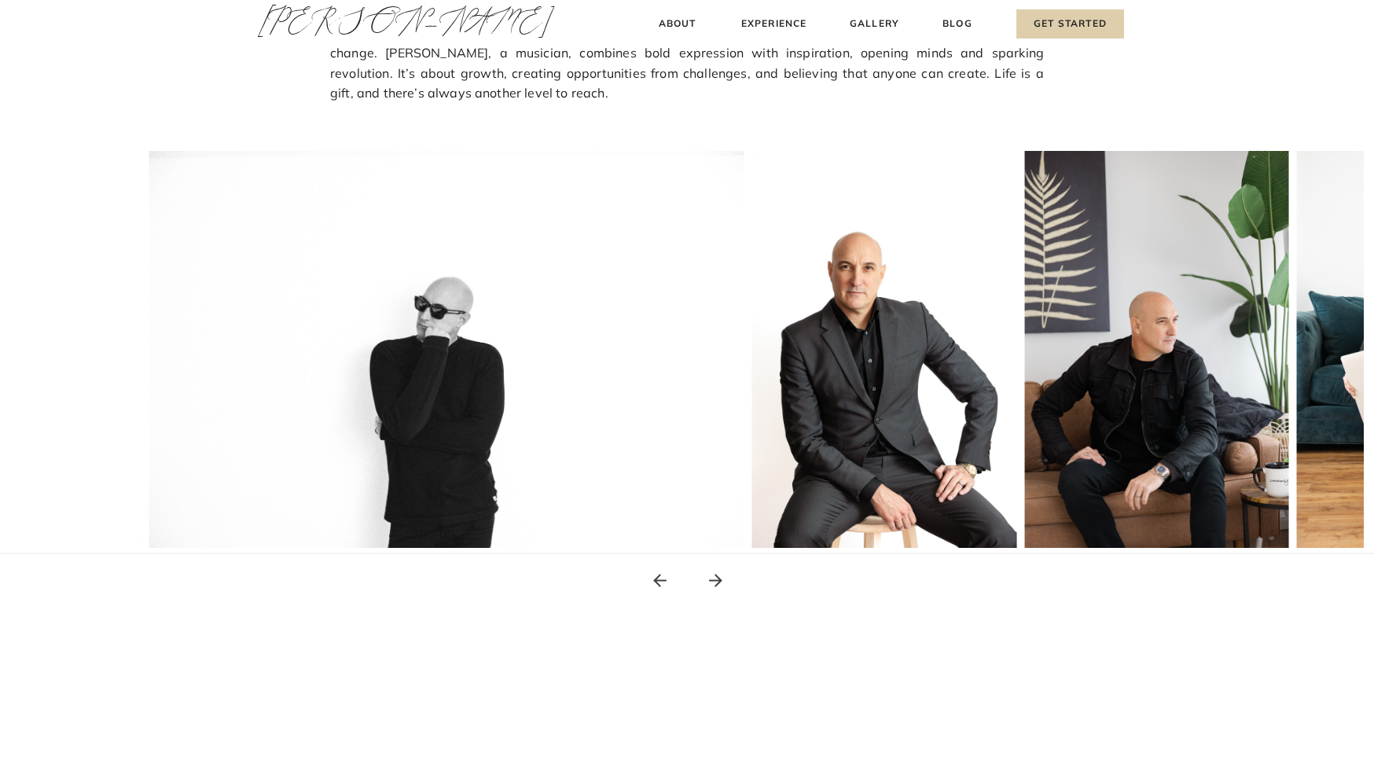
click at [717, 577] on icon at bounding box center [715, 580] width 13 height 13
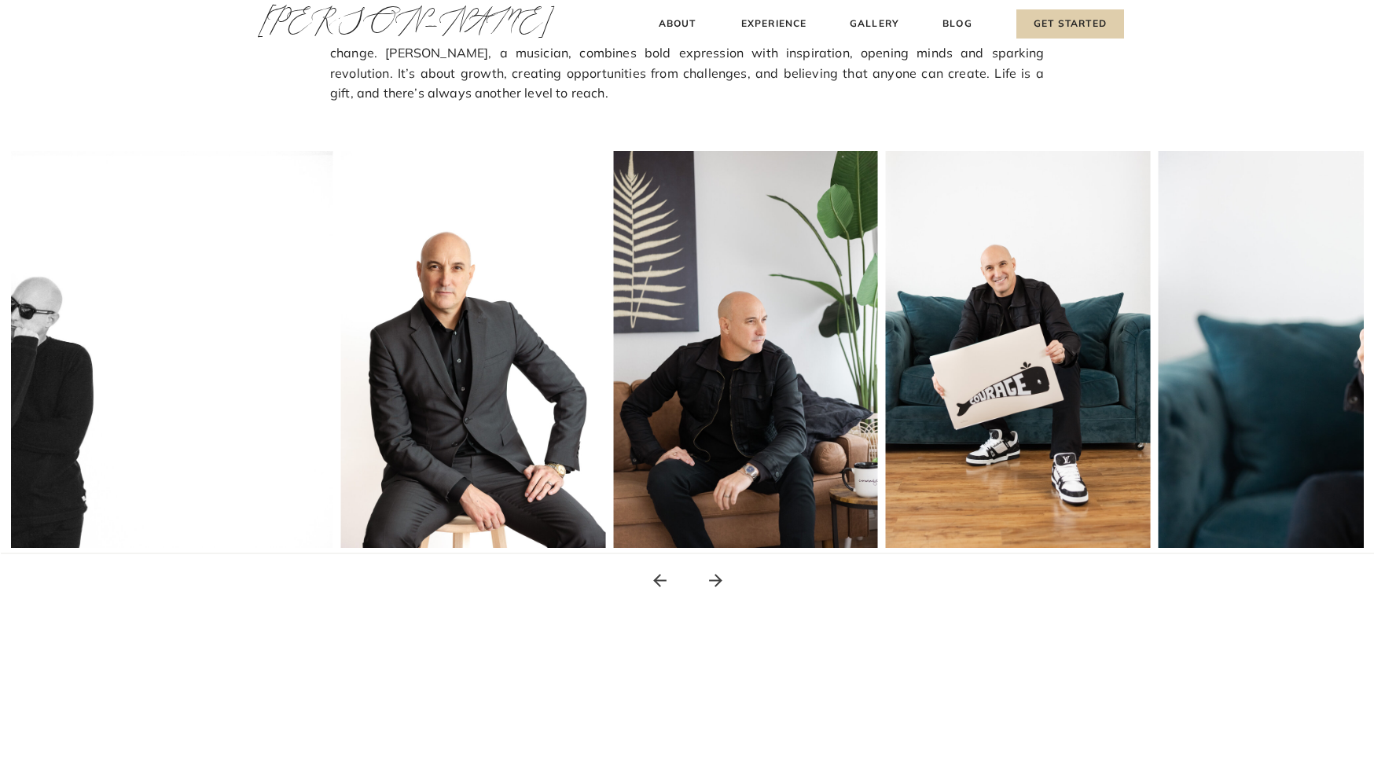
click at [717, 577] on icon at bounding box center [715, 580] width 13 height 13
